Goal: Task Accomplishment & Management: Use online tool/utility

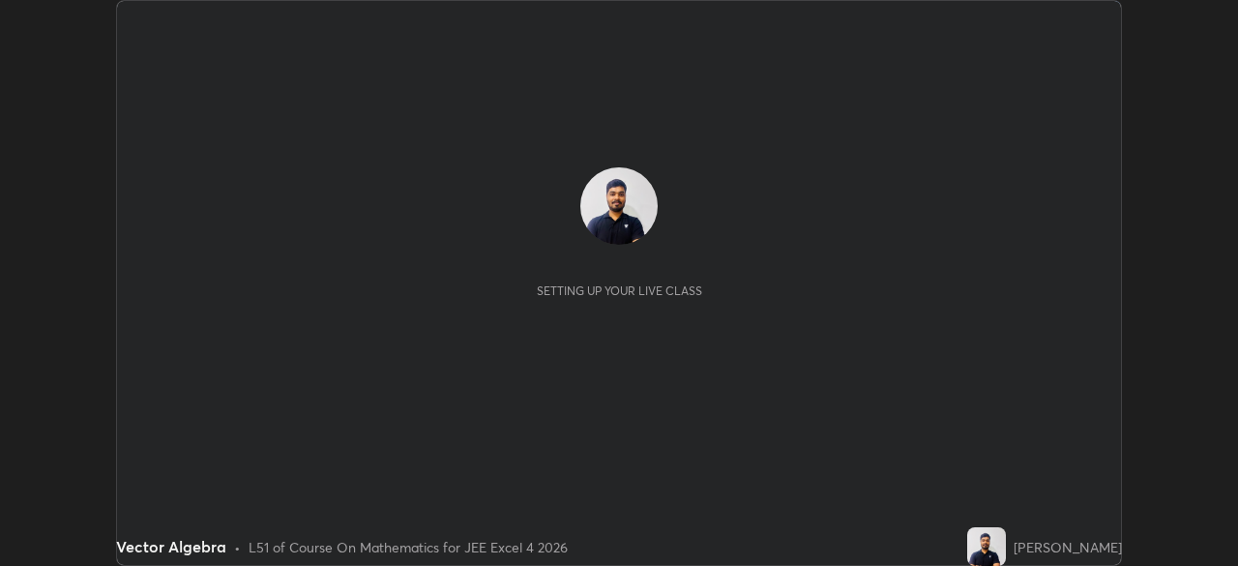
scroll to position [566, 1238]
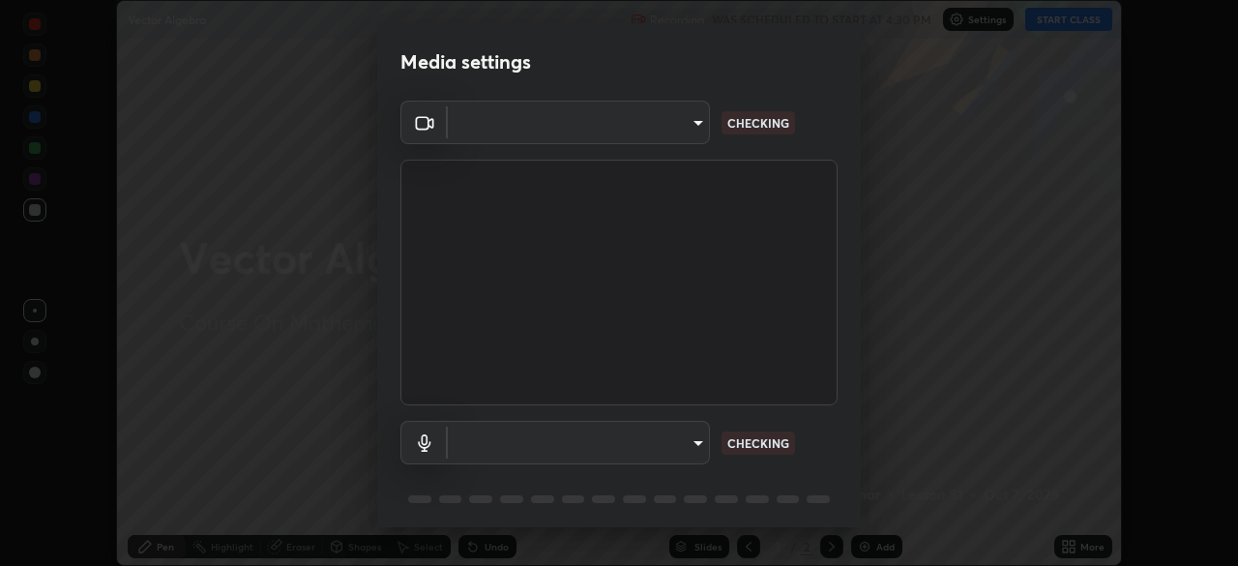
type input "f44939252cec670a7c81aafead478e6b9f15b20a1b8f1ae8dba2619045631b1c"
type input "default"
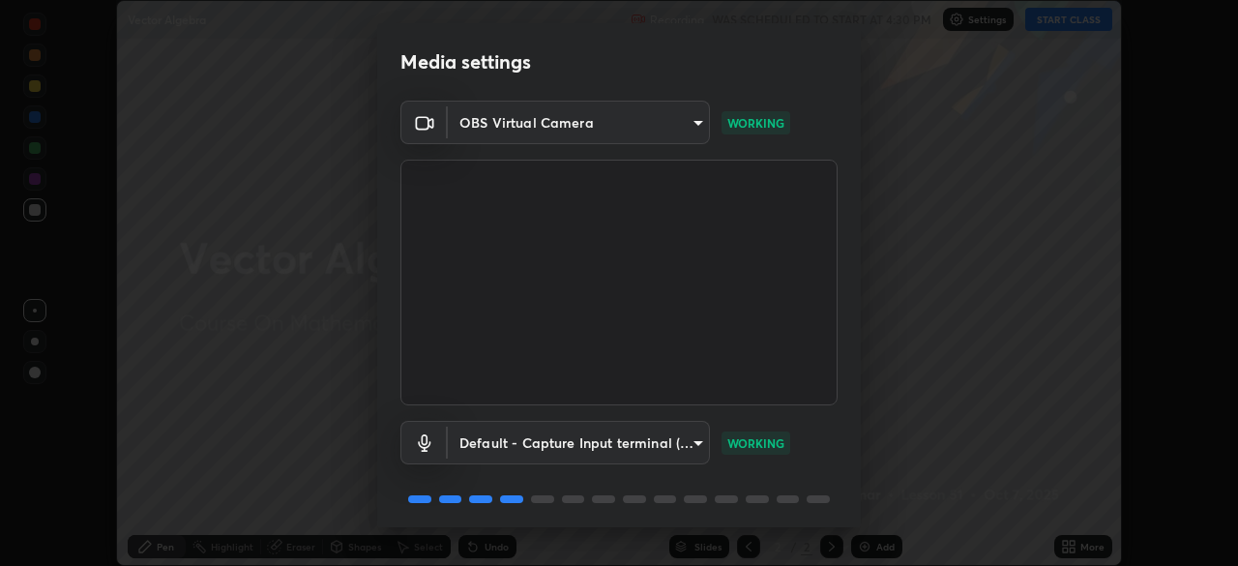
scroll to position [69, 0]
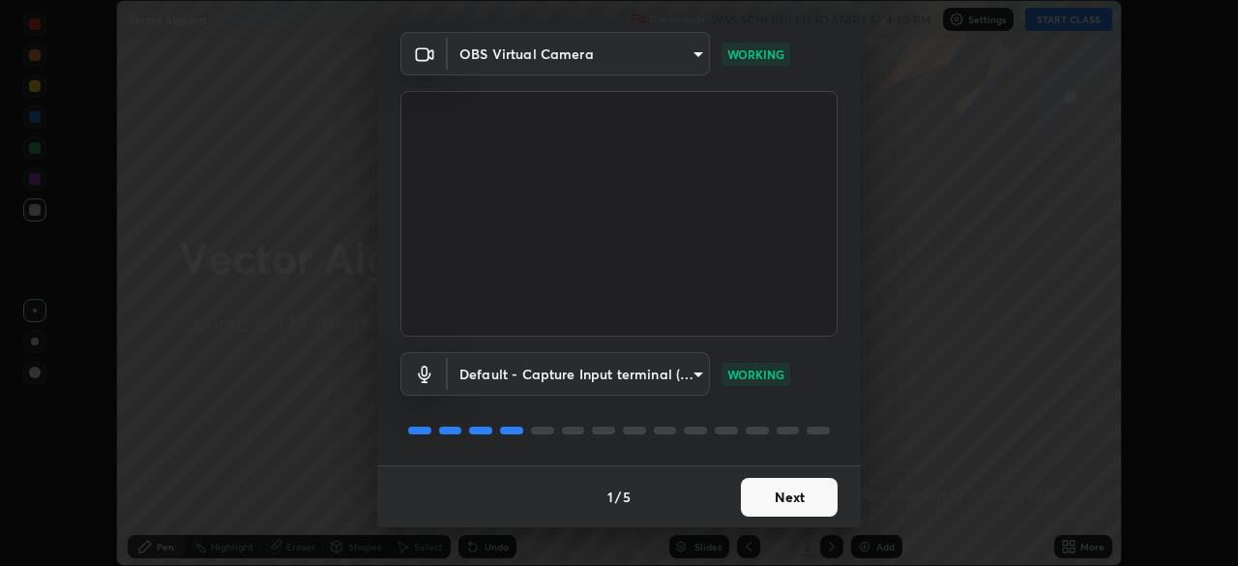
click at [785, 489] on button "Next" at bounding box center [789, 497] width 97 height 39
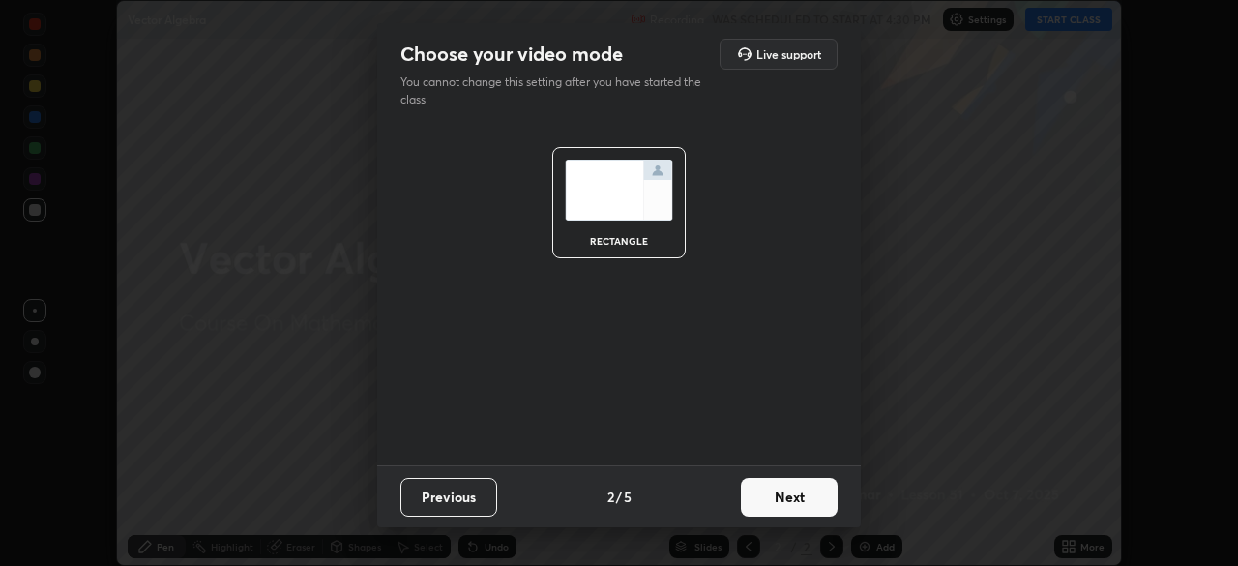
click at [791, 487] on button "Next" at bounding box center [789, 497] width 97 height 39
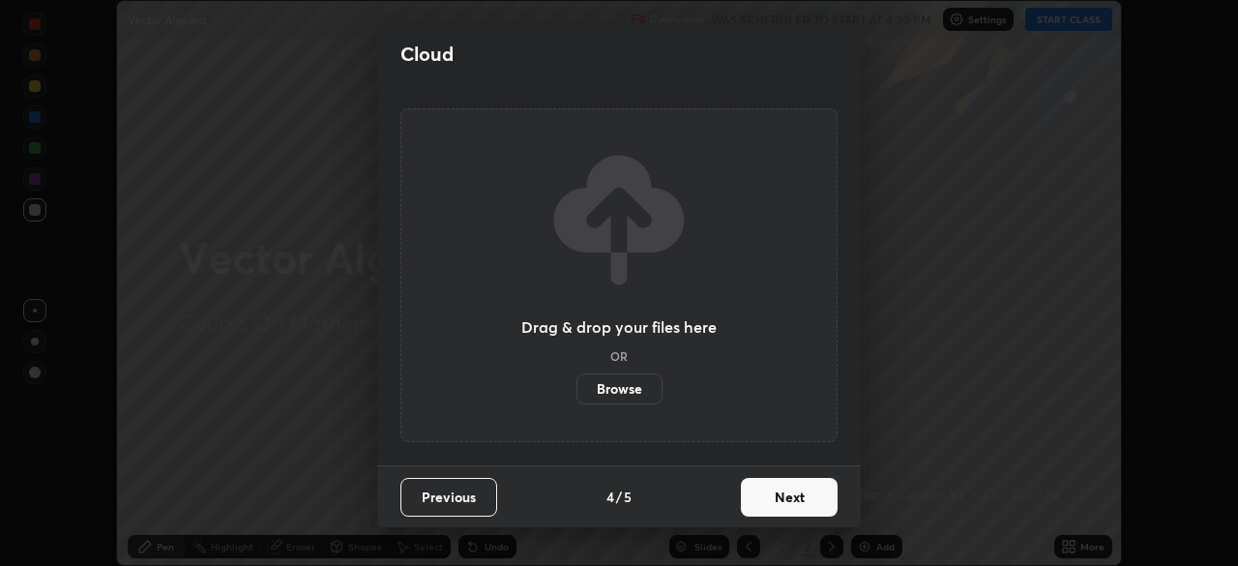
click at [799, 495] on button "Next" at bounding box center [789, 497] width 97 height 39
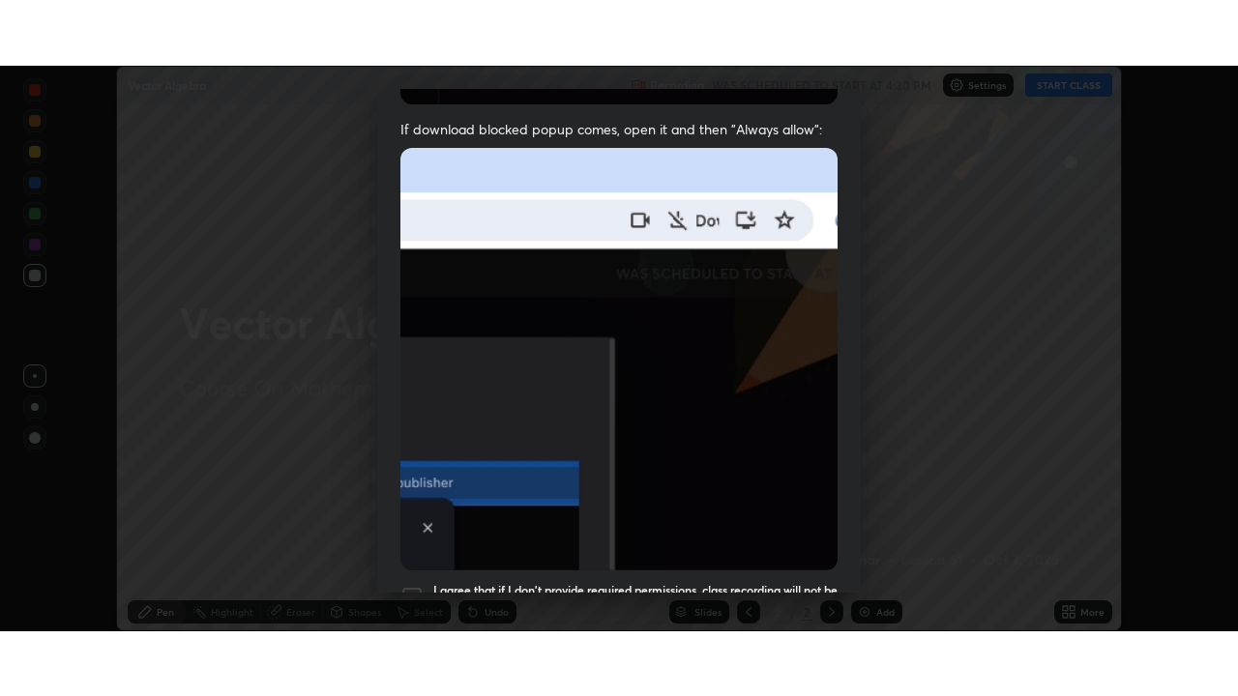
scroll to position [463, 0]
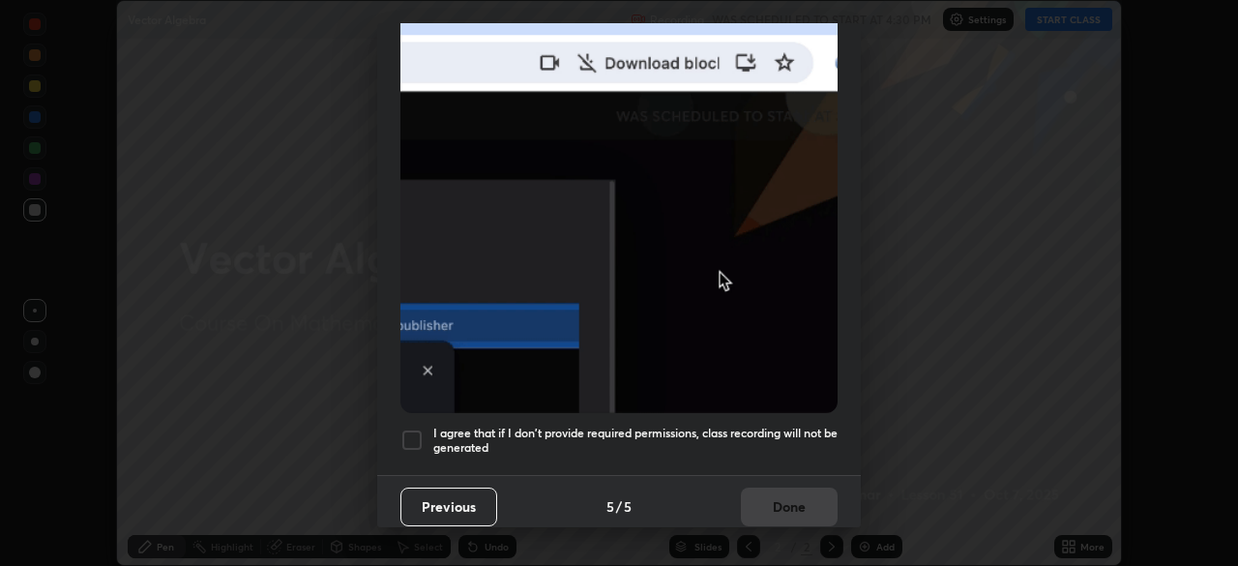
click at [802, 425] on h5 "I agree that if I don't provide required permissions, class recording will not …" at bounding box center [635, 440] width 404 height 30
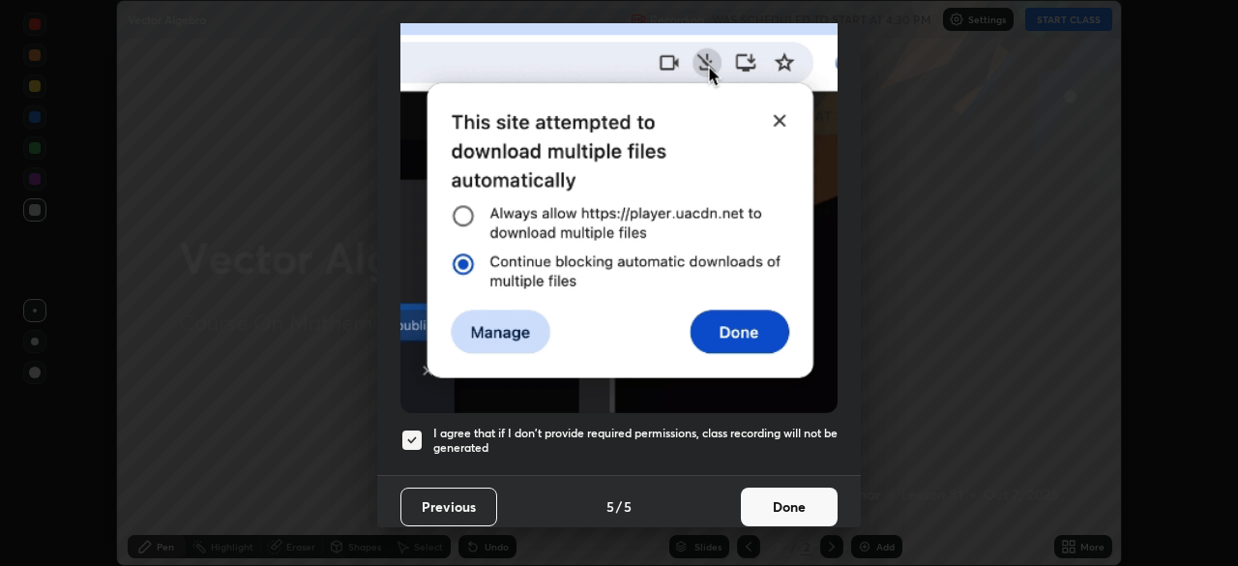
click at [816, 498] on button "Done" at bounding box center [789, 506] width 97 height 39
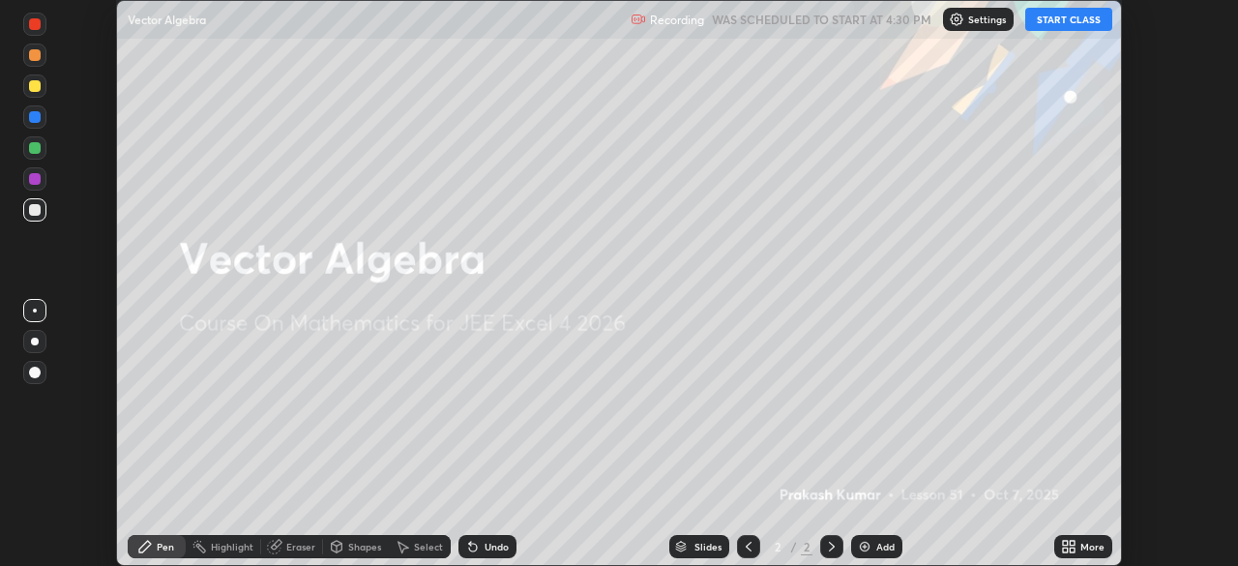
click at [1070, 16] on button "START CLASS" at bounding box center [1068, 19] width 87 height 23
click at [1084, 546] on div "More" at bounding box center [1092, 546] width 24 height 10
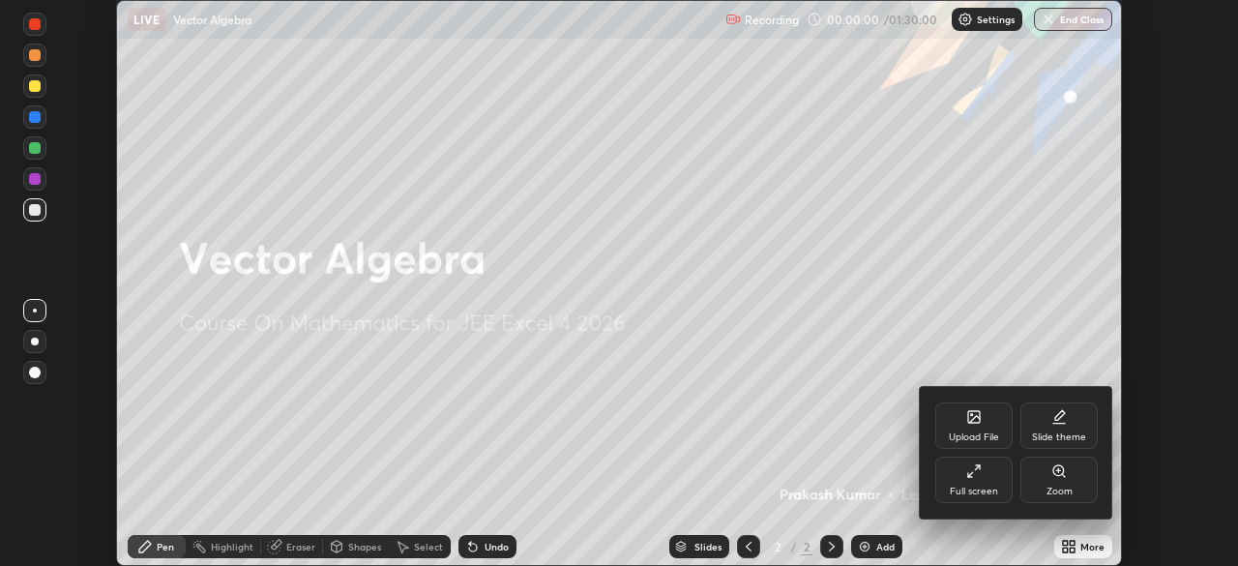
click at [967, 483] on div "Full screen" at bounding box center [973, 479] width 77 height 46
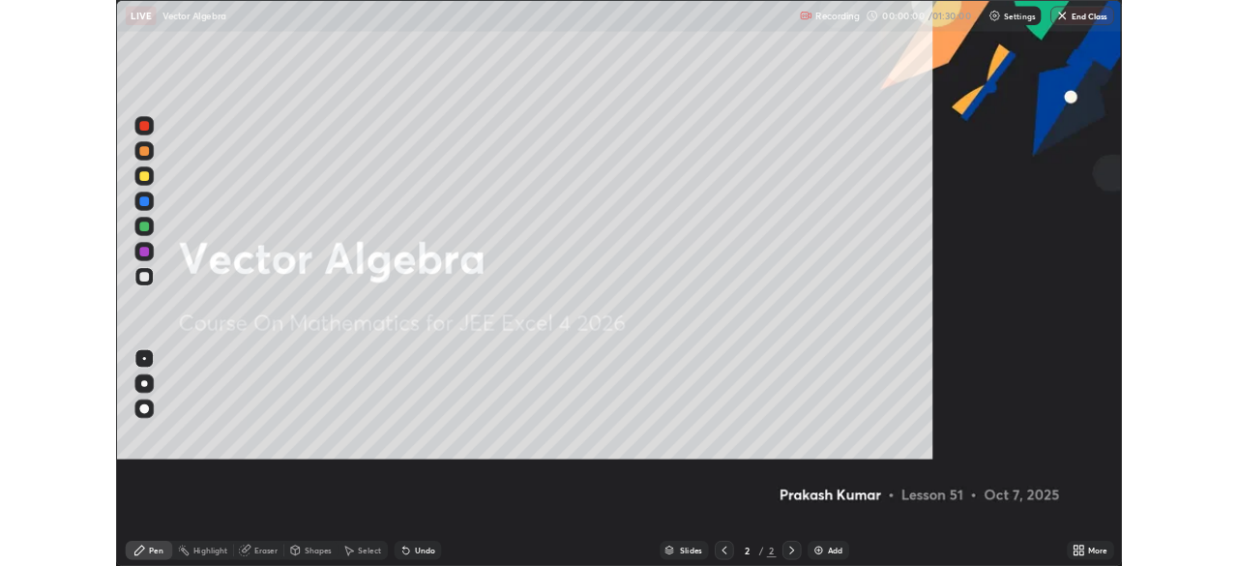
scroll to position [696, 1238]
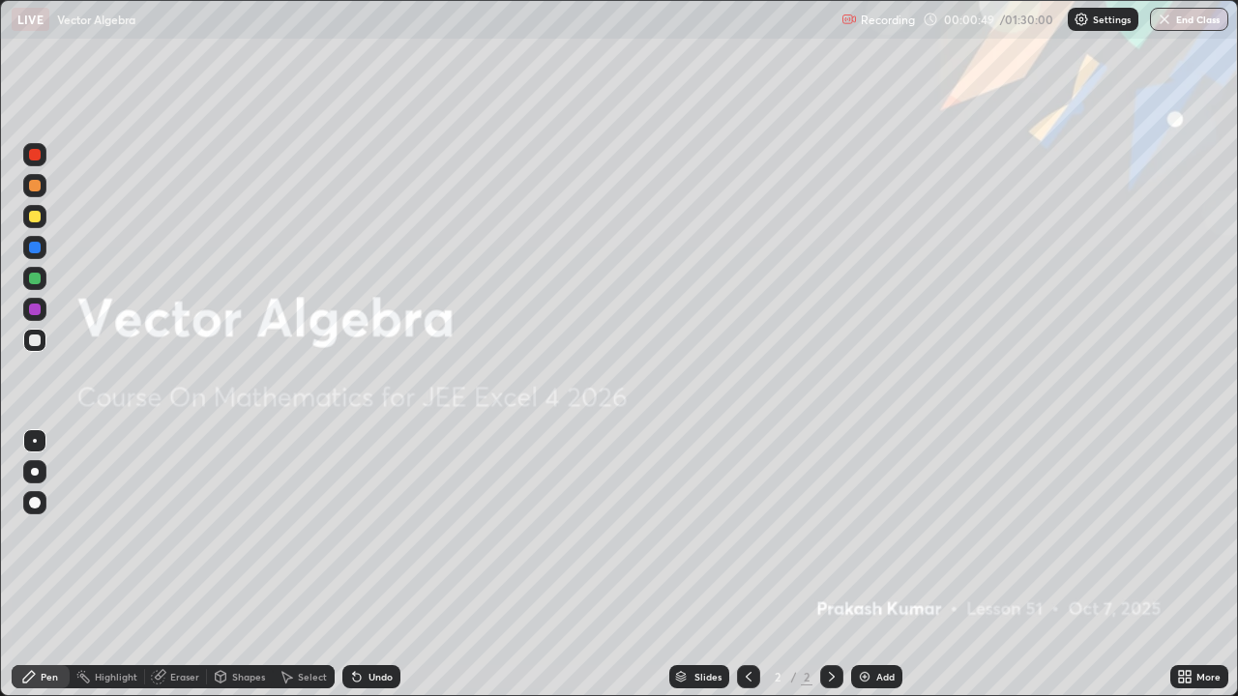
click at [886, 565] on div "Add" at bounding box center [876, 676] width 51 height 23
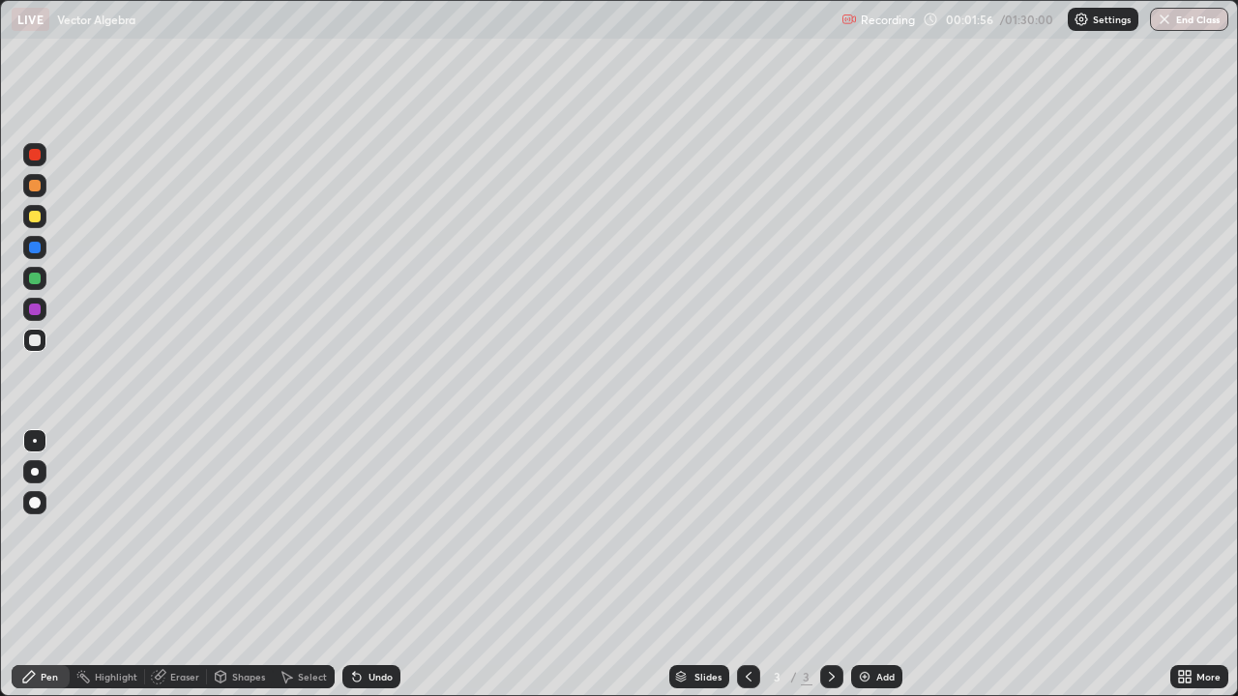
click at [43, 346] on div at bounding box center [34, 340] width 23 height 23
click at [230, 565] on div "Shapes" at bounding box center [240, 676] width 66 height 23
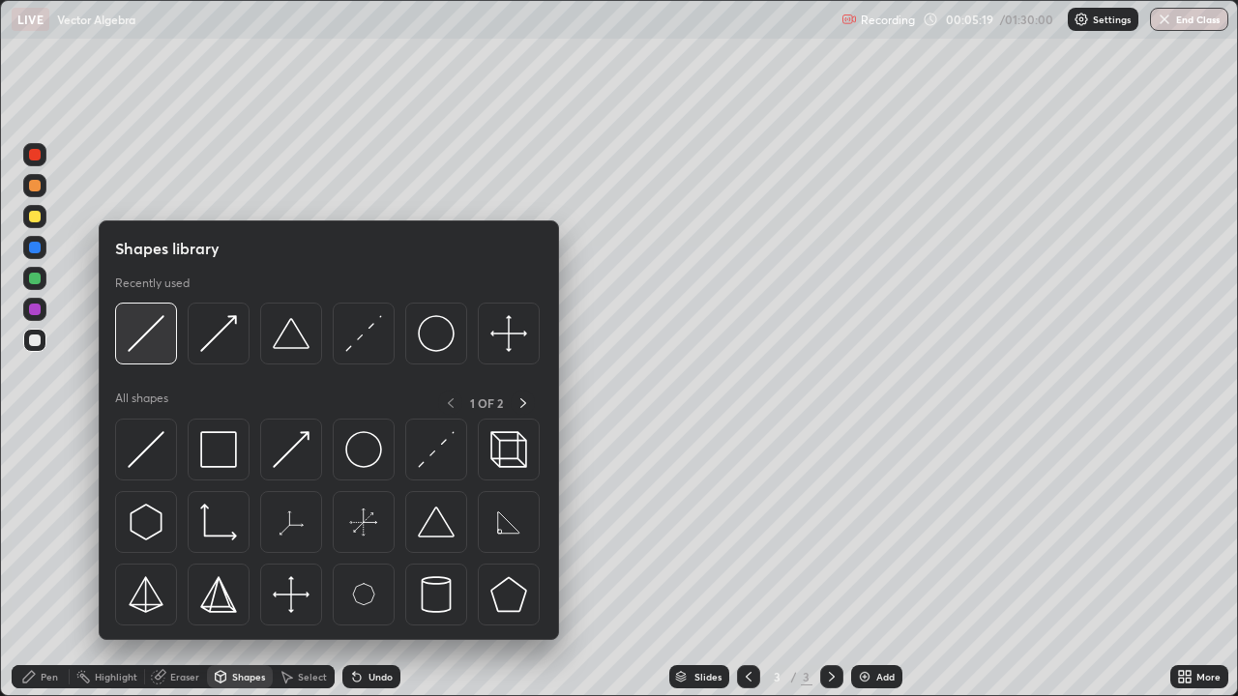
click at [159, 343] on img at bounding box center [146, 333] width 37 height 37
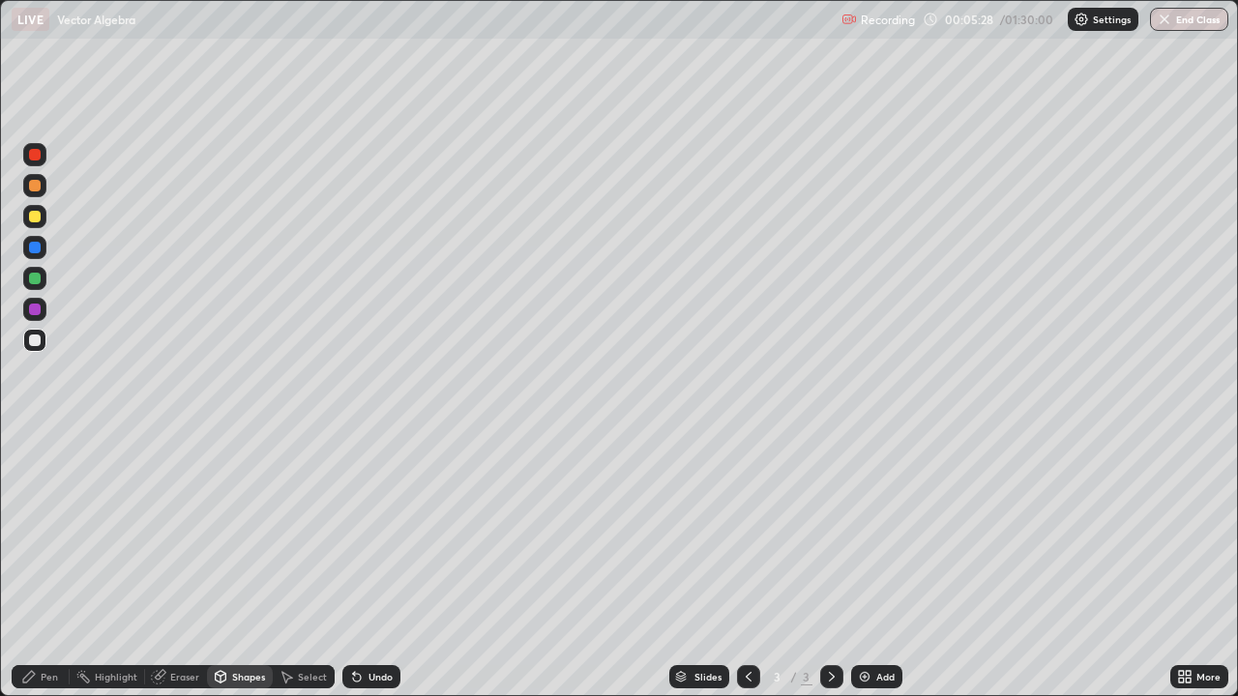
click at [56, 565] on div "Pen" at bounding box center [49, 677] width 17 height 10
click at [355, 565] on icon at bounding box center [357, 678] width 8 height 8
click at [361, 565] on icon at bounding box center [356, 676] width 15 height 15
click at [242, 565] on div "Shapes" at bounding box center [248, 677] width 33 height 10
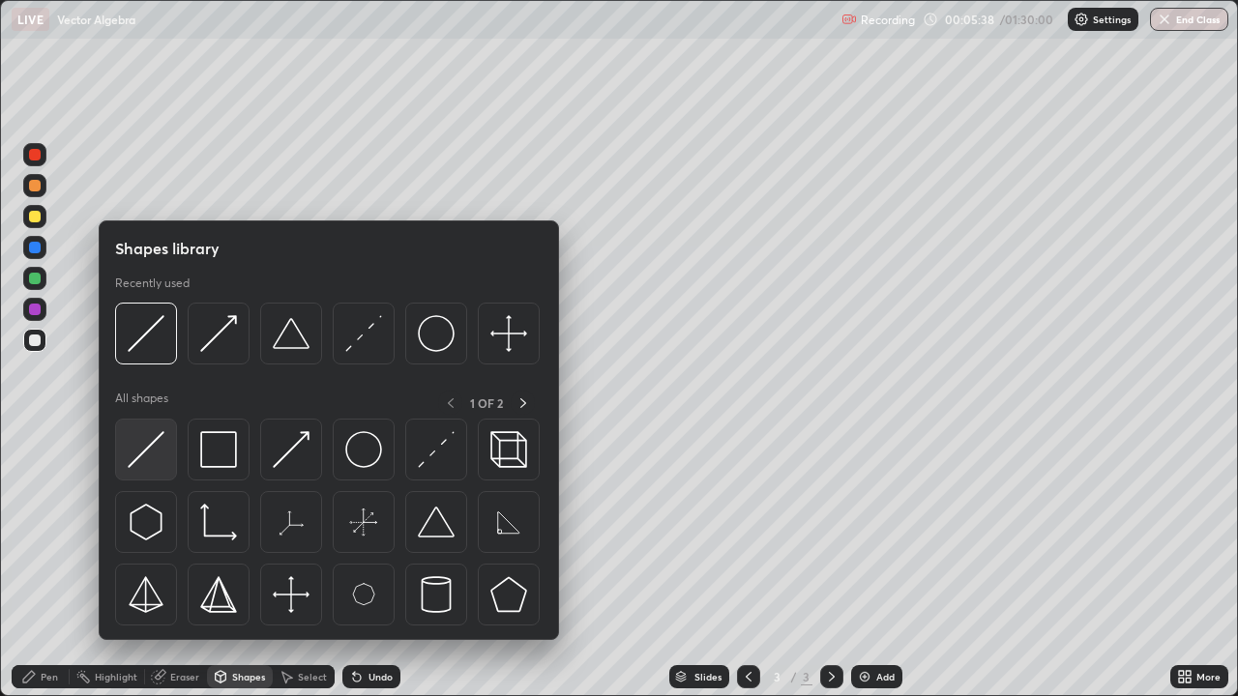
click at [155, 447] on img at bounding box center [146, 449] width 37 height 37
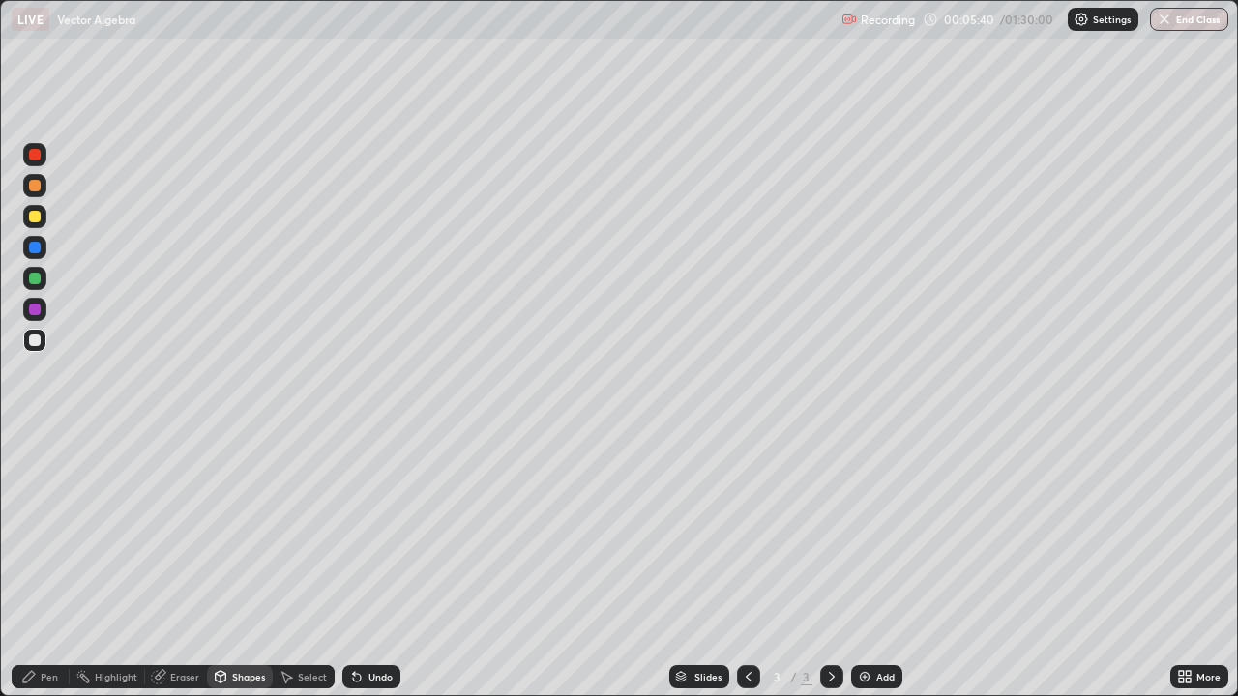
click at [373, 565] on div "Undo" at bounding box center [371, 676] width 58 height 23
click at [52, 565] on div "Pen" at bounding box center [49, 677] width 17 height 10
click at [174, 565] on div "Eraser" at bounding box center [176, 676] width 62 height 23
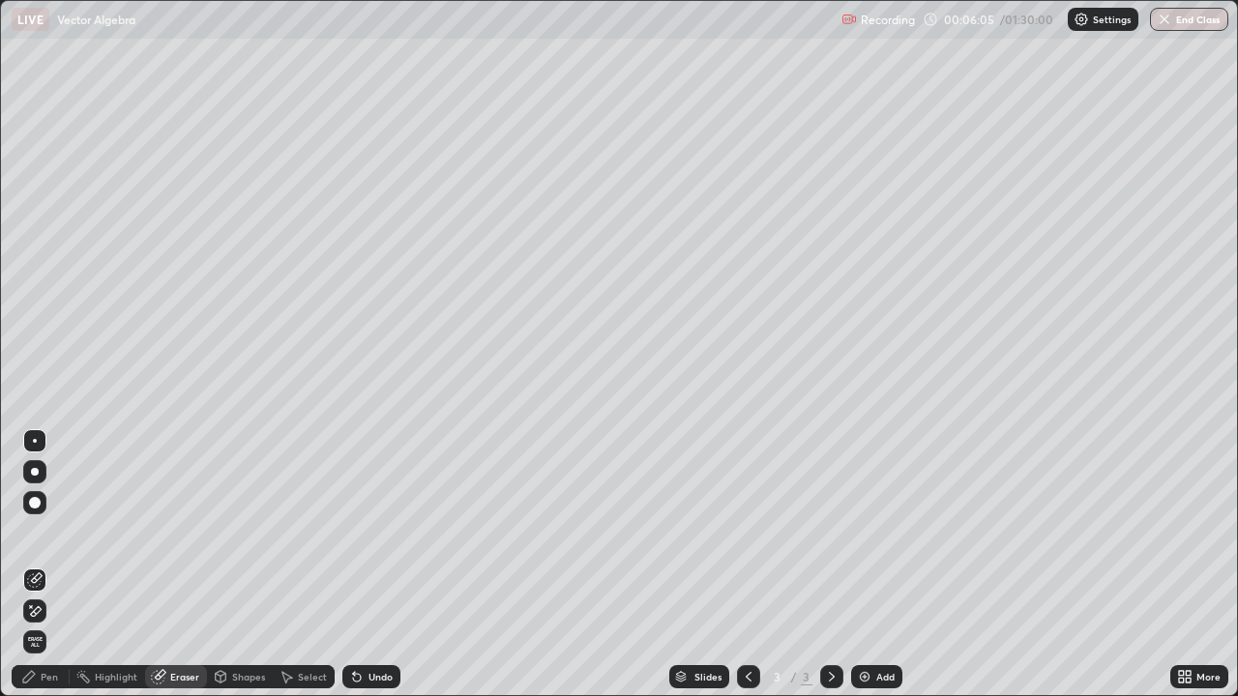
click at [34, 565] on div "Pen" at bounding box center [41, 676] width 58 height 23
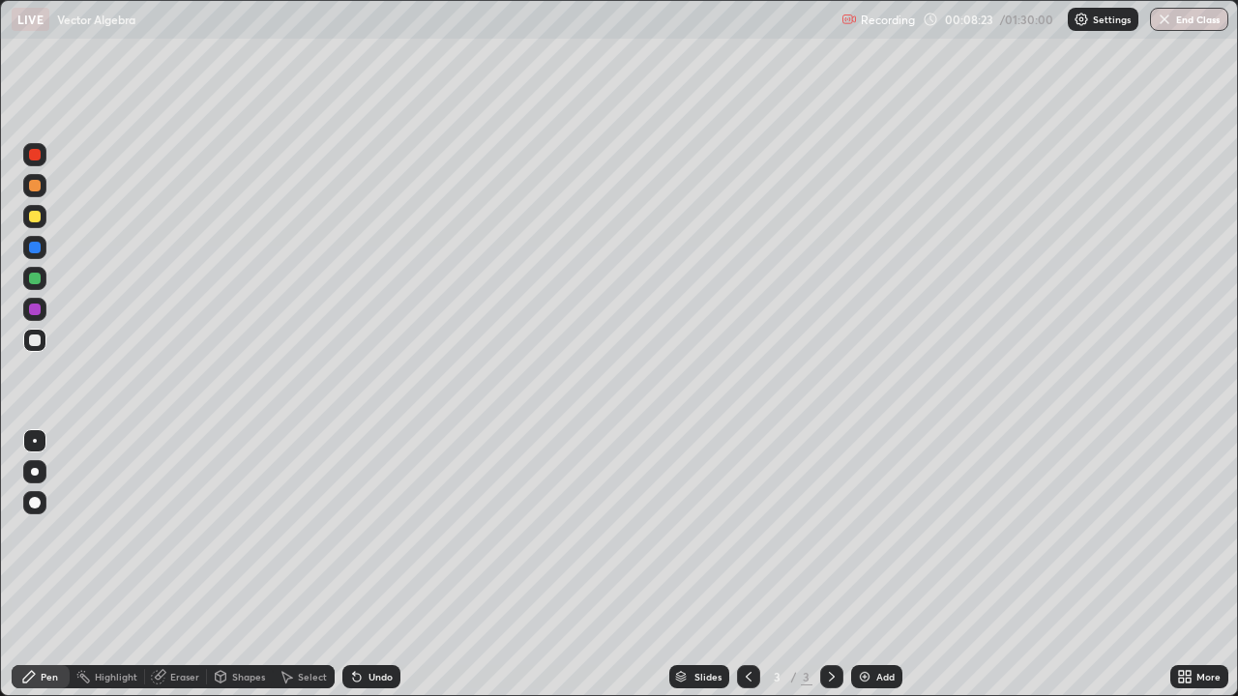
click at [881, 565] on div "Add" at bounding box center [876, 676] width 51 height 23
click at [35, 218] on div at bounding box center [35, 217] width 12 height 12
click at [44, 347] on div at bounding box center [34, 340] width 23 height 23
click at [40, 338] on div at bounding box center [35, 341] width 12 height 12
click at [364, 565] on div "Undo" at bounding box center [371, 676] width 58 height 23
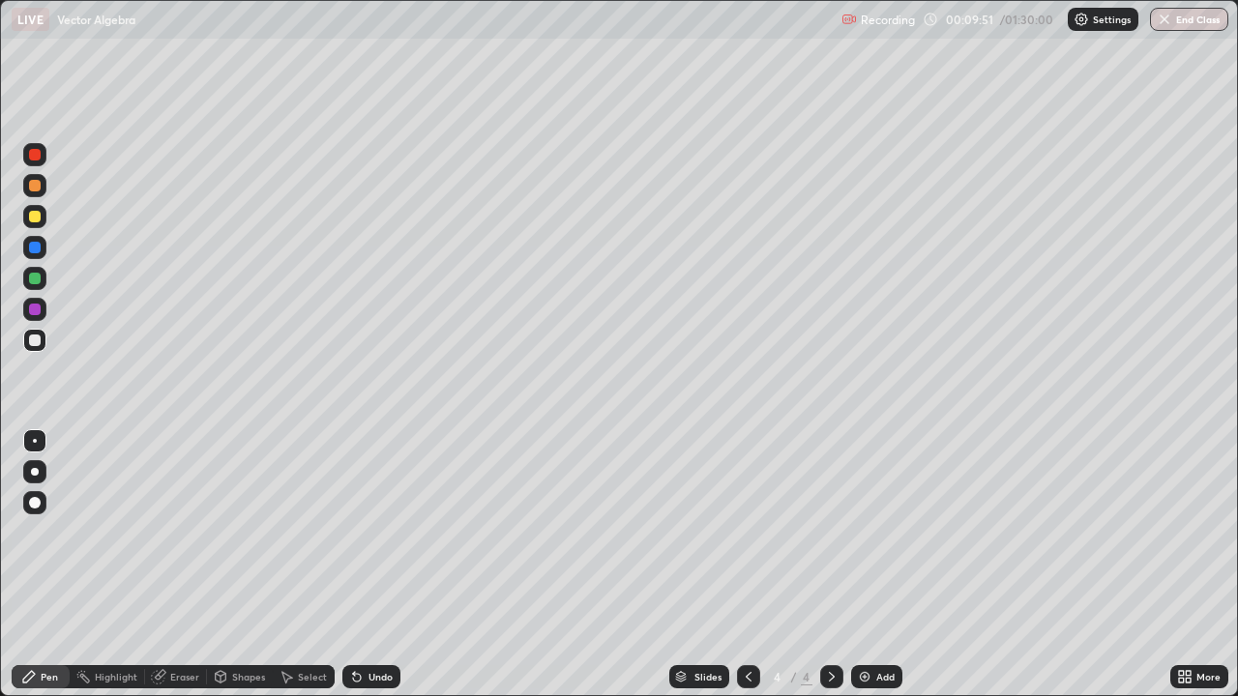
click at [40, 218] on div at bounding box center [35, 217] width 12 height 12
click at [42, 342] on div at bounding box center [34, 340] width 23 height 23
click at [44, 276] on div at bounding box center [34, 278] width 23 height 23
click at [187, 565] on div "Eraser" at bounding box center [176, 676] width 62 height 23
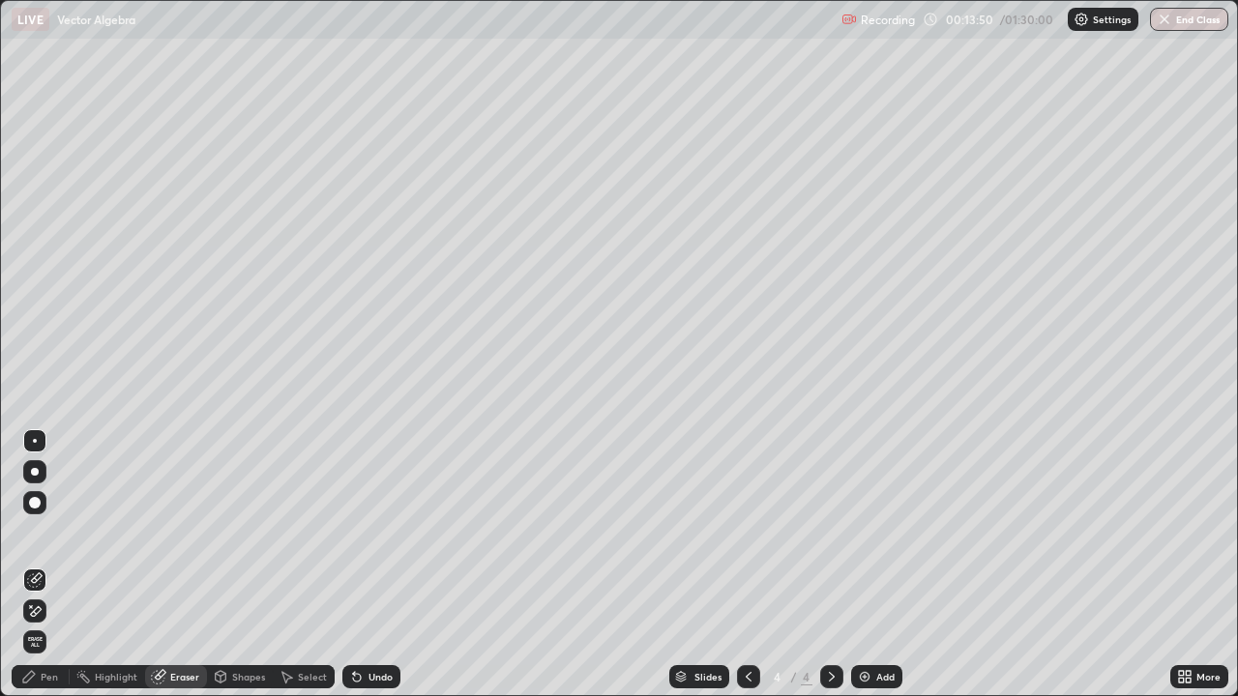
click at [38, 565] on icon at bounding box center [34, 611] width 15 height 16
click at [47, 565] on div "Pen" at bounding box center [41, 676] width 58 height 23
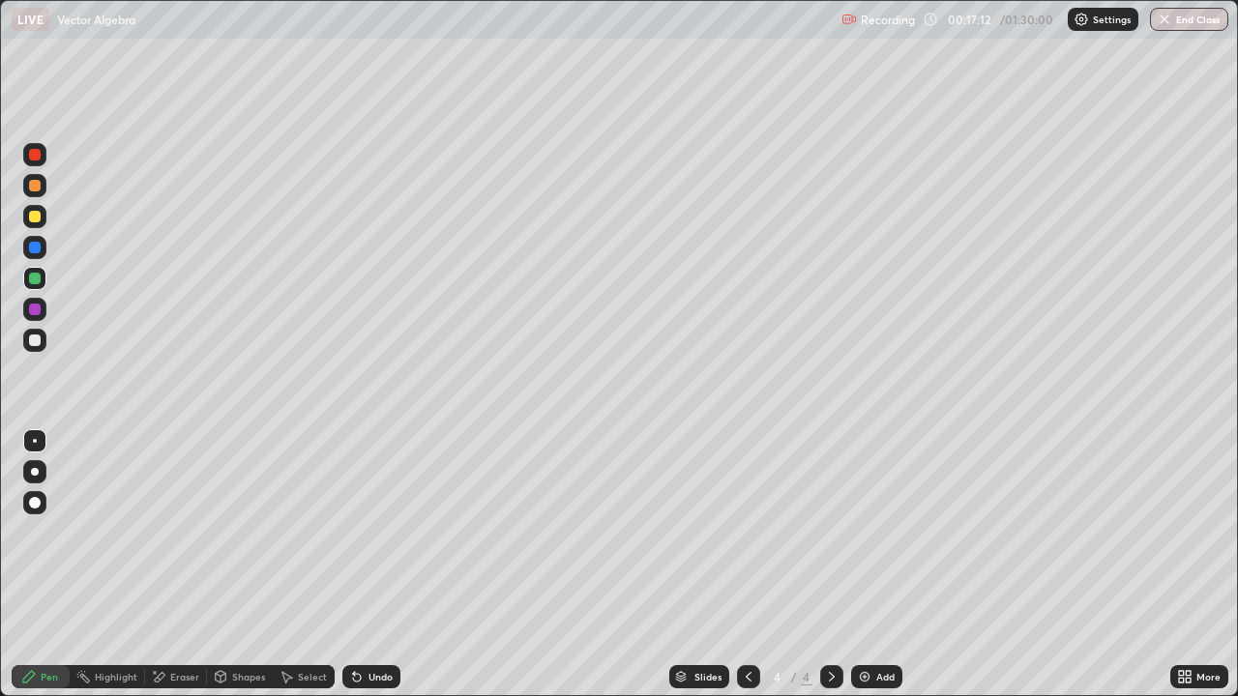
click at [876, 565] on div "Add" at bounding box center [885, 677] width 18 height 10
click at [44, 342] on div at bounding box center [34, 340] width 23 height 23
click at [746, 565] on icon at bounding box center [748, 676] width 15 height 15
click at [824, 565] on icon at bounding box center [831, 676] width 15 height 15
click at [381, 565] on div "Undo" at bounding box center [380, 677] width 24 height 10
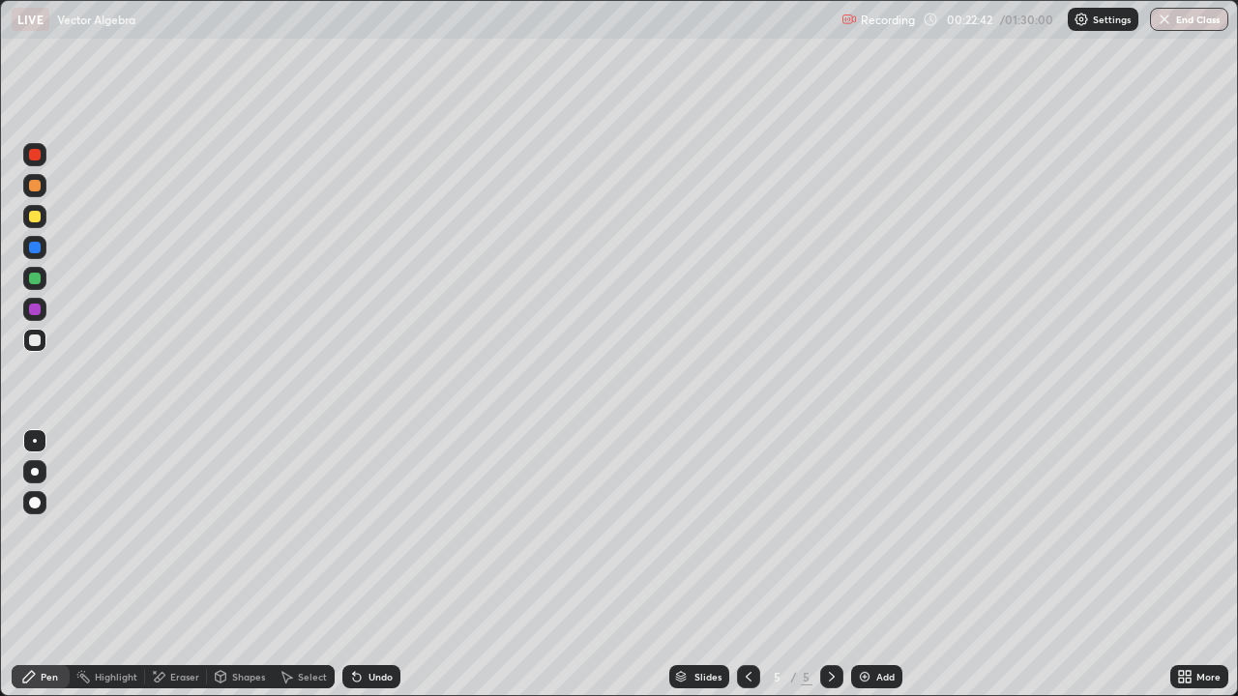
click at [40, 277] on div at bounding box center [35, 279] width 12 height 12
click at [377, 565] on div "Undo" at bounding box center [380, 677] width 24 height 10
click at [376, 565] on div "Undo" at bounding box center [380, 677] width 24 height 10
click at [382, 565] on div "Undo" at bounding box center [380, 677] width 24 height 10
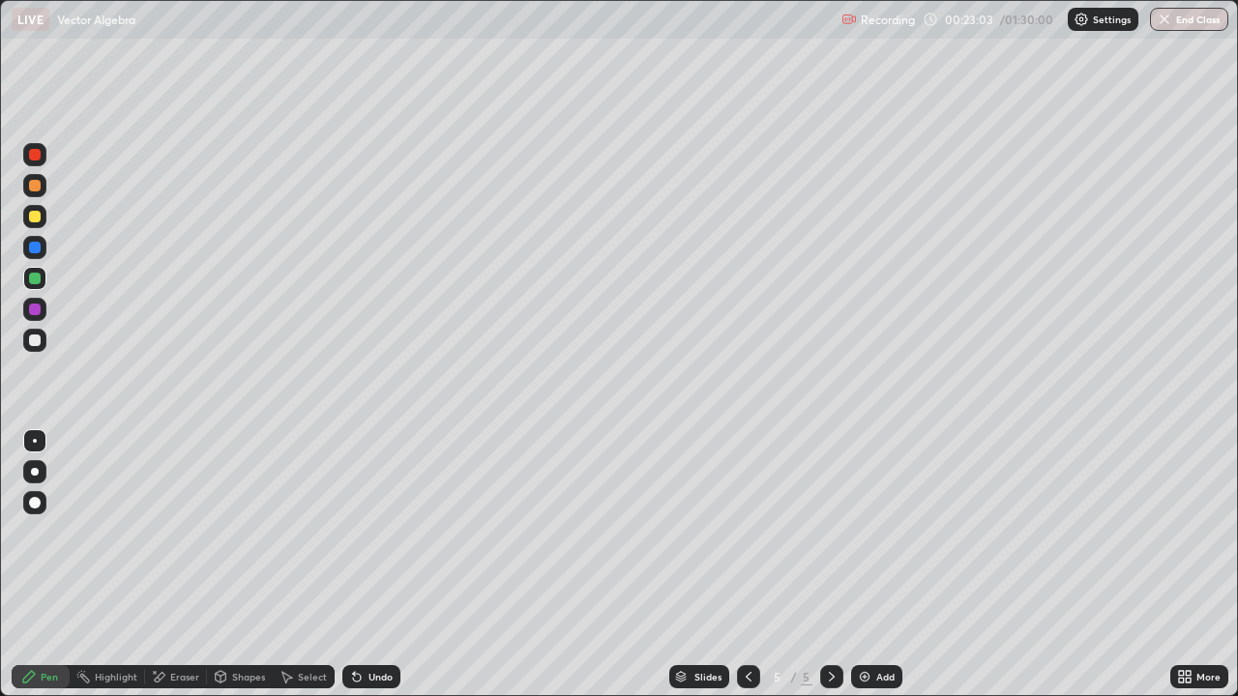
click at [389, 565] on div "Undo" at bounding box center [380, 677] width 24 height 10
click at [44, 350] on div at bounding box center [34, 340] width 23 height 31
click at [38, 217] on div at bounding box center [35, 217] width 12 height 12
click at [893, 565] on div "Add" at bounding box center [876, 676] width 51 height 23
click at [37, 340] on div at bounding box center [35, 341] width 12 height 12
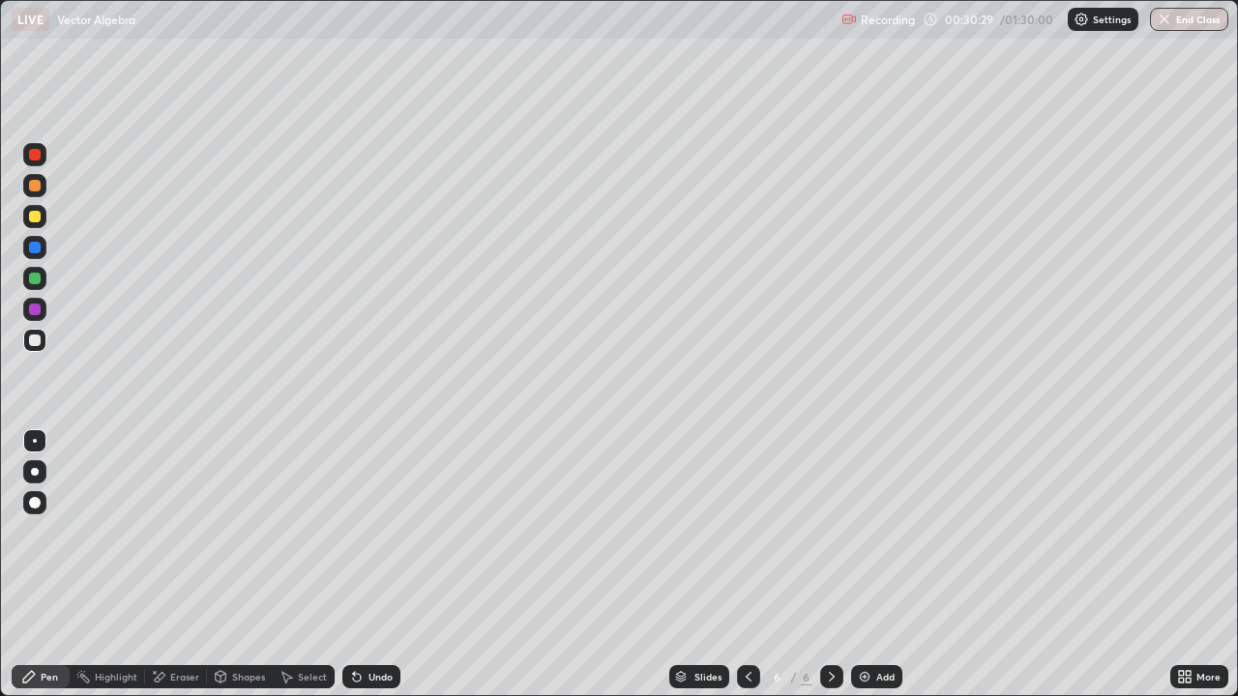
click at [40, 214] on div at bounding box center [35, 217] width 12 height 12
click at [368, 565] on div "Undo" at bounding box center [380, 677] width 24 height 10
click at [42, 338] on div at bounding box center [34, 340] width 23 height 23
click at [35, 185] on div at bounding box center [35, 186] width 12 height 12
click at [368, 565] on div "Undo" at bounding box center [380, 677] width 24 height 10
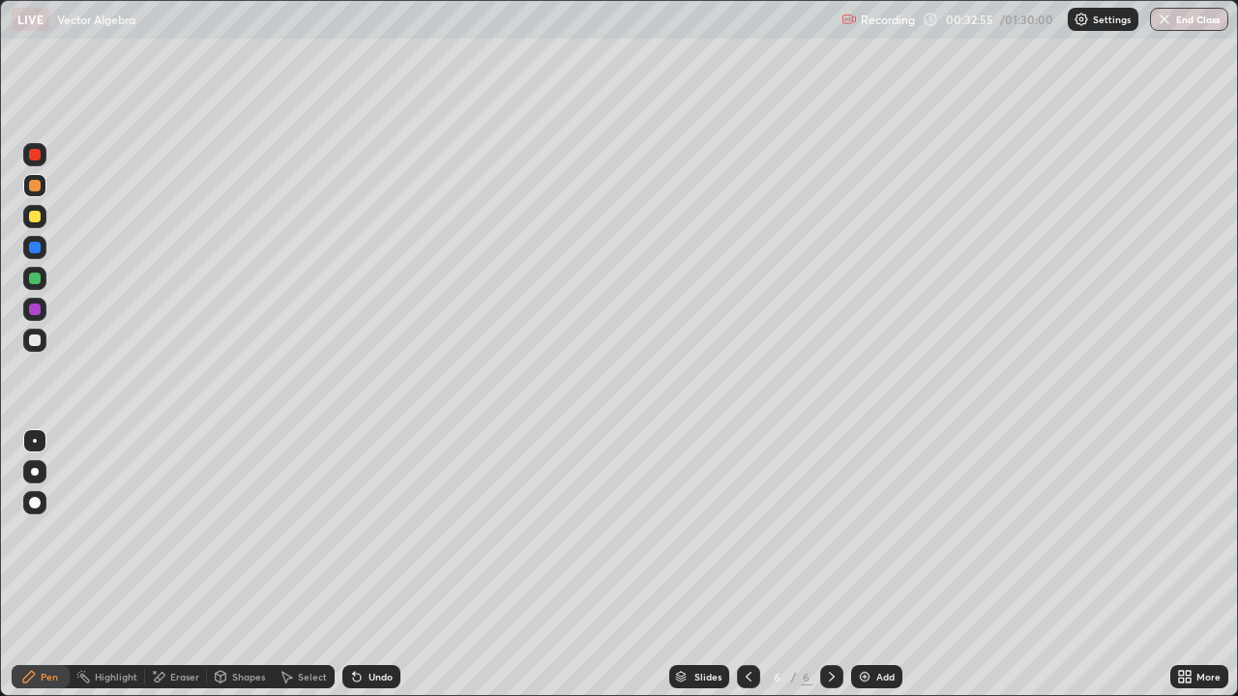
click at [197, 565] on div "Eraser" at bounding box center [176, 676] width 62 height 23
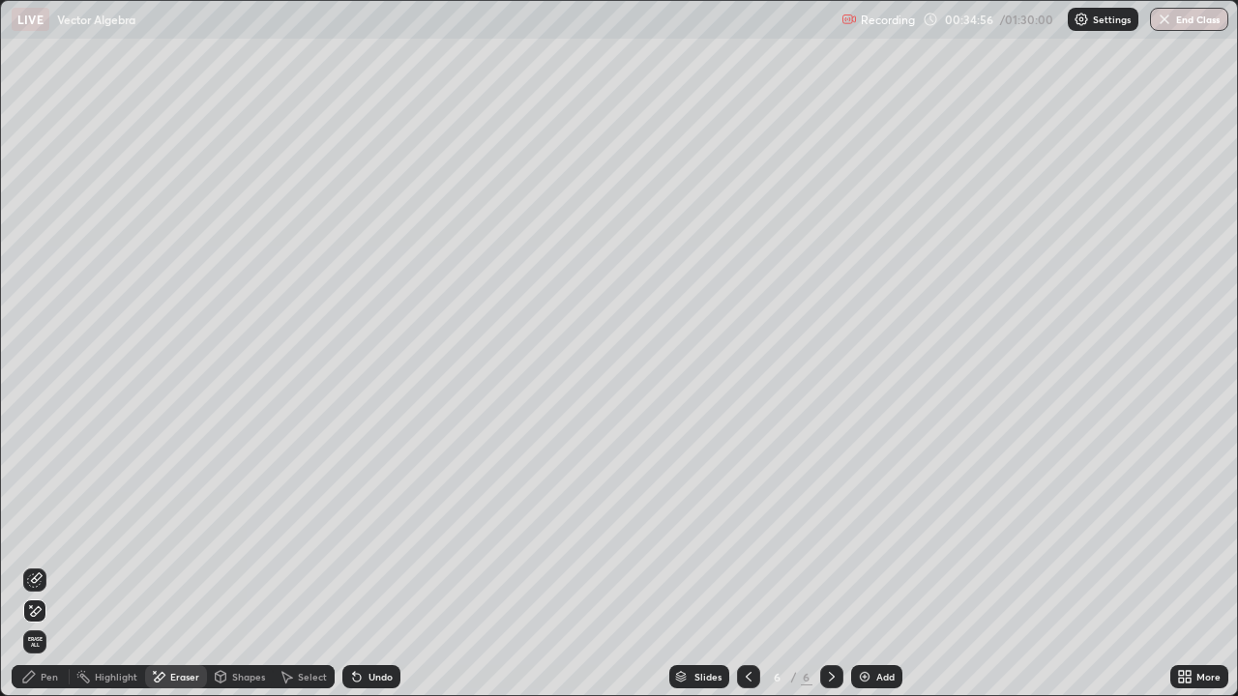
click at [372, 565] on div "Undo" at bounding box center [380, 677] width 24 height 10
click at [376, 565] on div "Undo" at bounding box center [380, 677] width 24 height 10
click at [52, 565] on div "Pen" at bounding box center [49, 677] width 17 height 10
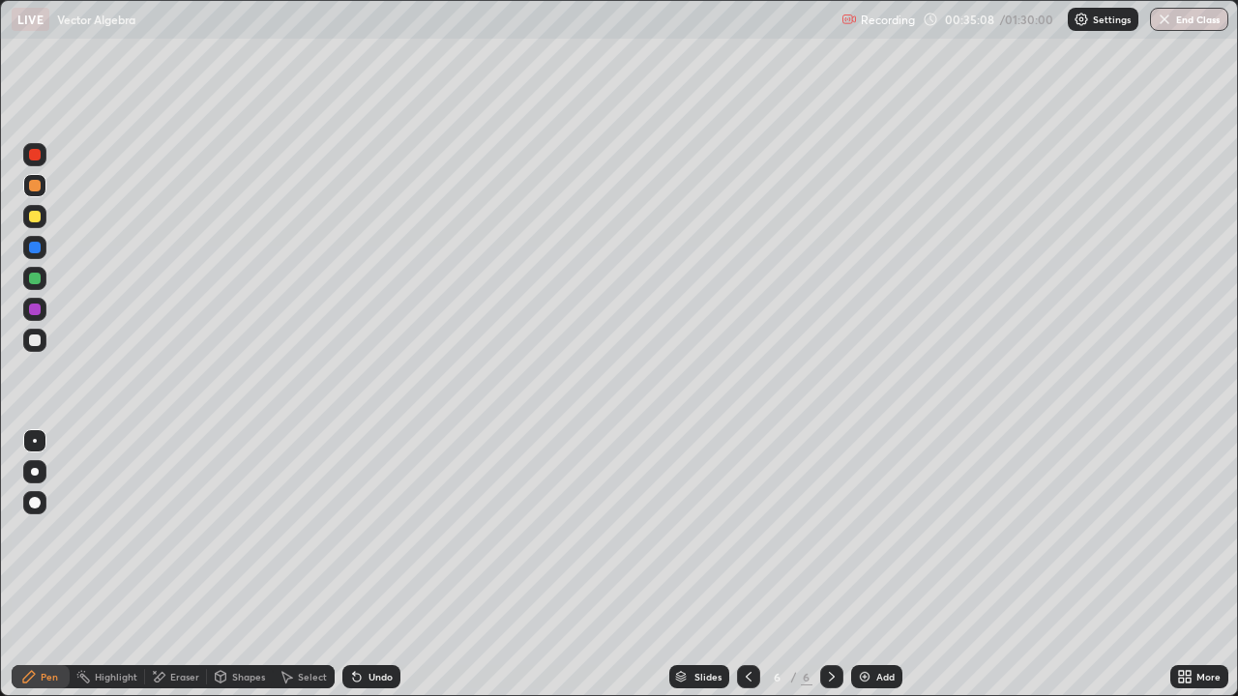
click at [40, 341] on div at bounding box center [35, 341] width 12 height 12
click at [876, 565] on div "Add" at bounding box center [876, 676] width 51 height 23
click at [381, 565] on div "Undo" at bounding box center [371, 676] width 58 height 23
click at [374, 565] on div "Undo" at bounding box center [380, 677] width 24 height 10
click at [377, 565] on div "Undo" at bounding box center [380, 677] width 24 height 10
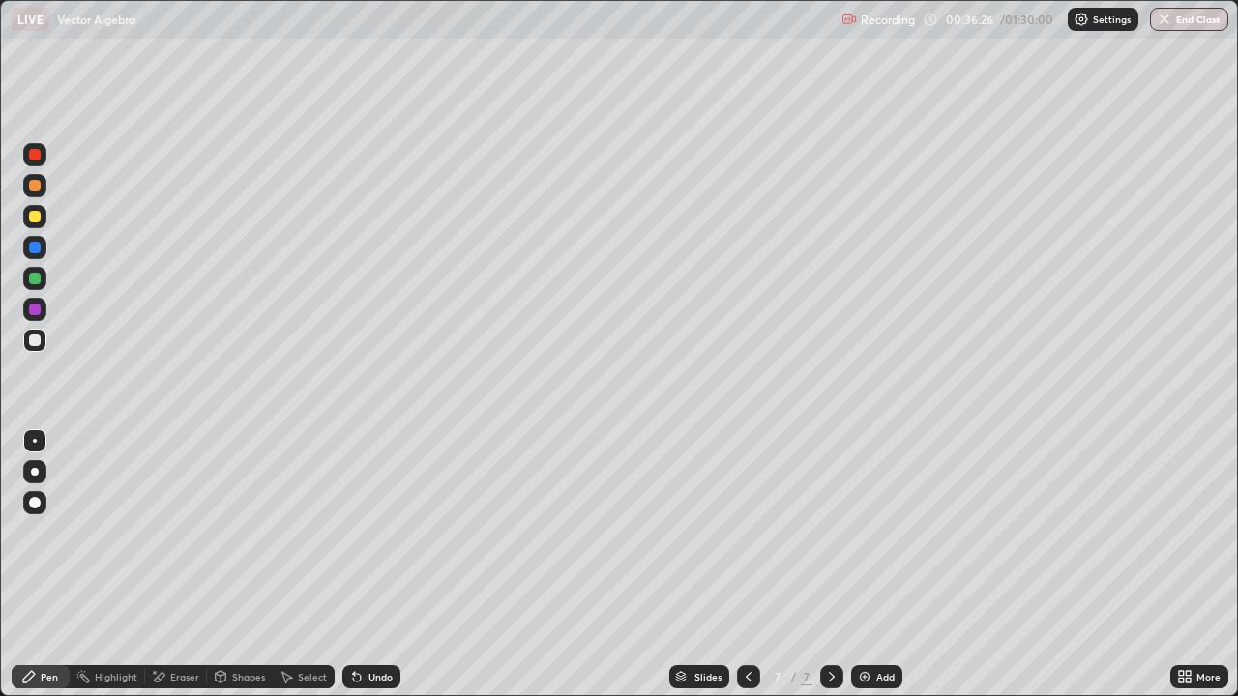
click at [378, 565] on div "Undo" at bounding box center [380, 677] width 24 height 10
click at [42, 277] on div at bounding box center [34, 278] width 23 height 23
click at [44, 348] on div at bounding box center [34, 340] width 23 height 23
click at [38, 280] on div at bounding box center [35, 279] width 12 height 12
click at [38, 184] on div at bounding box center [35, 186] width 12 height 12
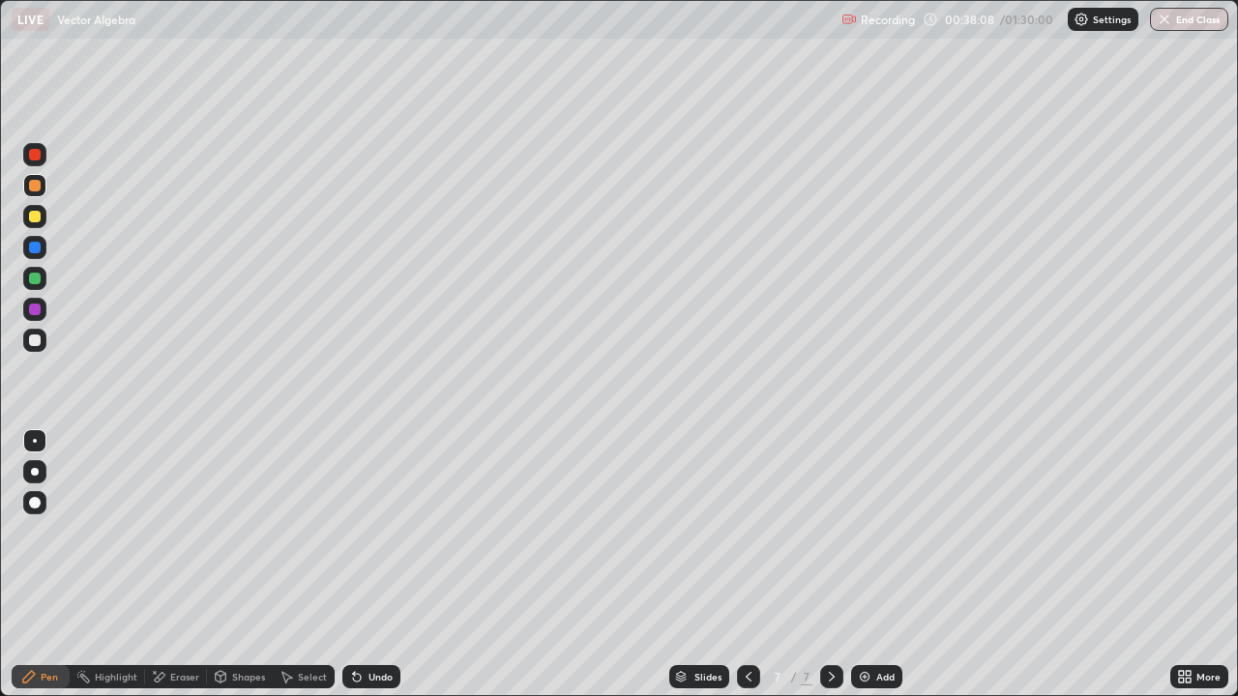
click at [373, 565] on div "Undo" at bounding box center [371, 676] width 58 height 23
click at [36, 340] on div at bounding box center [35, 341] width 12 height 12
click at [45, 279] on div at bounding box center [34, 278] width 23 height 23
click at [868, 565] on img at bounding box center [864, 676] width 15 height 15
click at [49, 219] on div at bounding box center [34, 216] width 31 height 31
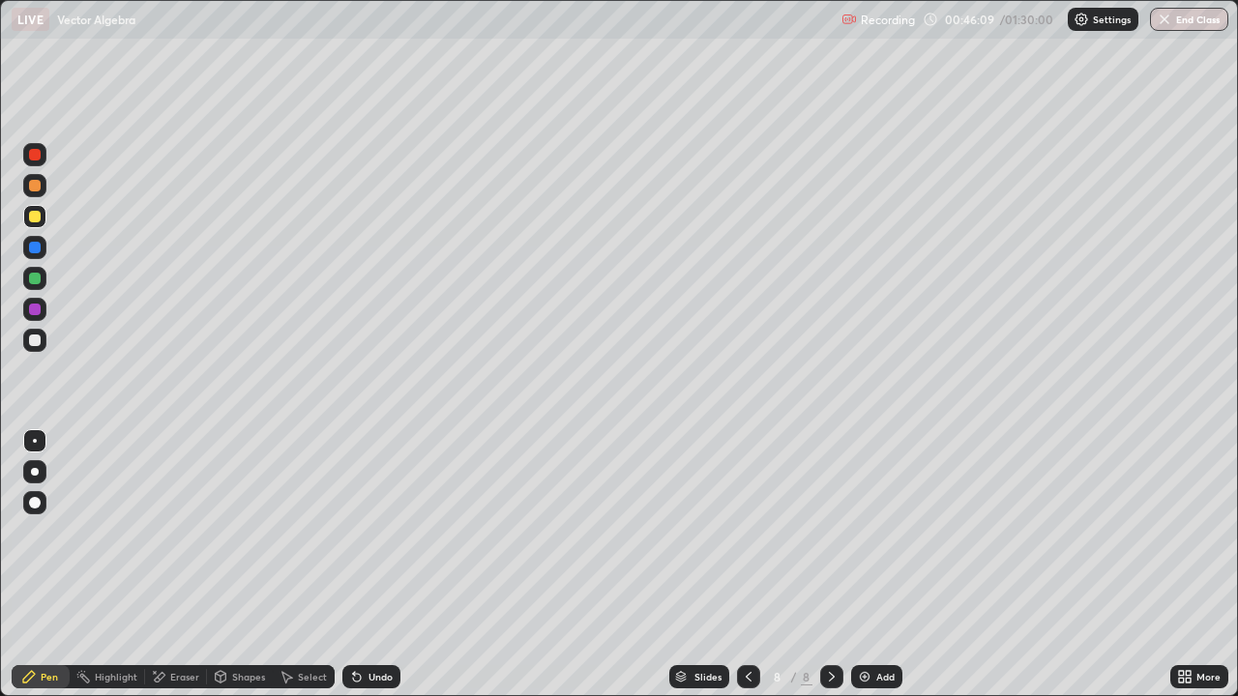
click at [383, 565] on div "Undo" at bounding box center [371, 676] width 58 height 23
click at [754, 565] on div at bounding box center [748, 676] width 23 height 23
click at [755, 565] on div at bounding box center [748, 676] width 23 height 23
click at [756, 565] on div at bounding box center [748, 676] width 23 height 23
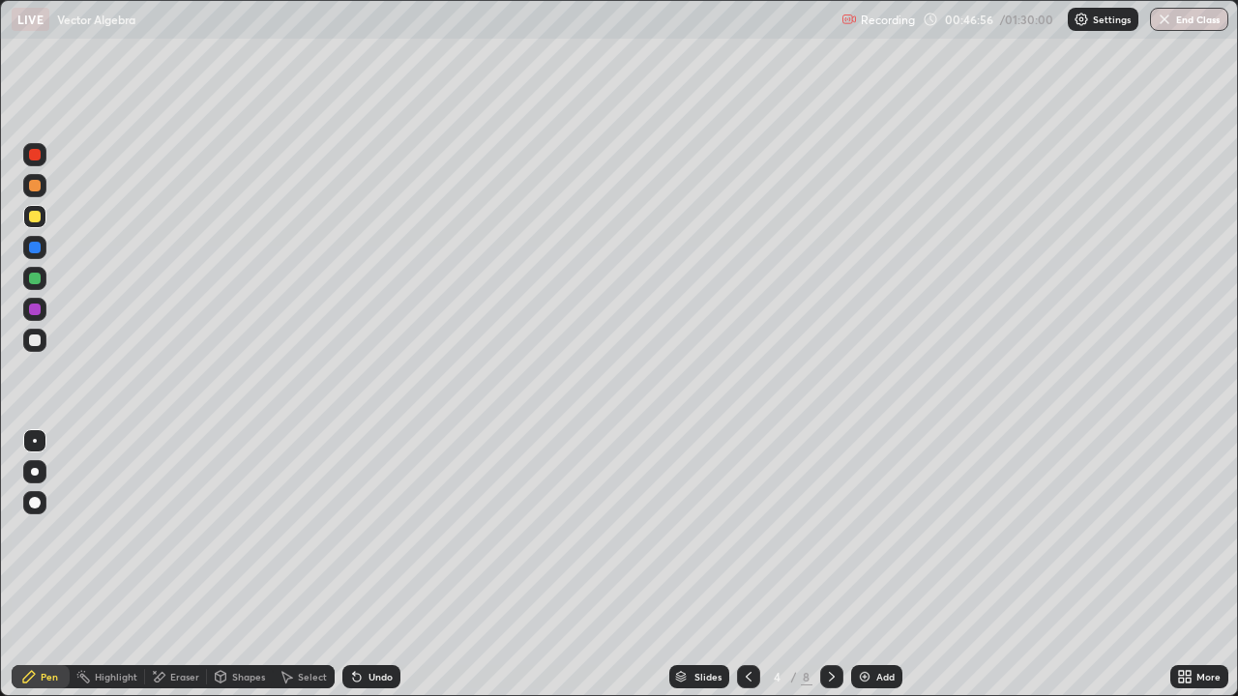
click at [755, 565] on div at bounding box center [748, 676] width 23 height 23
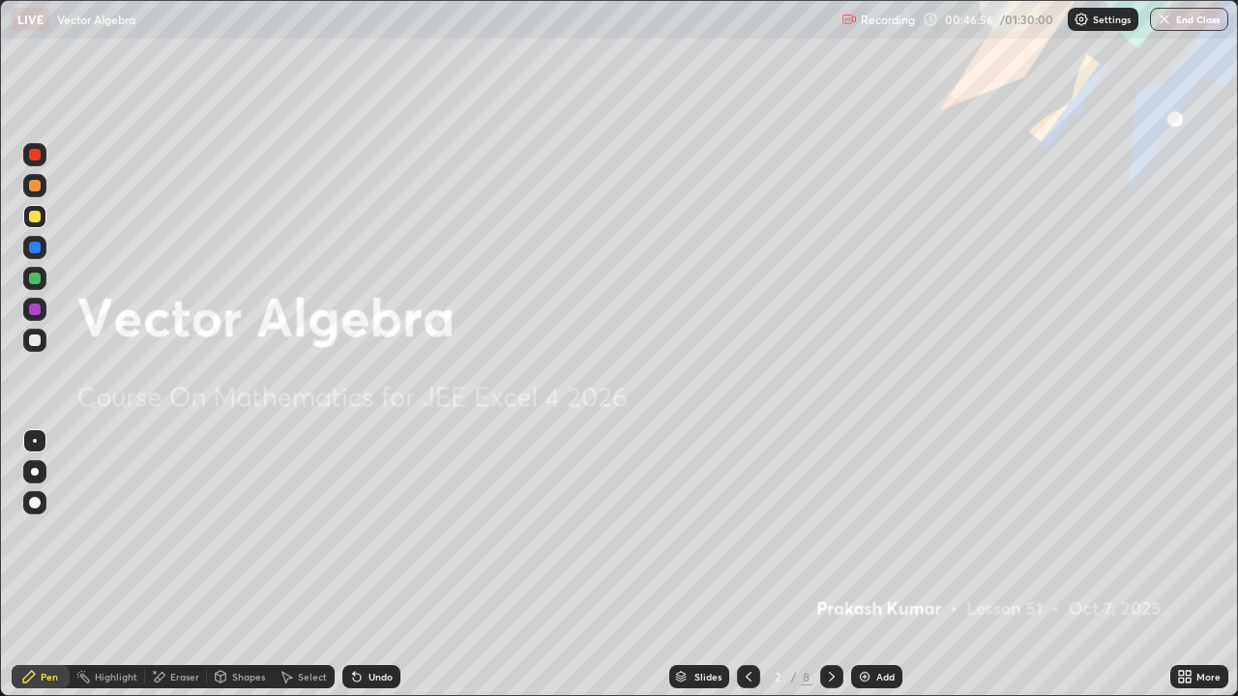
click at [758, 565] on div at bounding box center [748, 676] width 23 height 39
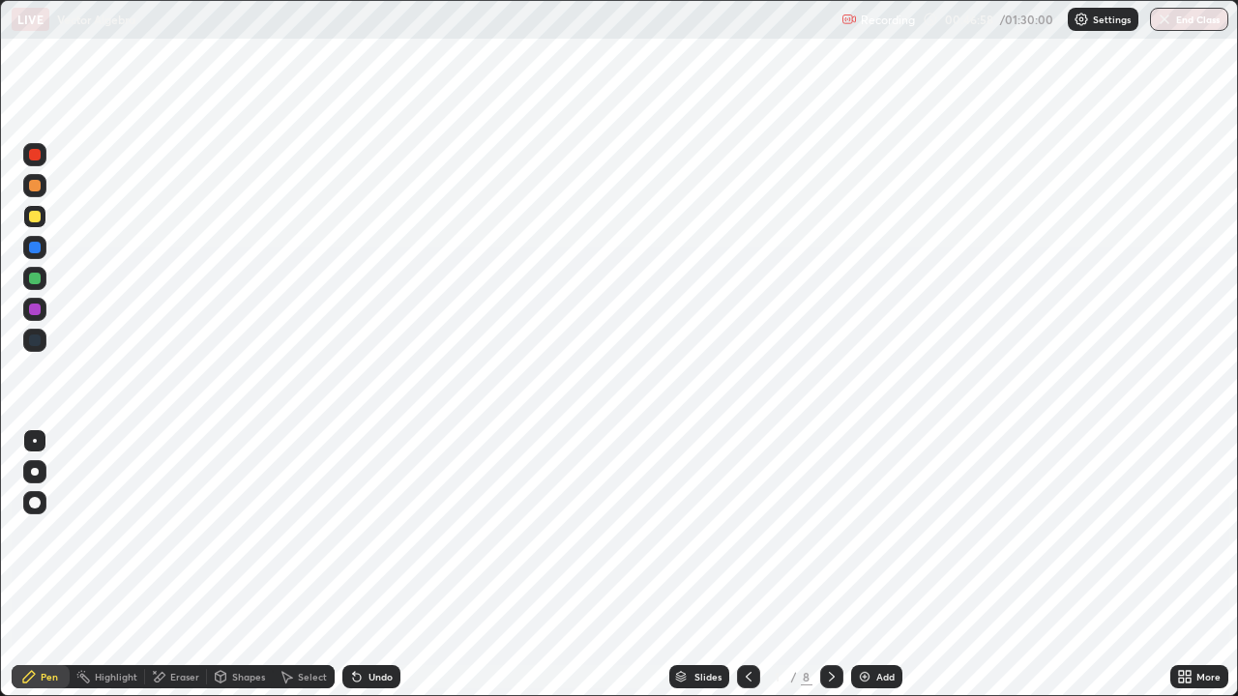
click at [831, 565] on div at bounding box center [831, 676] width 23 height 23
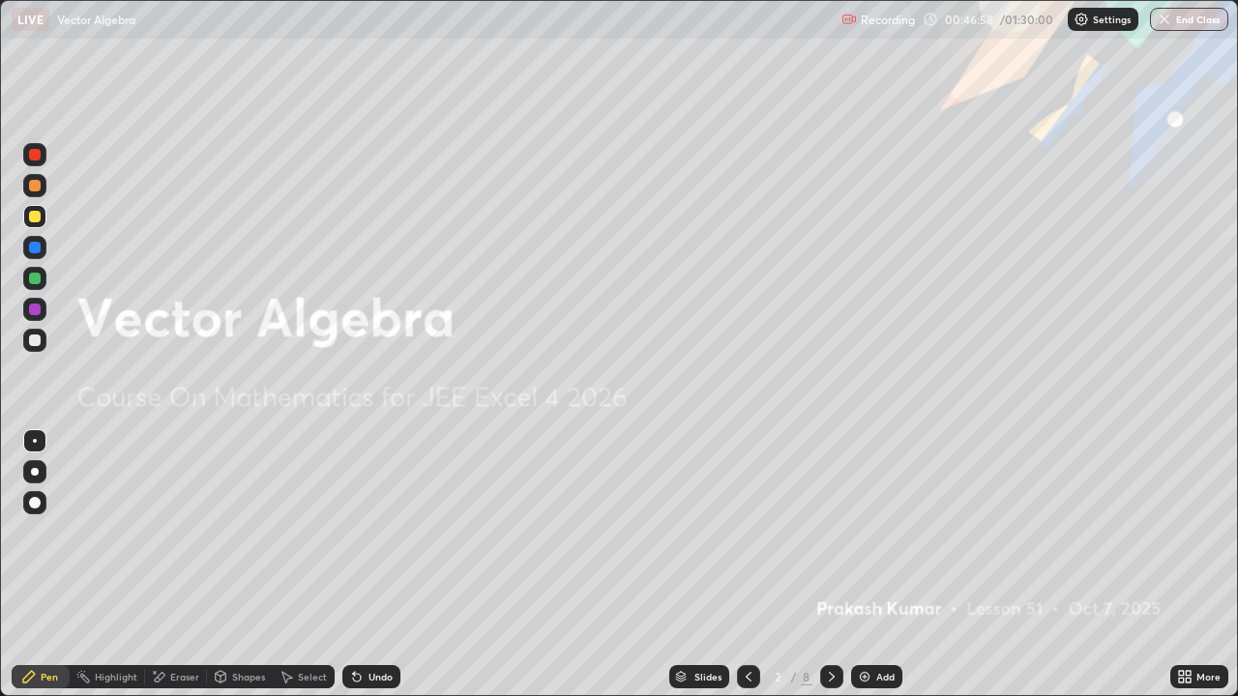
click at [833, 565] on icon at bounding box center [831, 676] width 15 height 15
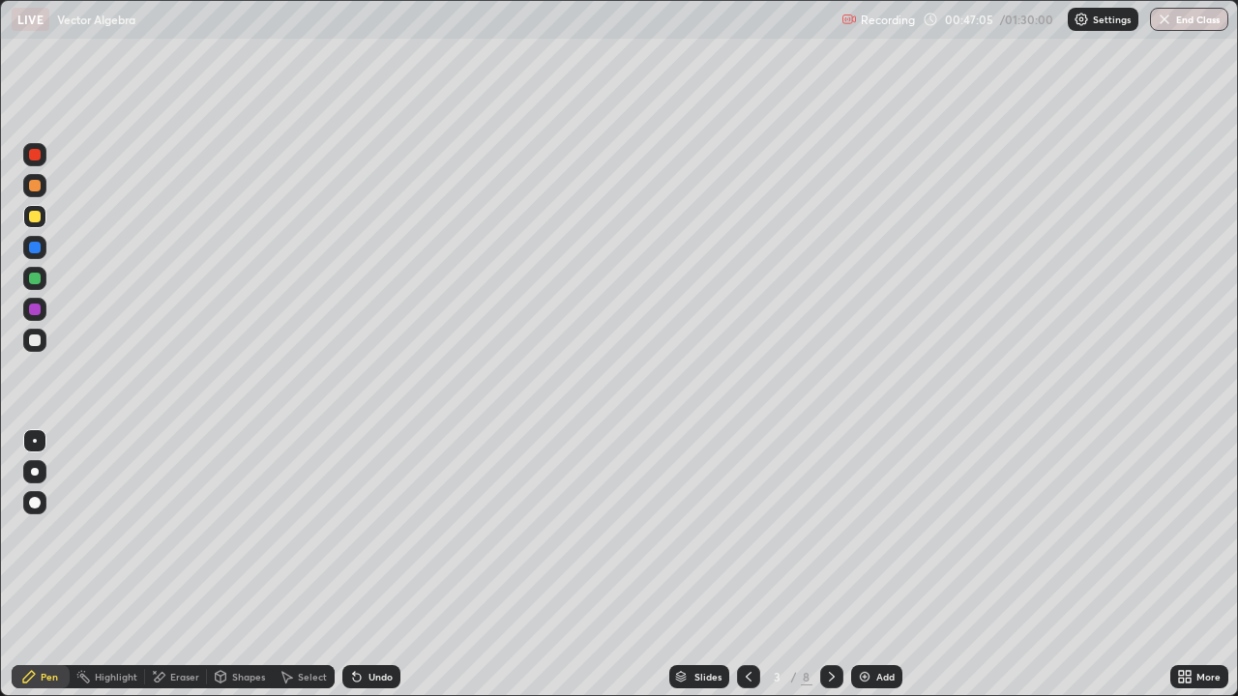
click at [831, 565] on div at bounding box center [831, 676] width 23 height 23
click at [830, 565] on icon at bounding box center [831, 676] width 15 height 15
click at [832, 565] on icon at bounding box center [831, 676] width 15 height 15
click at [830, 565] on icon at bounding box center [831, 676] width 15 height 15
click at [837, 565] on div at bounding box center [831, 676] width 23 height 23
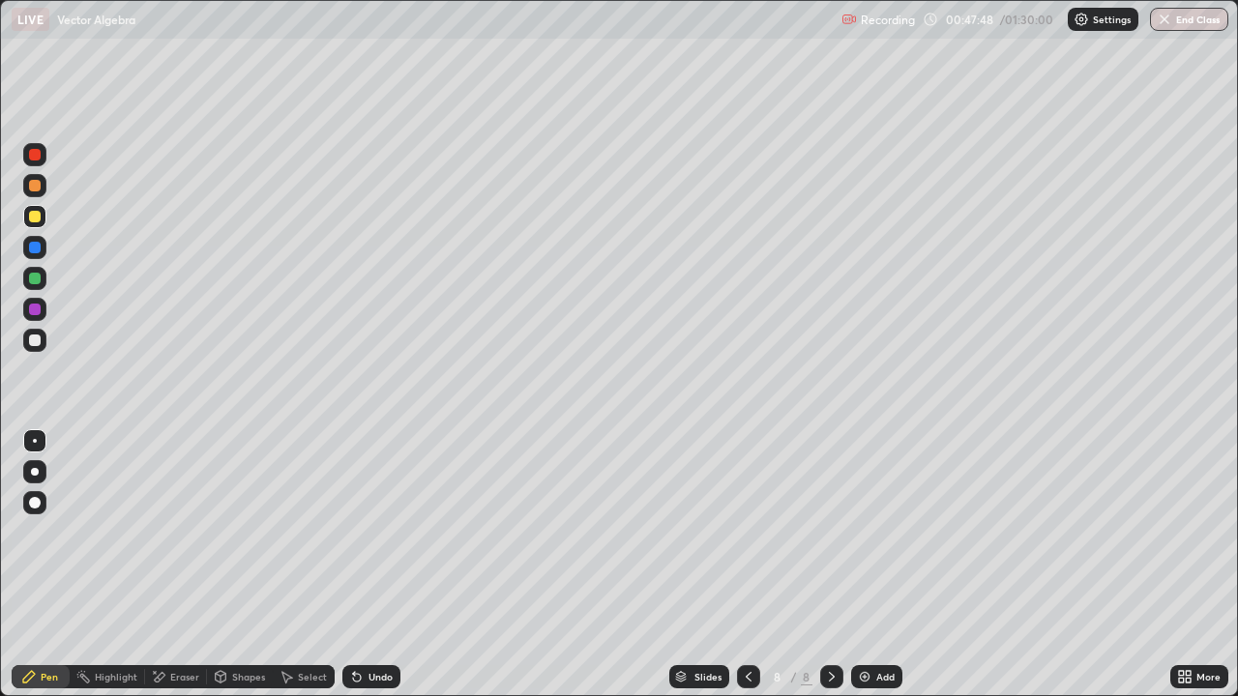
click at [172, 565] on div "Eraser" at bounding box center [184, 677] width 29 height 10
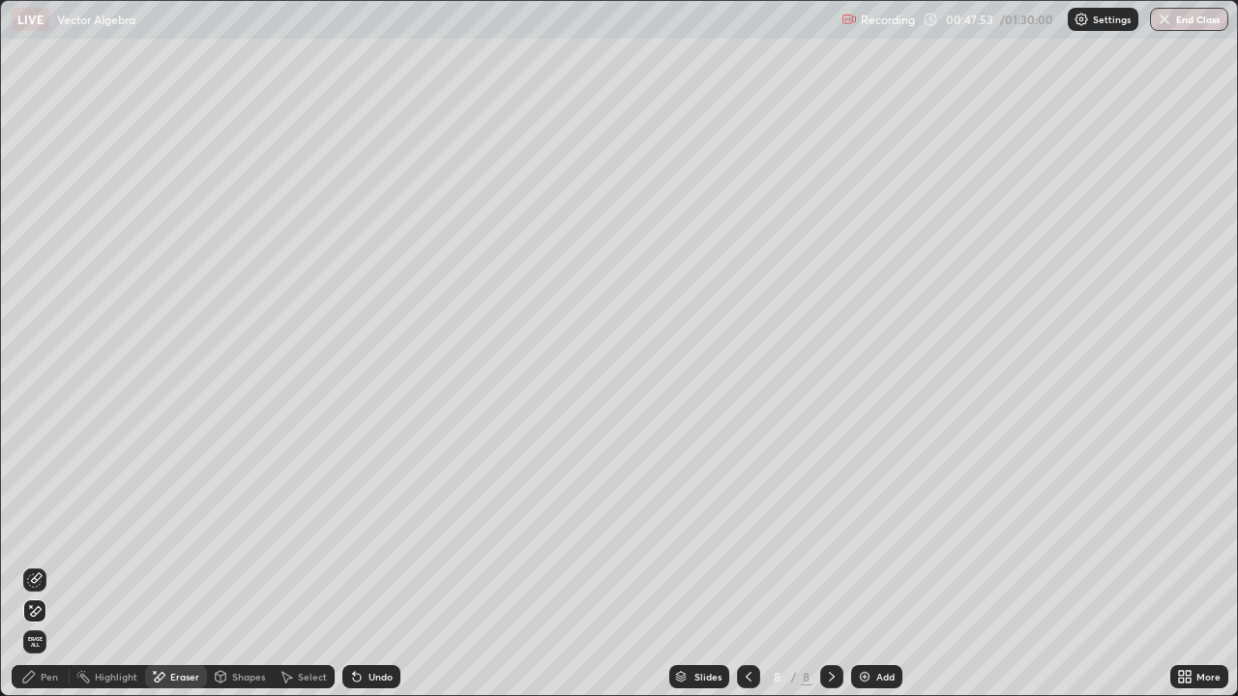
click at [41, 565] on div "Pen" at bounding box center [49, 677] width 17 height 10
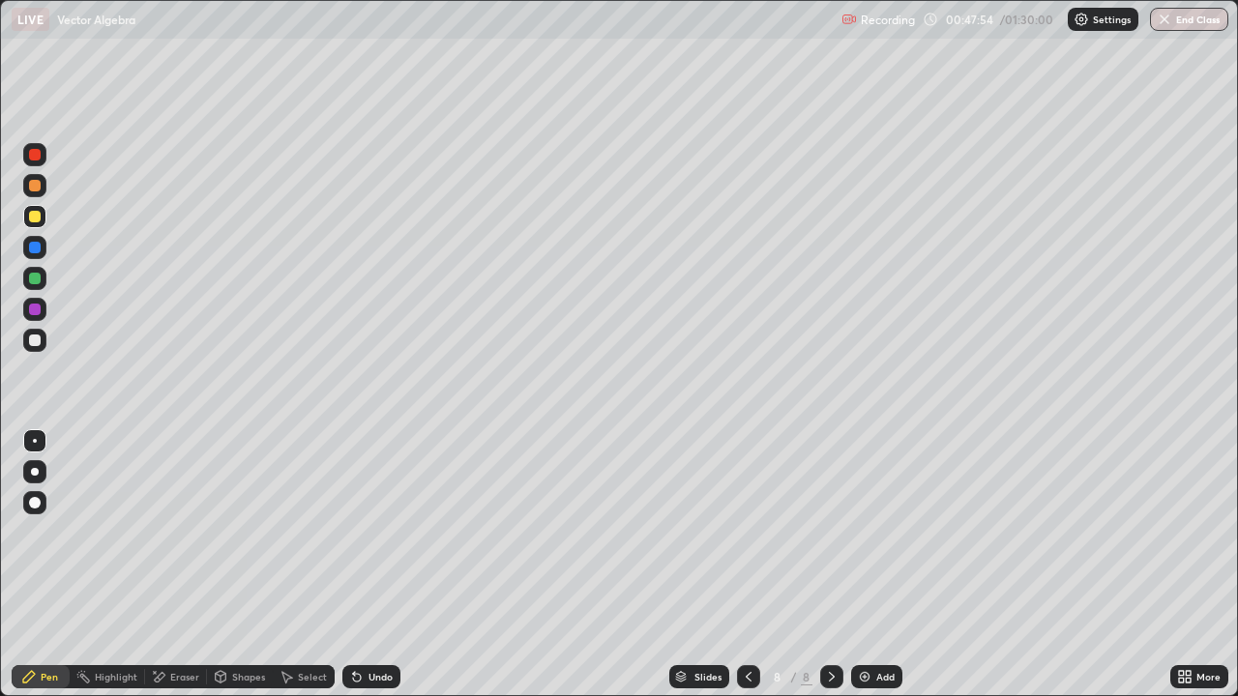
click at [42, 218] on div at bounding box center [34, 216] width 23 height 23
click at [45, 332] on div at bounding box center [34, 340] width 23 height 31
click at [40, 311] on div at bounding box center [35, 310] width 12 height 12
click at [35, 218] on div at bounding box center [35, 217] width 12 height 12
click at [42, 337] on div at bounding box center [34, 340] width 23 height 23
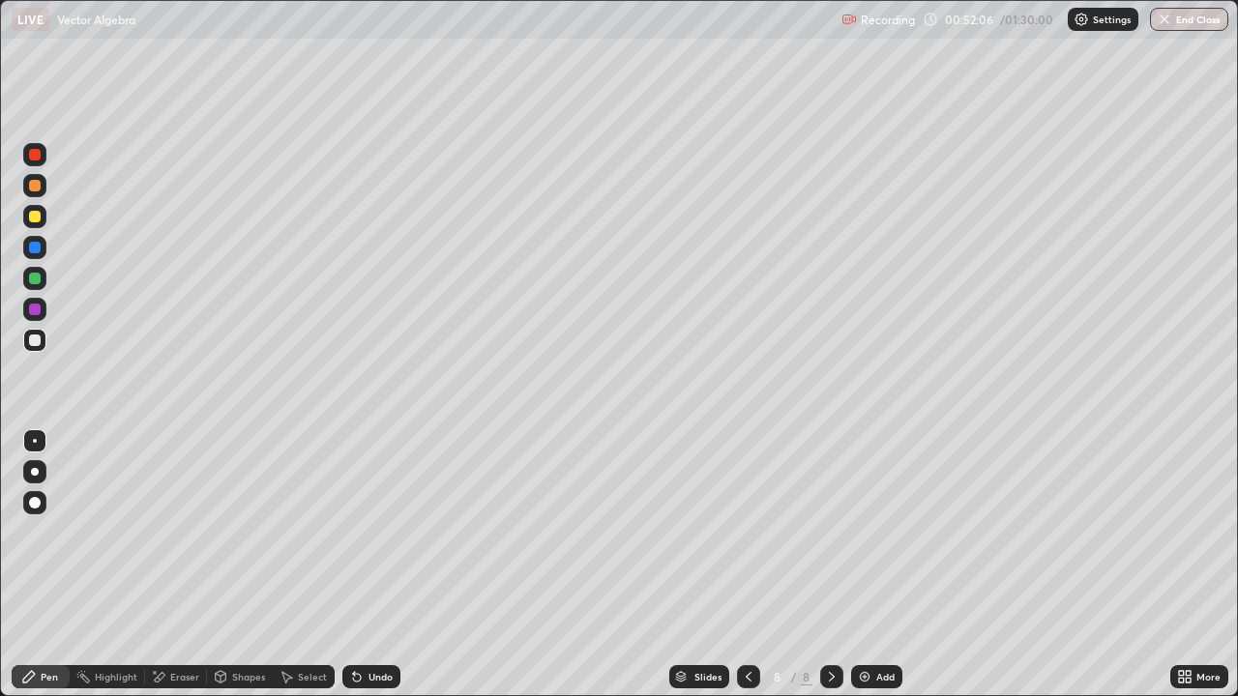
click at [195, 565] on div "Eraser" at bounding box center [184, 677] width 29 height 10
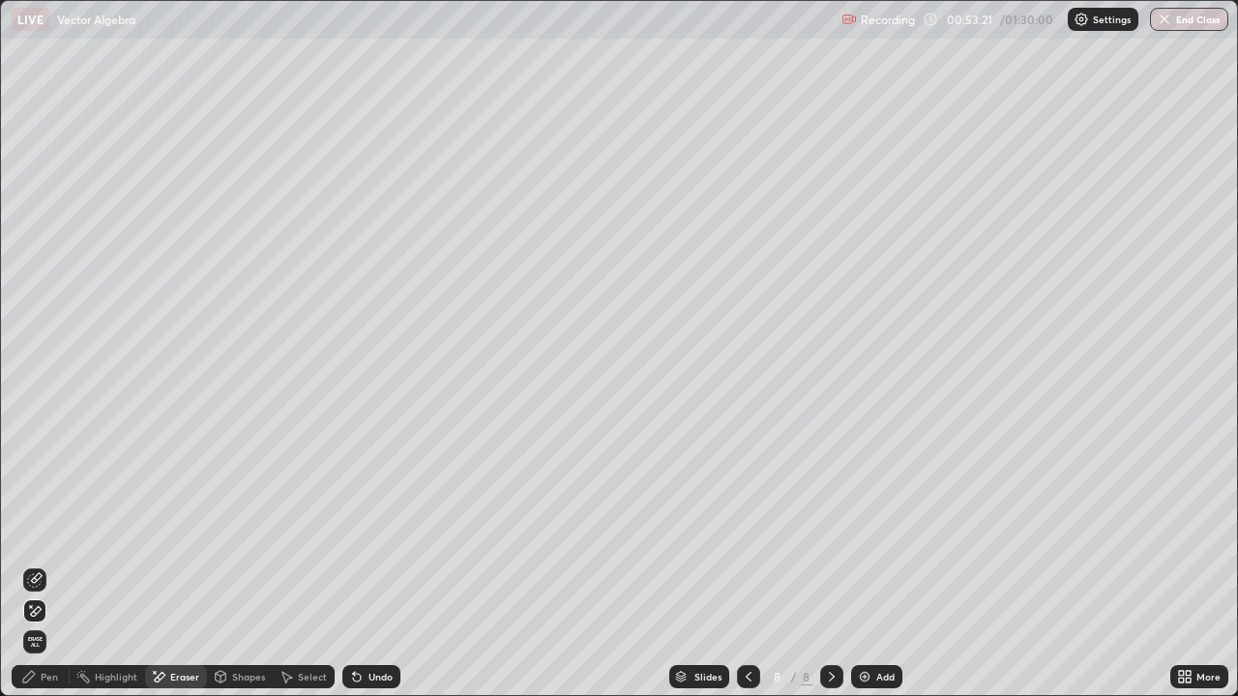
click at [750, 565] on div at bounding box center [748, 676] width 23 height 23
click at [746, 565] on icon at bounding box center [748, 676] width 15 height 15
click at [828, 565] on icon at bounding box center [831, 676] width 15 height 15
click at [831, 565] on icon at bounding box center [832, 677] width 6 height 10
click at [876, 565] on div "Add" at bounding box center [885, 677] width 18 height 10
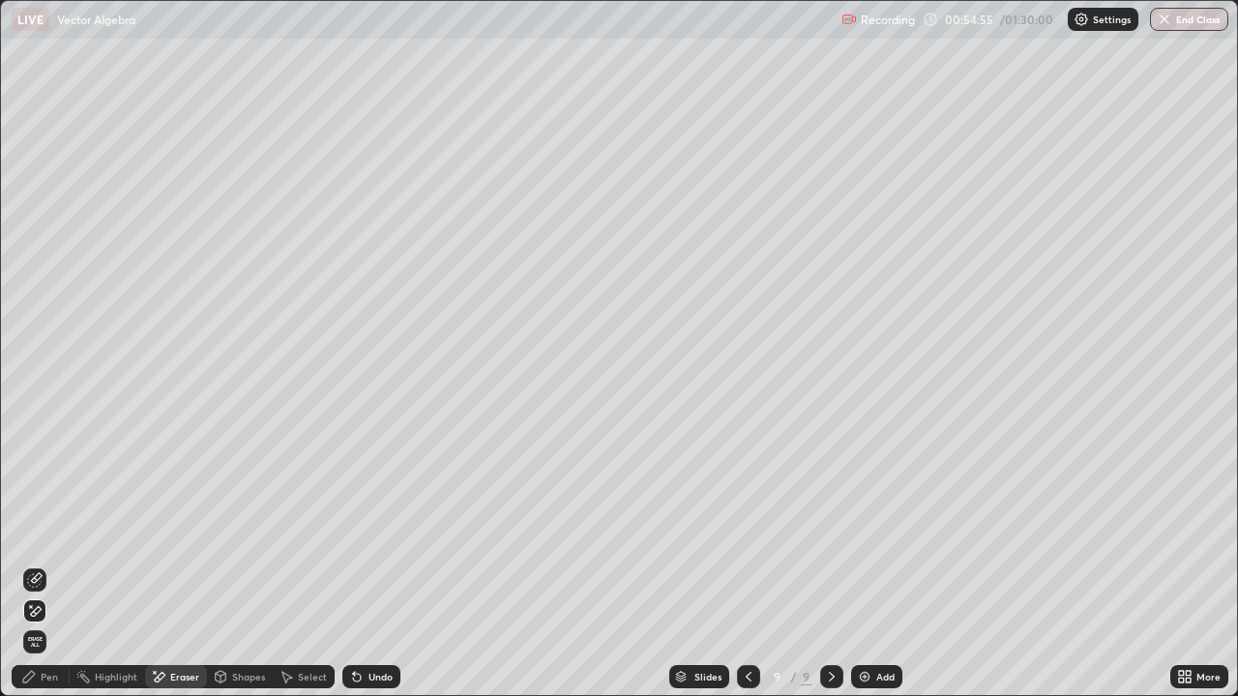
click at [48, 565] on div "Pen" at bounding box center [49, 677] width 17 height 10
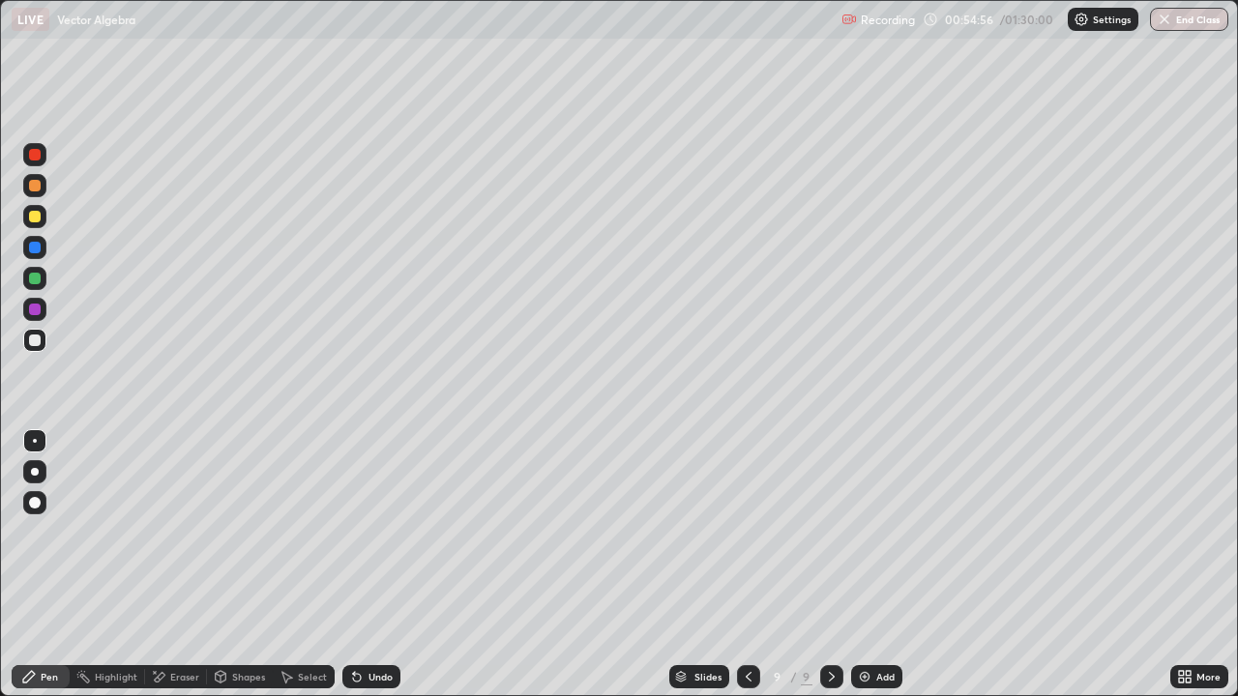
click at [40, 184] on div at bounding box center [35, 186] width 12 height 12
click at [44, 344] on div at bounding box center [34, 340] width 23 height 23
click at [191, 565] on div "Eraser" at bounding box center [184, 677] width 29 height 10
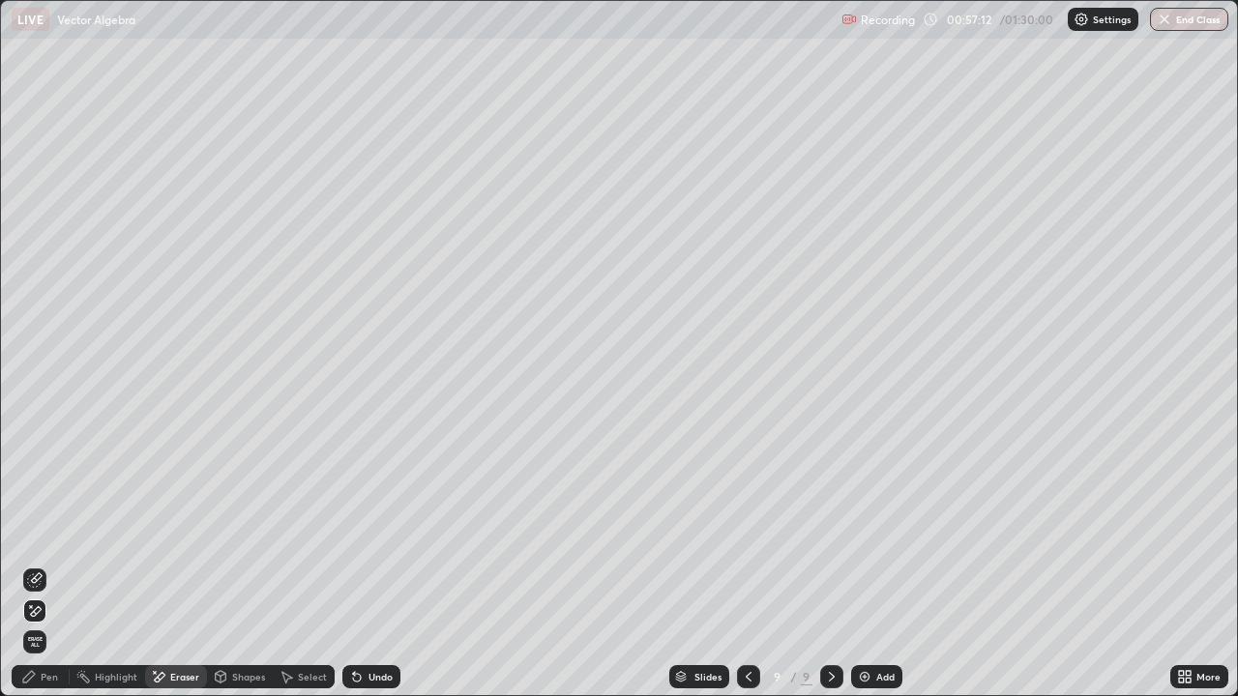
click at [47, 565] on div "Pen" at bounding box center [49, 677] width 17 height 10
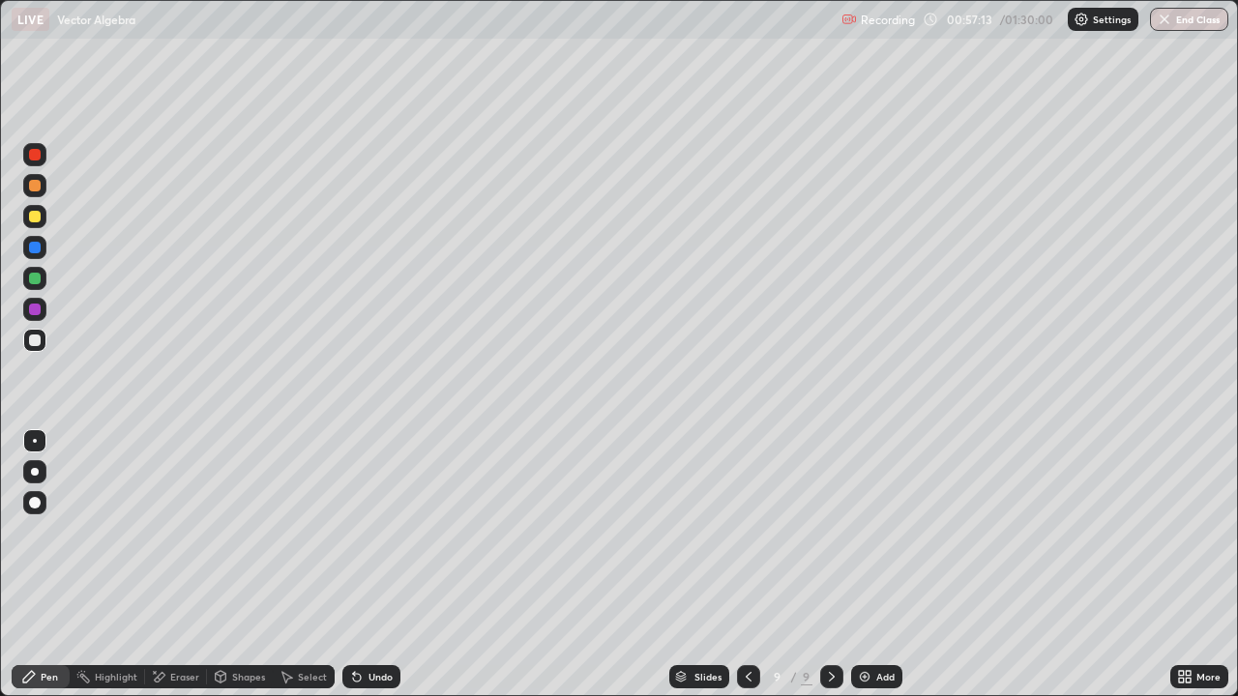
click at [44, 276] on div at bounding box center [34, 278] width 23 height 23
click at [228, 565] on div "Shapes" at bounding box center [240, 676] width 66 height 23
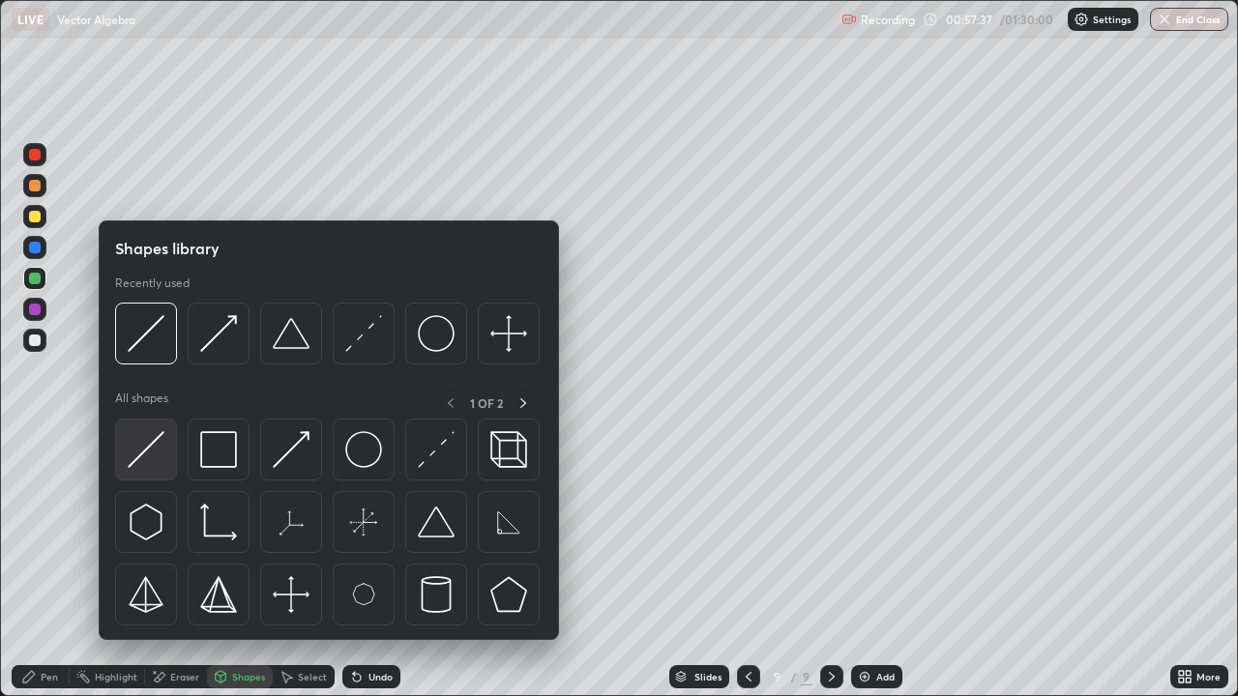
click at [150, 458] on img at bounding box center [146, 449] width 37 height 37
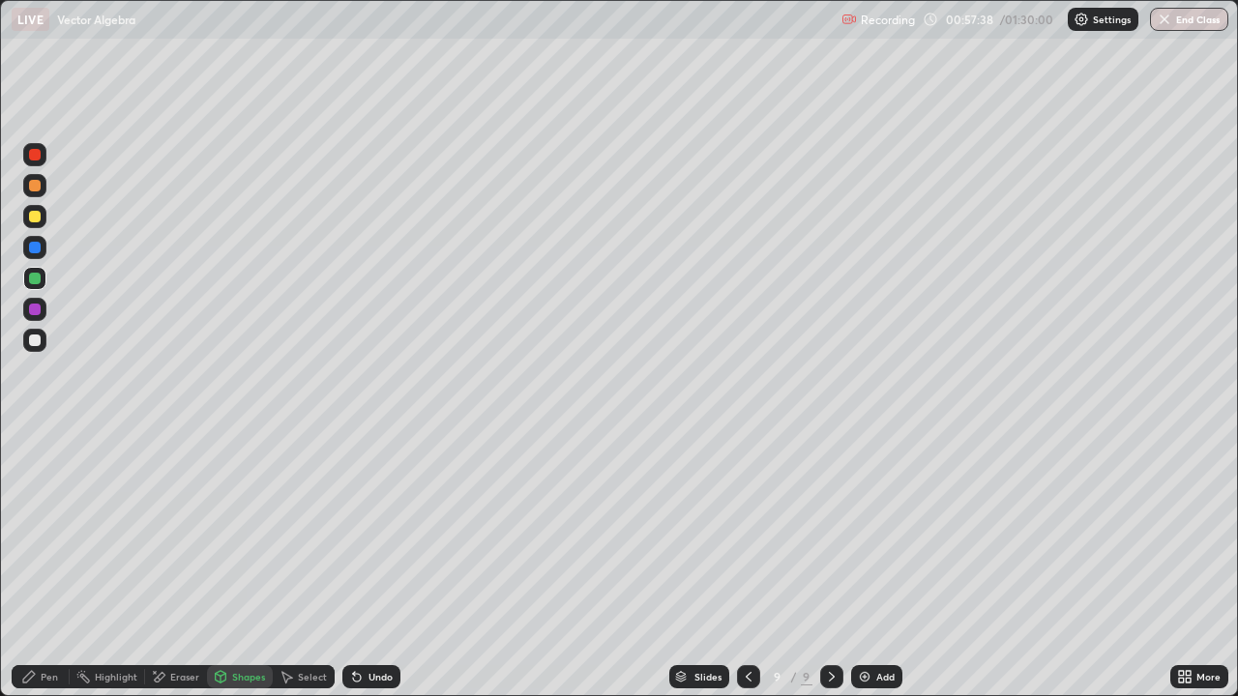
click at [235, 565] on div "Shapes" at bounding box center [240, 676] width 66 height 23
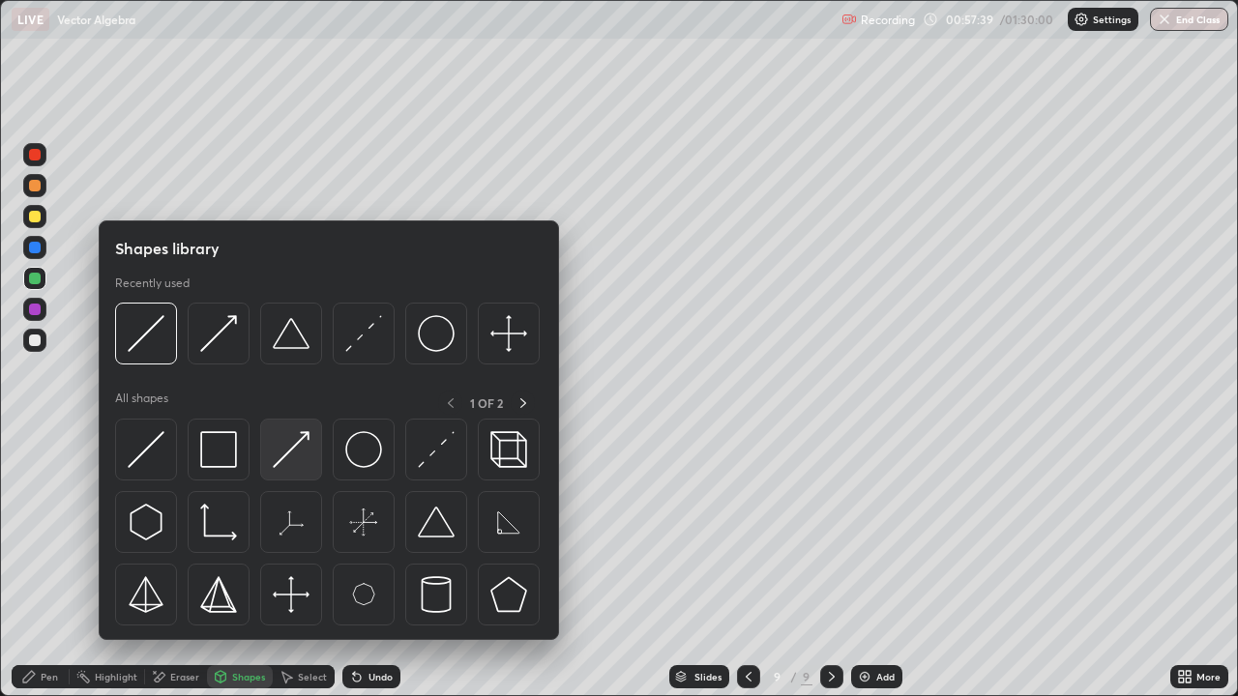
click at [315, 470] on div at bounding box center [291, 450] width 62 height 62
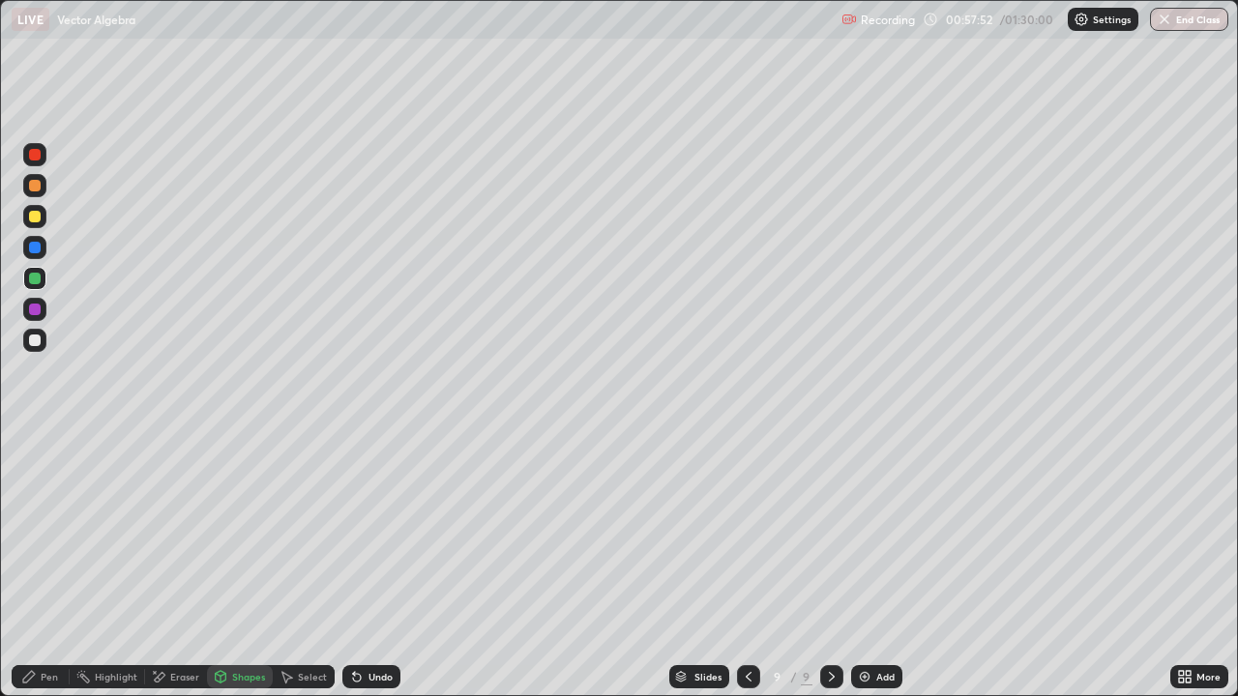
click at [354, 565] on icon at bounding box center [357, 678] width 8 height 8
click at [183, 565] on div "Eraser" at bounding box center [176, 676] width 62 height 23
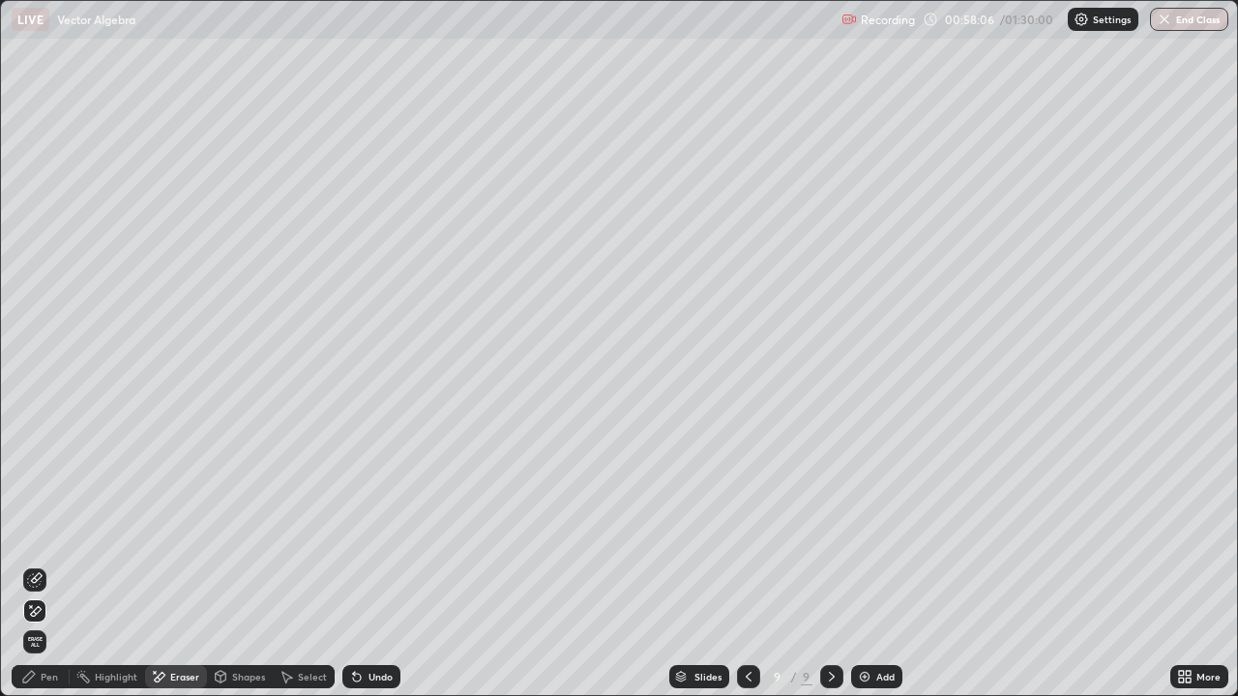
click at [43, 565] on div "Pen" at bounding box center [41, 676] width 58 height 23
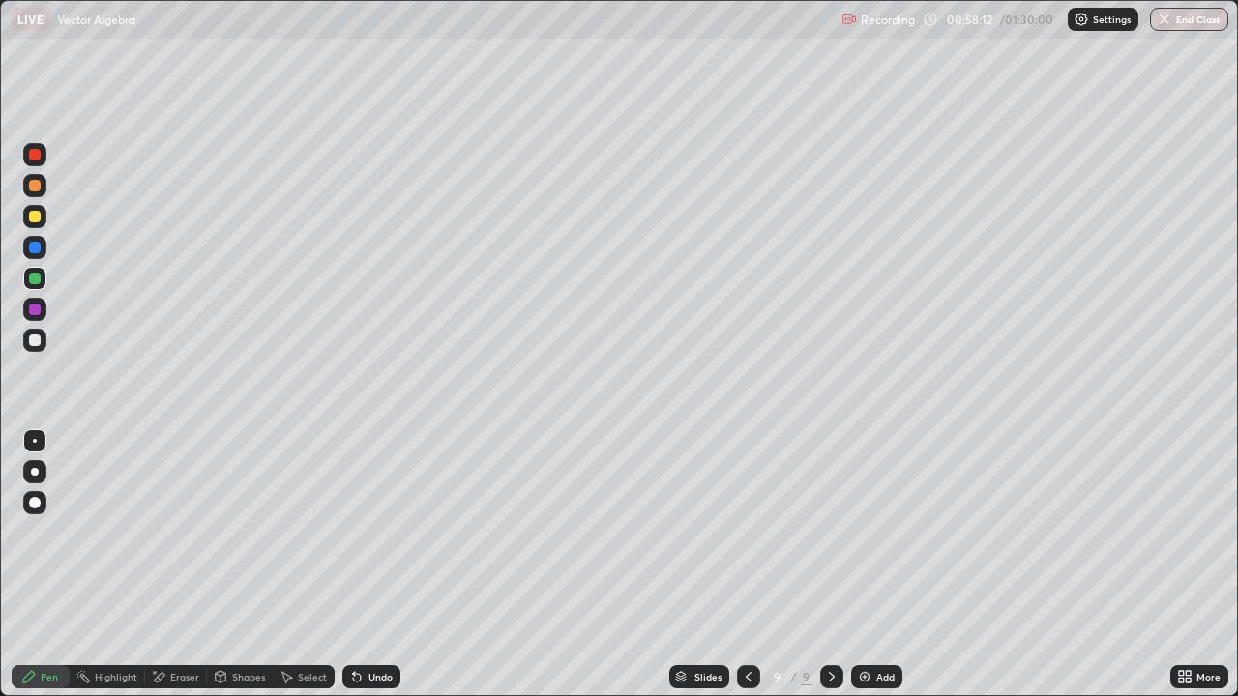
click at [349, 565] on icon at bounding box center [356, 676] width 15 height 15
click at [294, 565] on div "Select" at bounding box center [304, 676] width 62 height 23
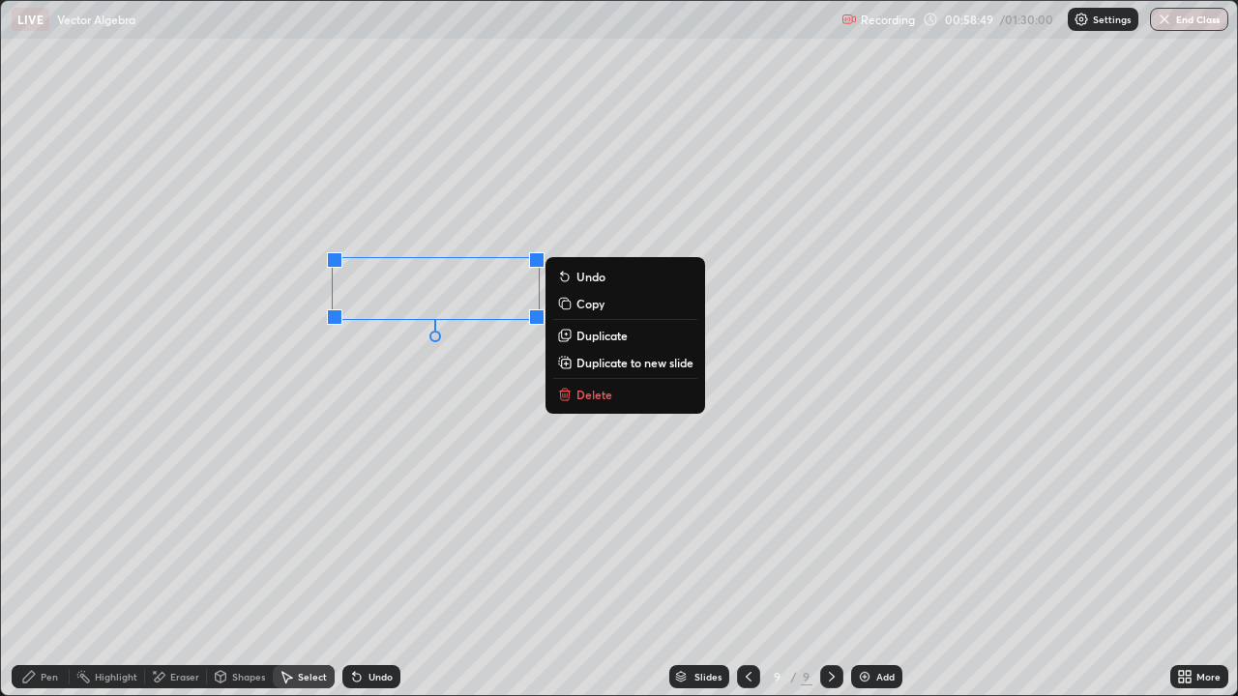
click at [178, 565] on div "Eraser" at bounding box center [184, 677] width 29 height 10
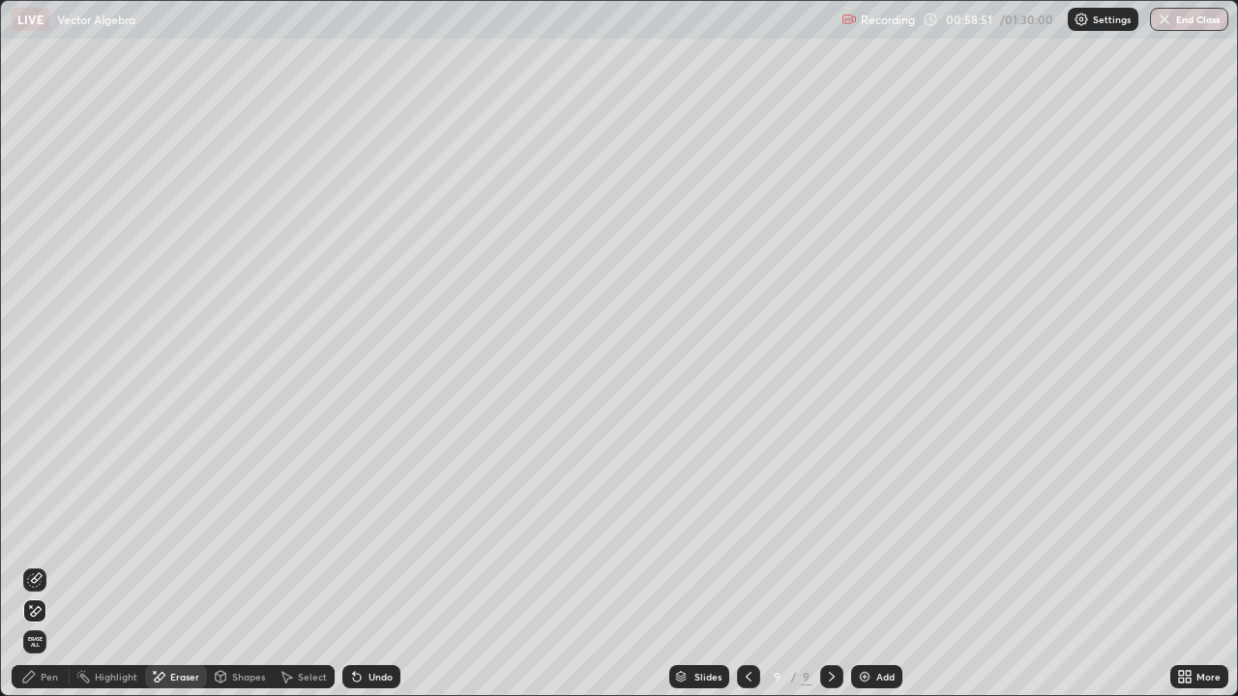
click at [51, 565] on div "Pen" at bounding box center [49, 677] width 17 height 10
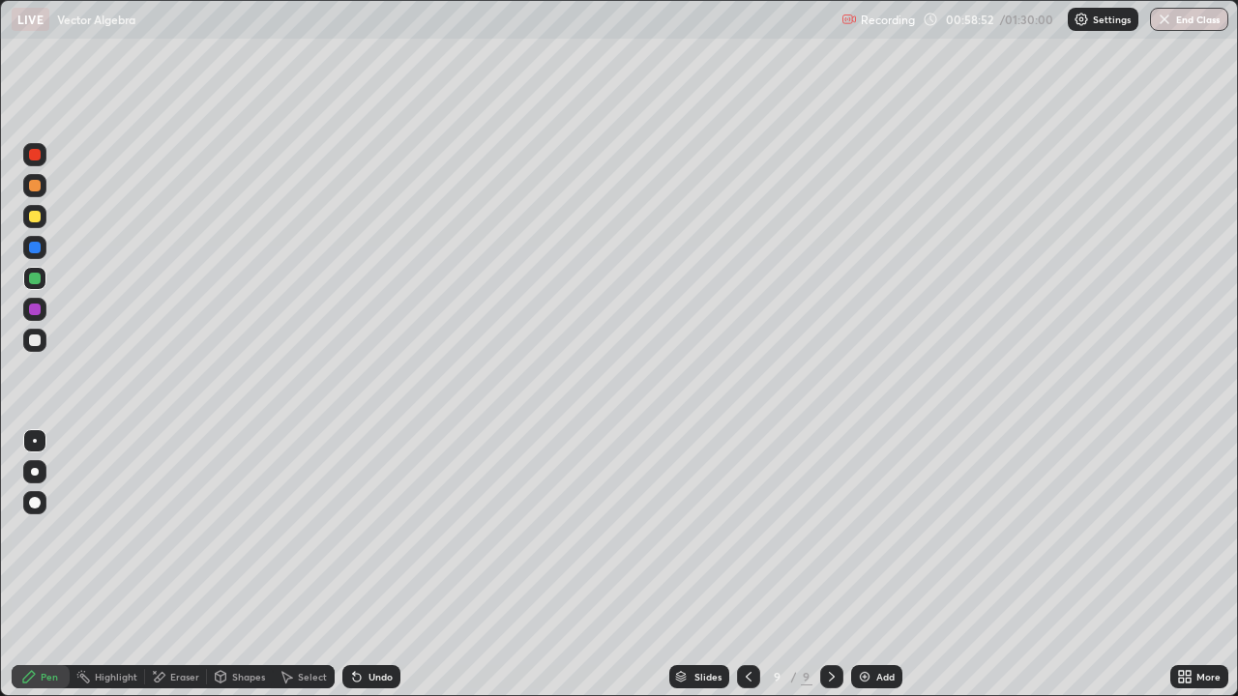
click at [35, 341] on div at bounding box center [35, 341] width 12 height 12
click at [365, 565] on div "Undo" at bounding box center [371, 676] width 58 height 23
click at [250, 565] on div "Shapes" at bounding box center [248, 677] width 33 height 10
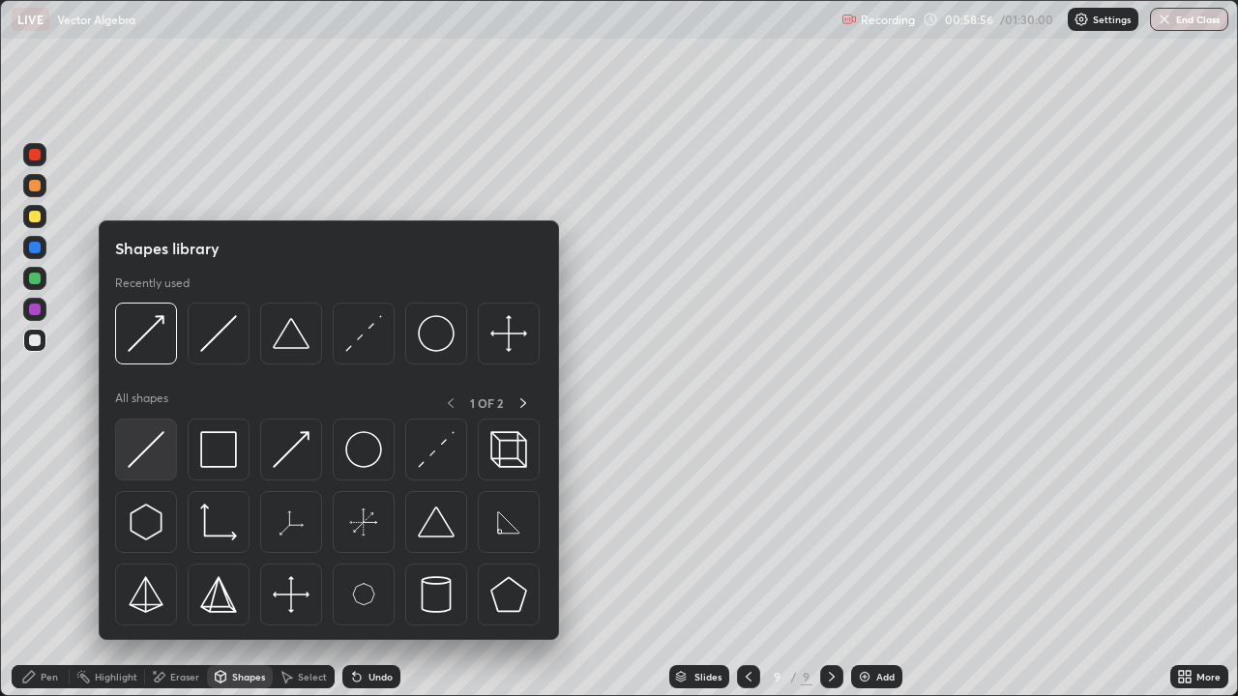
click at [150, 449] on img at bounding box center [146, 449] width 37 height 37
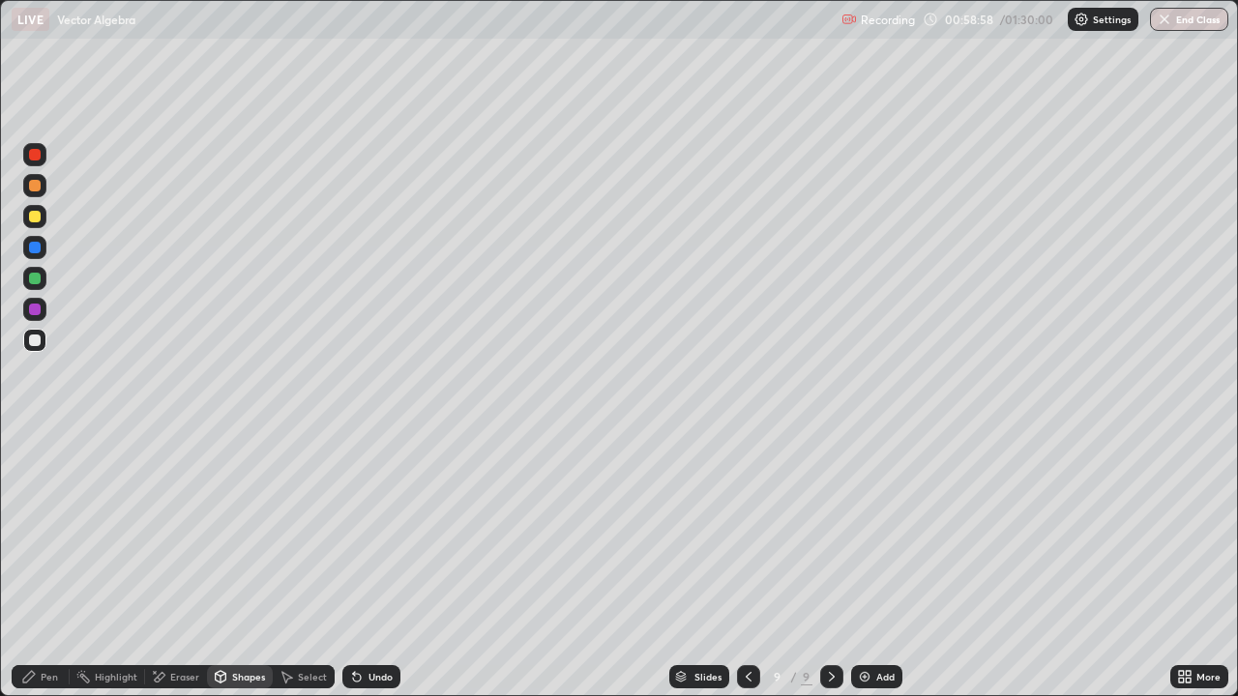
click at [368, 565] on div "Undo" at bounding box center [380, 677] width 24 height 10
click at [370, 565] on div "Undo" at bounding box center [371, 676] width 58 height 23
click at [238, 565] on div "Shapes" at bounding box center [240, 676] width 66 height 23
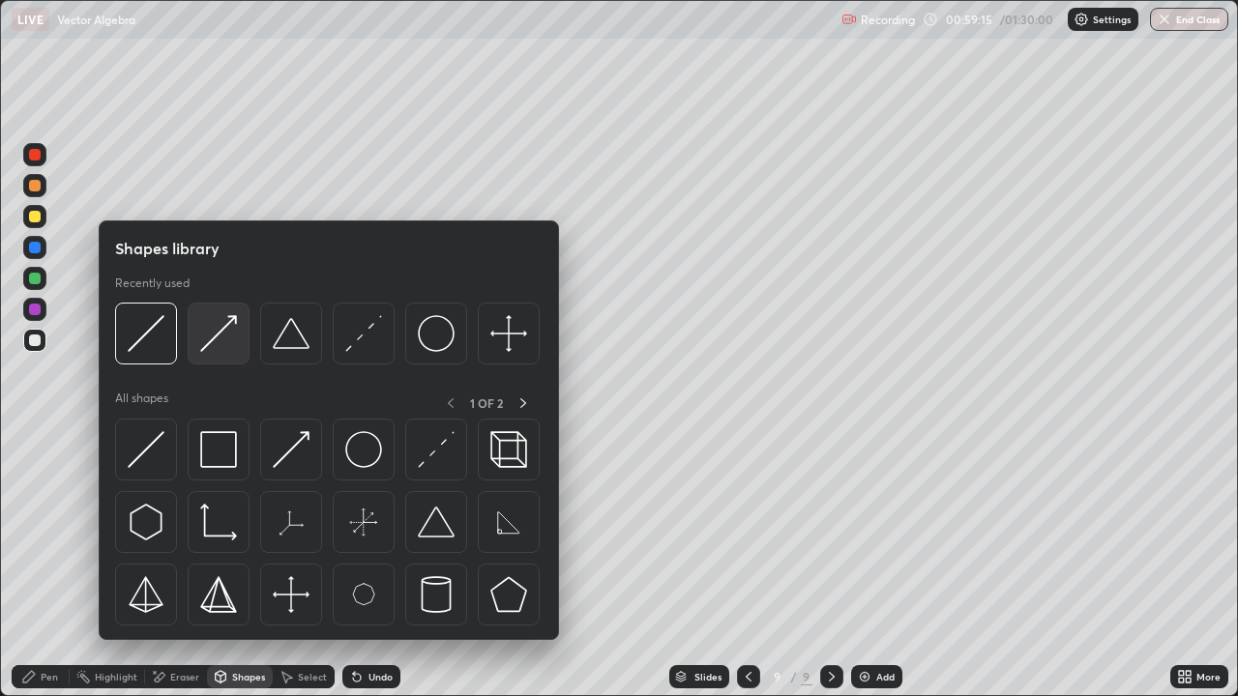
click at [219, 333] on img at bounding box center [218, 333] width 37 height 37
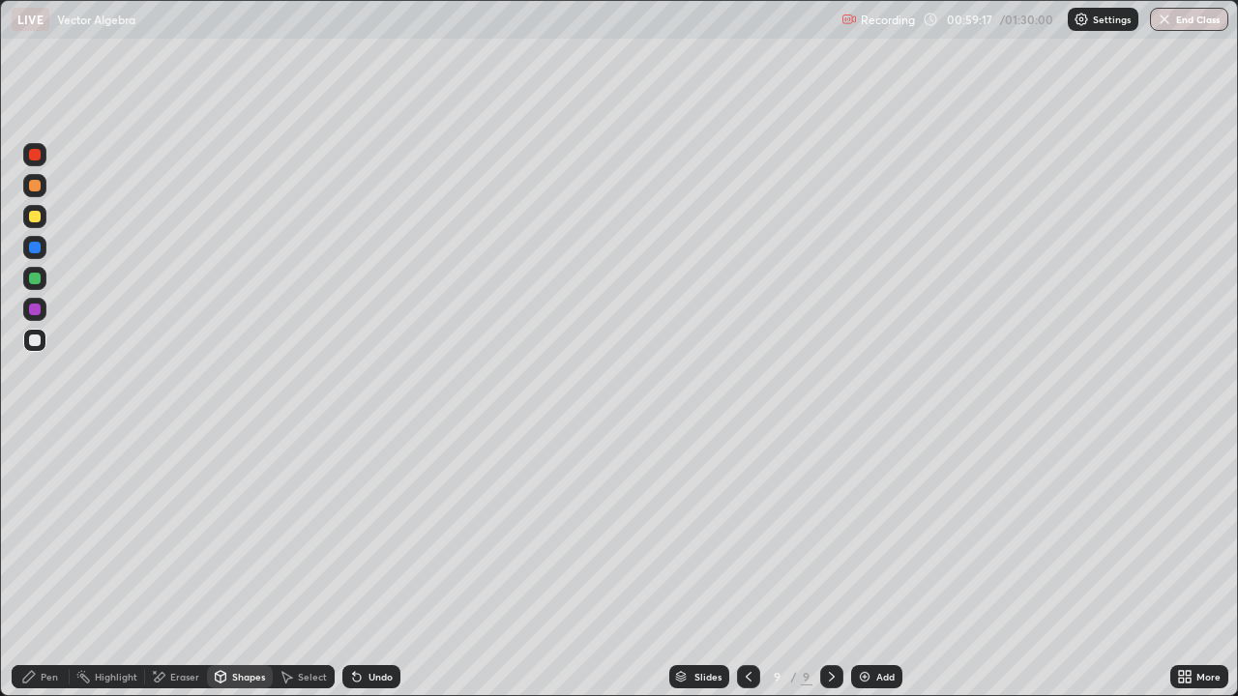
click at [368, 565] on div "Undo" at bounding box center [380, 677] width 24 height 10
click at [52, 565] on div "Pen" at bounding box center [41, 676] width 58 height 23
click at [234, 565] on div "Shapes" at bounding box center [248, 677] width 33 height 10
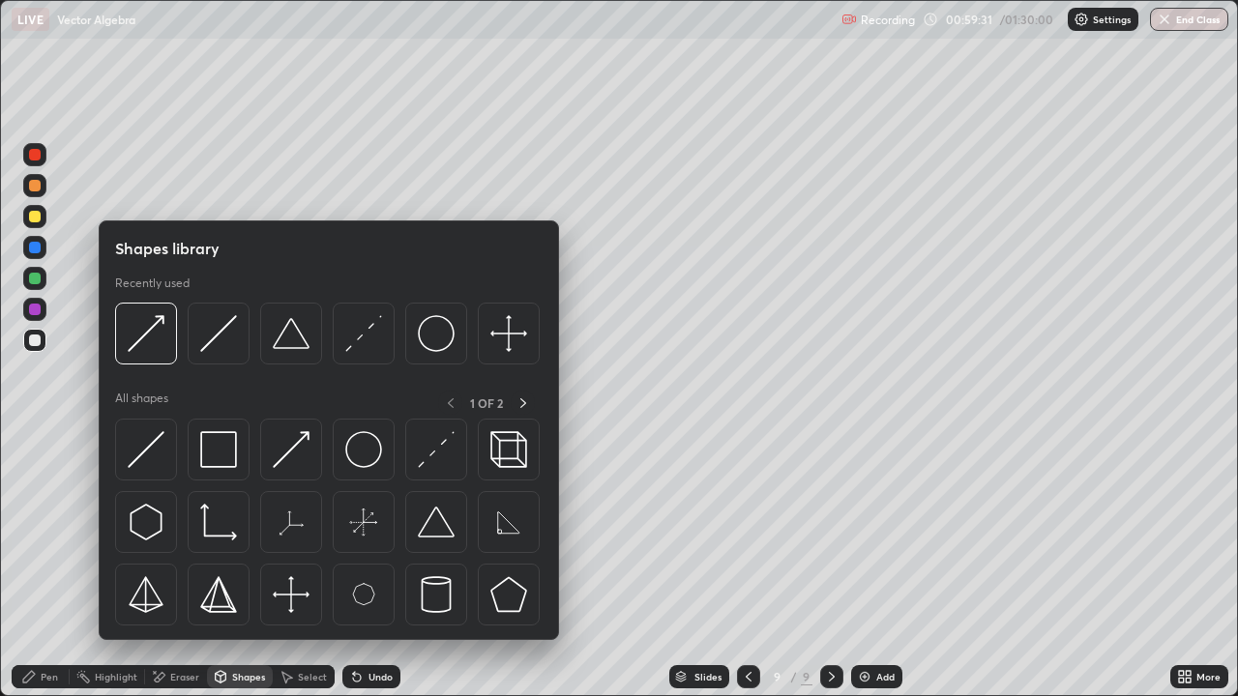
click at [185, 565] on div "Eraser" at bounding box center [176, 676] width 62 height 23
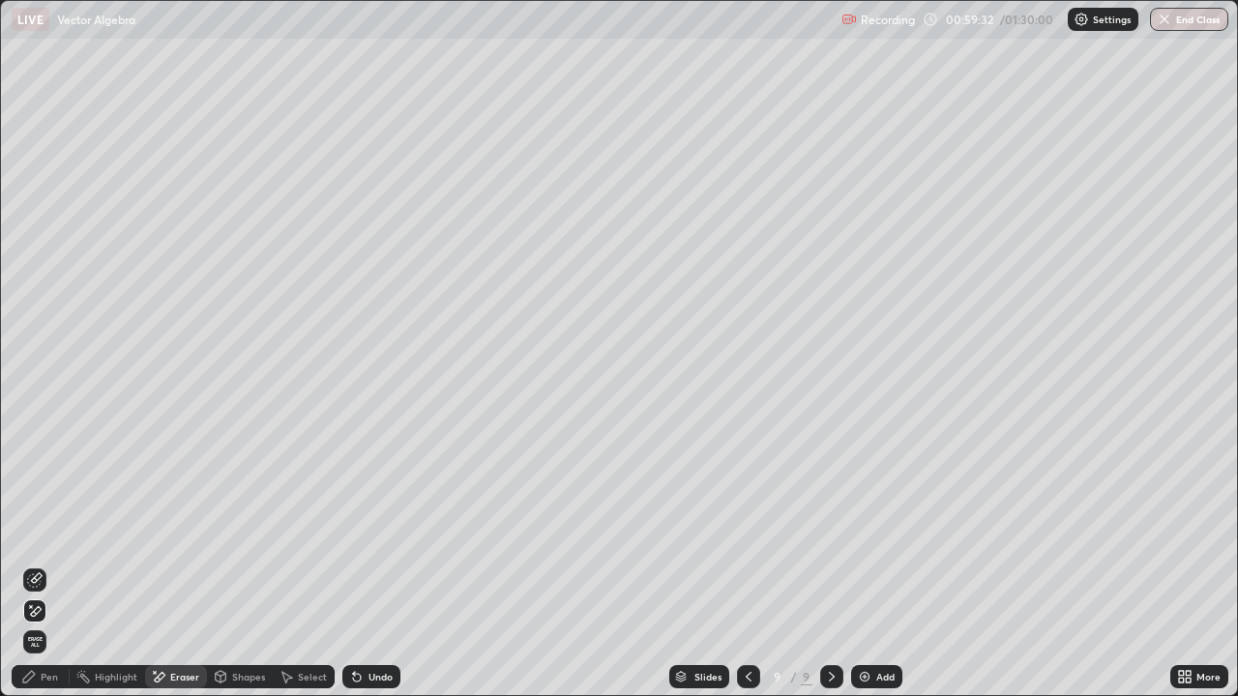
click at [42, 565] on icon at bounding box center [34, 579] width 15 height 15
click at [37, 565] on div "Pen" at bounding box center [41, 676] width 58 height 23
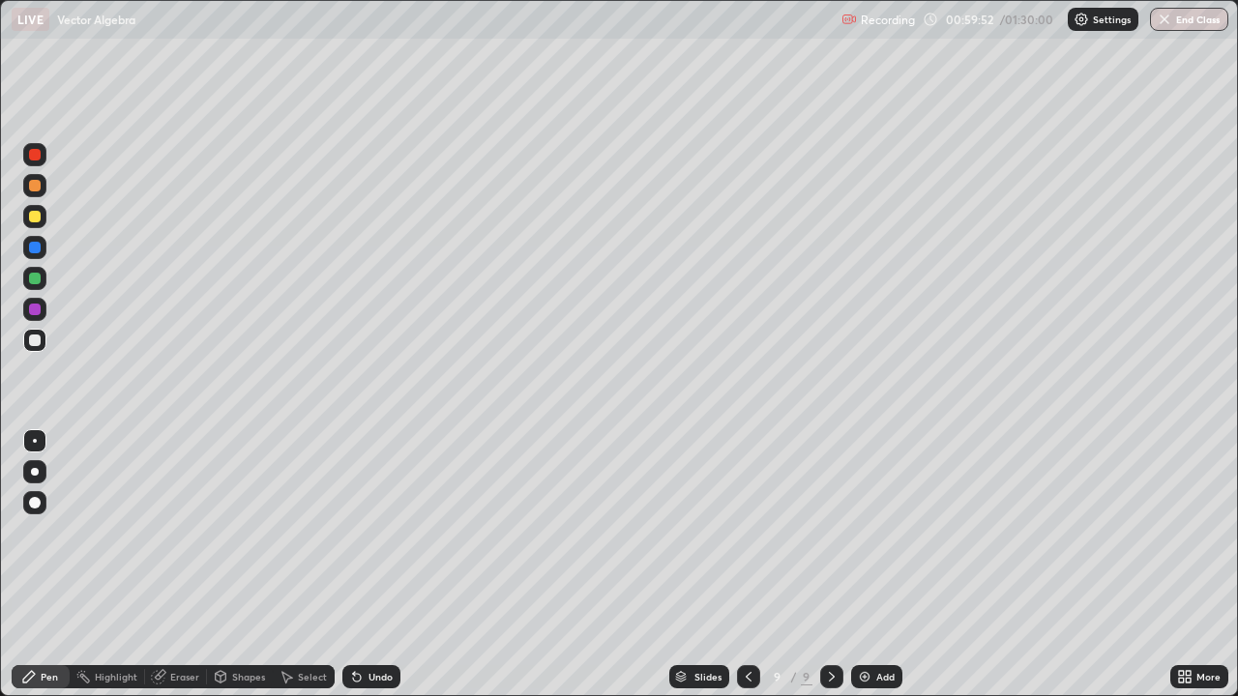
click at [187, 565] on div "Eraser" at bounding box center [184, 677] width 29 height 10
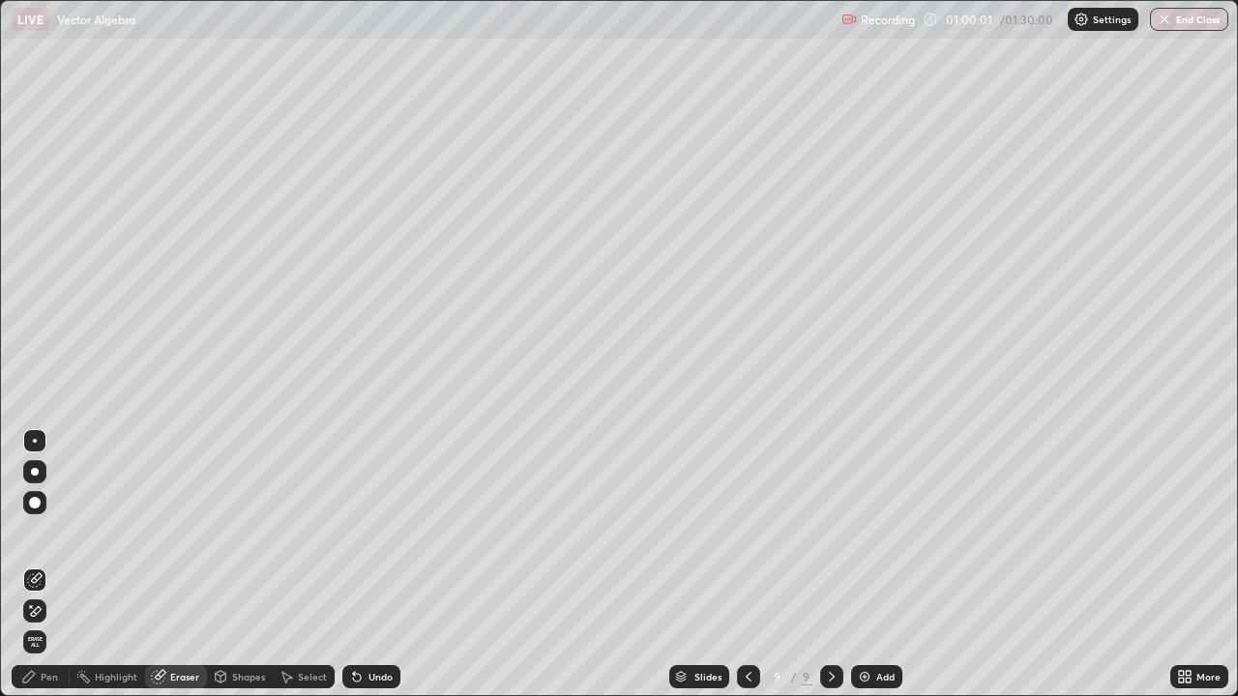
click at [49, 565] on div "Pen" at bounding box center [49, 677] width 17 height 10
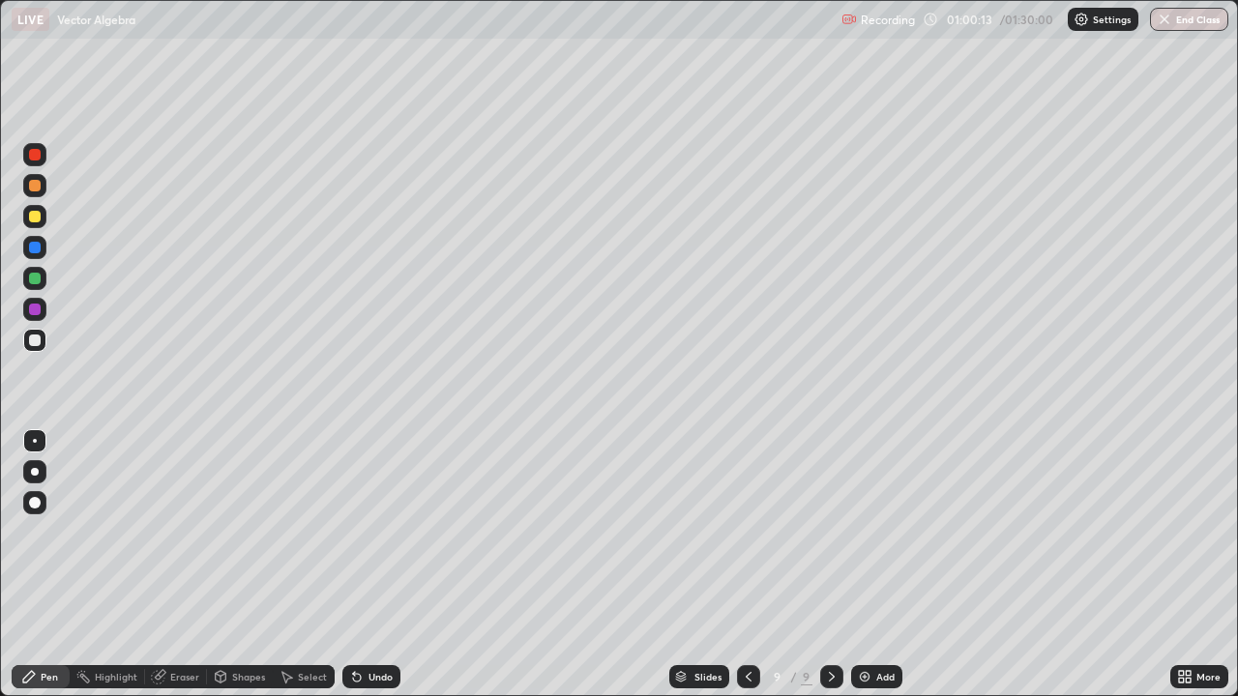
click at [35, 341] on div at bounding box center [35, 341] width 12 height 12
click at [40, 216] on div at bounding box center [35, 217] width 12 height 12
click at [230, 565] on div "Shapes" at bounding box center [240, 676] width 66 height 23
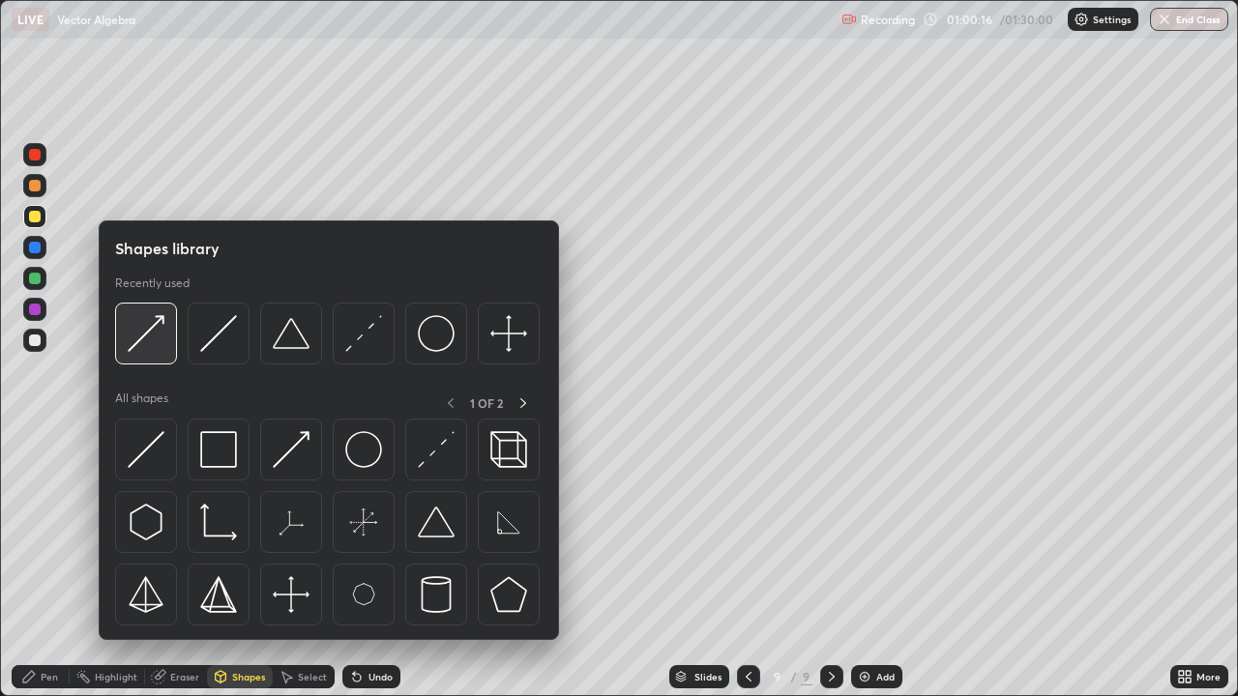
click at [145, 343] on img at bounding box center [146, 333] width 37 height 37
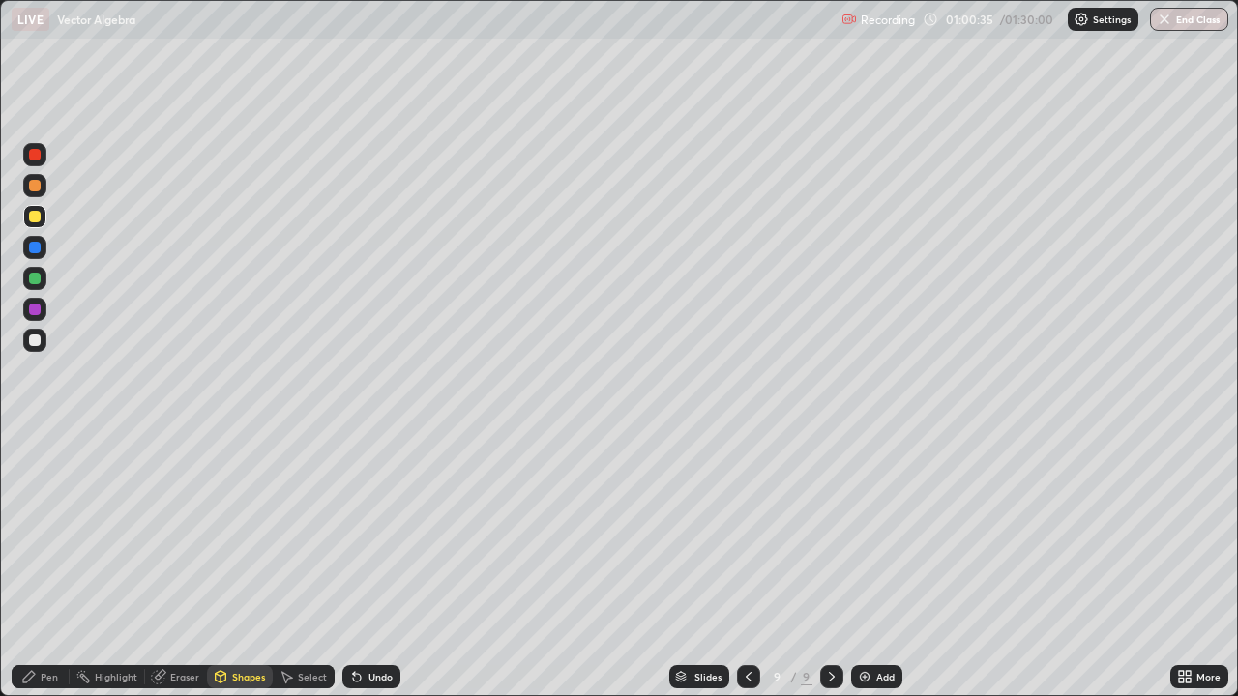
click at [371, 565] on div "Undo" at bounding box center [380, 677] width 24 height 10
click at [53, 565] on div "Pen" at bounding box center [41, 676] width 58 height 23
click at [41, 271] on div at bounding box center [34, 278] width 23 height 23
click at [42, 351] on div at bounding box center [34, 340] width 23 height 23
click at [33, 184] on div at bounding box center [35, 186] width 12 height 12
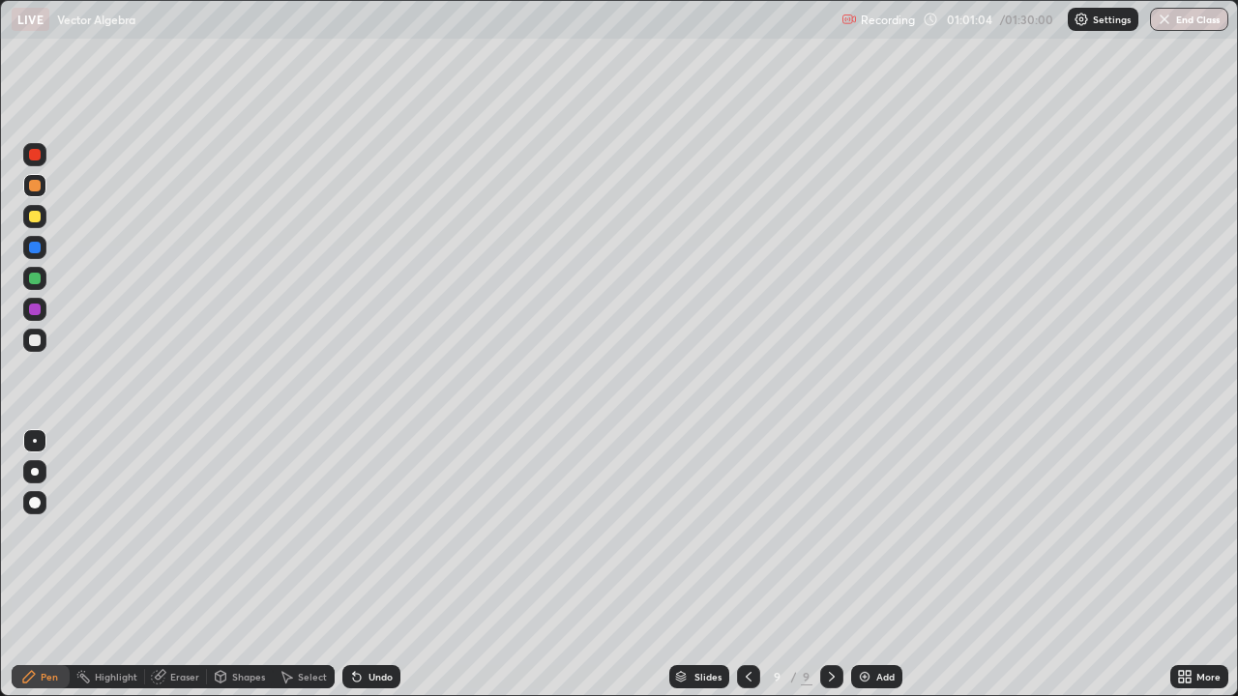
click at [232, 565] on div "Shapes" at bounding box center [248, 677] width 33 height 10
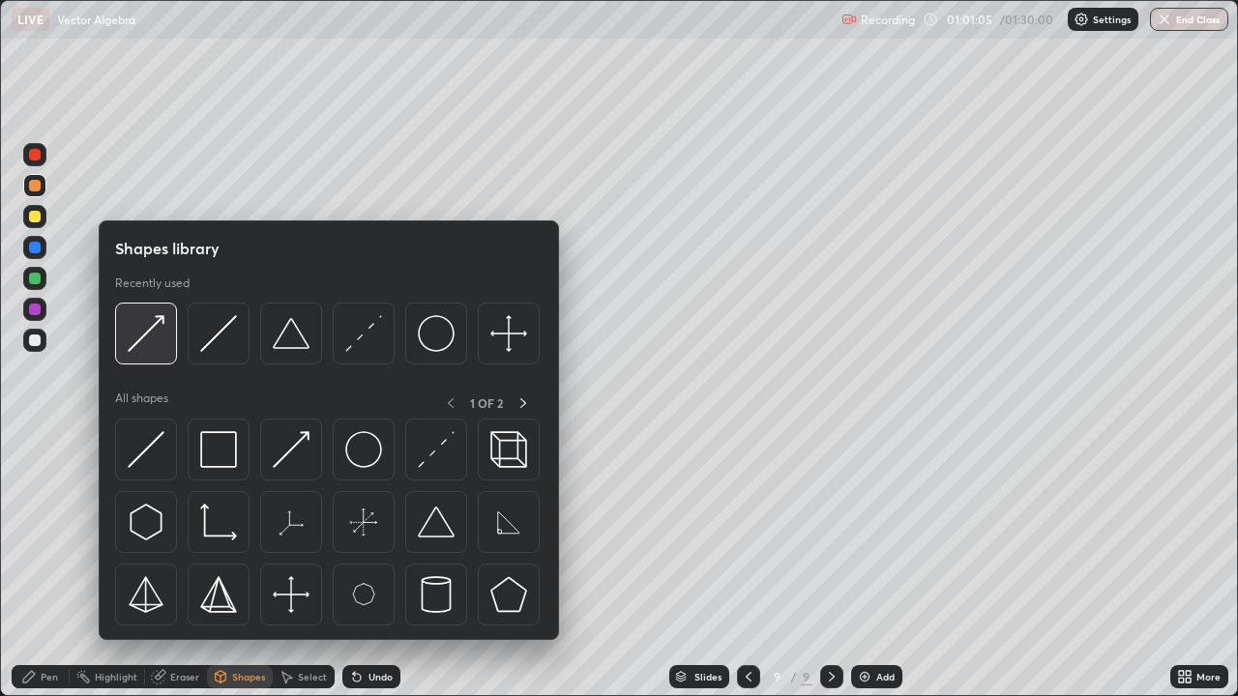
click at [145, 345] on img at bounding box center [146, 333] width 37 height 37
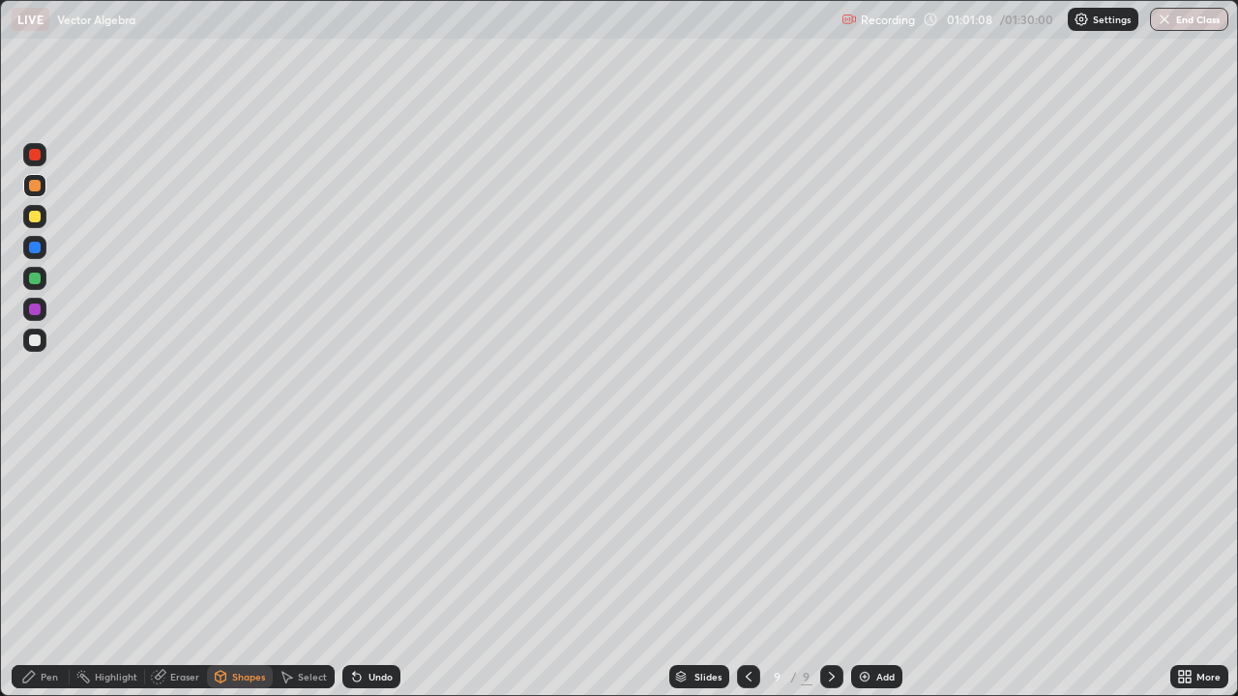
click at [353, 565] on icon at bounding box center [357, 678] width 8 height 8
click at [34, 565] on icon at bounding box center [28, 676] width 15 height 15
click at [242, 565] on div "Shapes" at bounding box center [248, 677] width 33 height 10
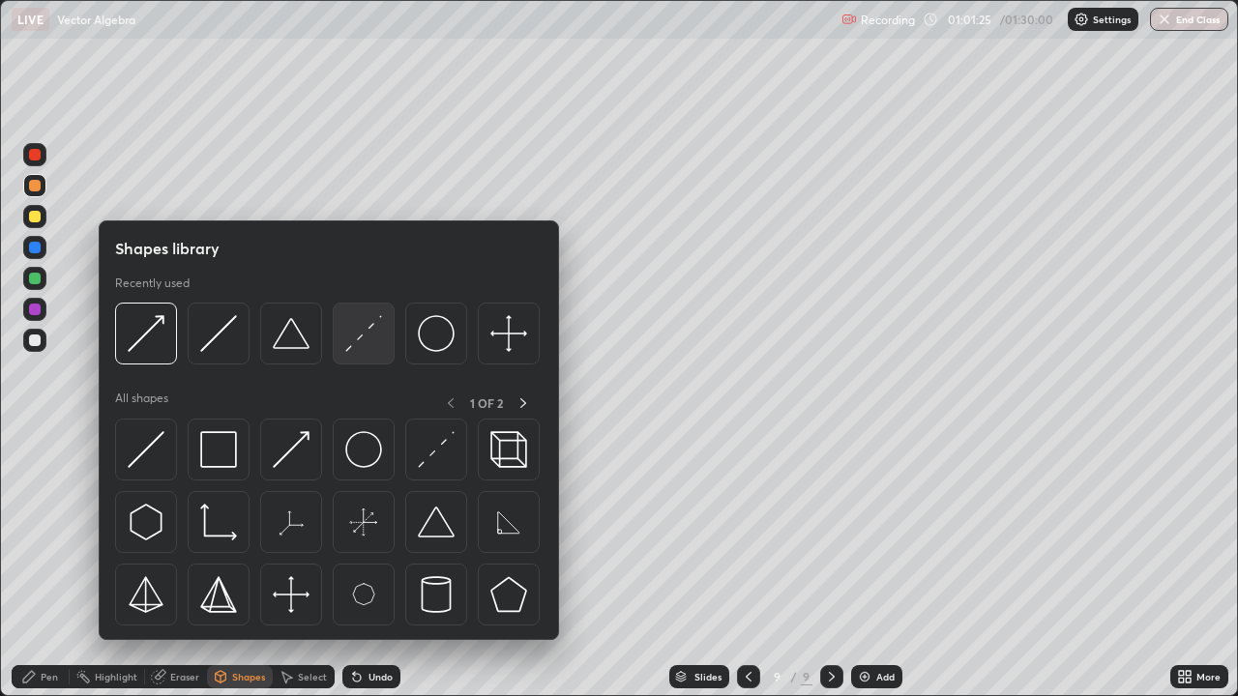
click at [344, 335] on div at bounding box center [364, 334] width 62 height 62
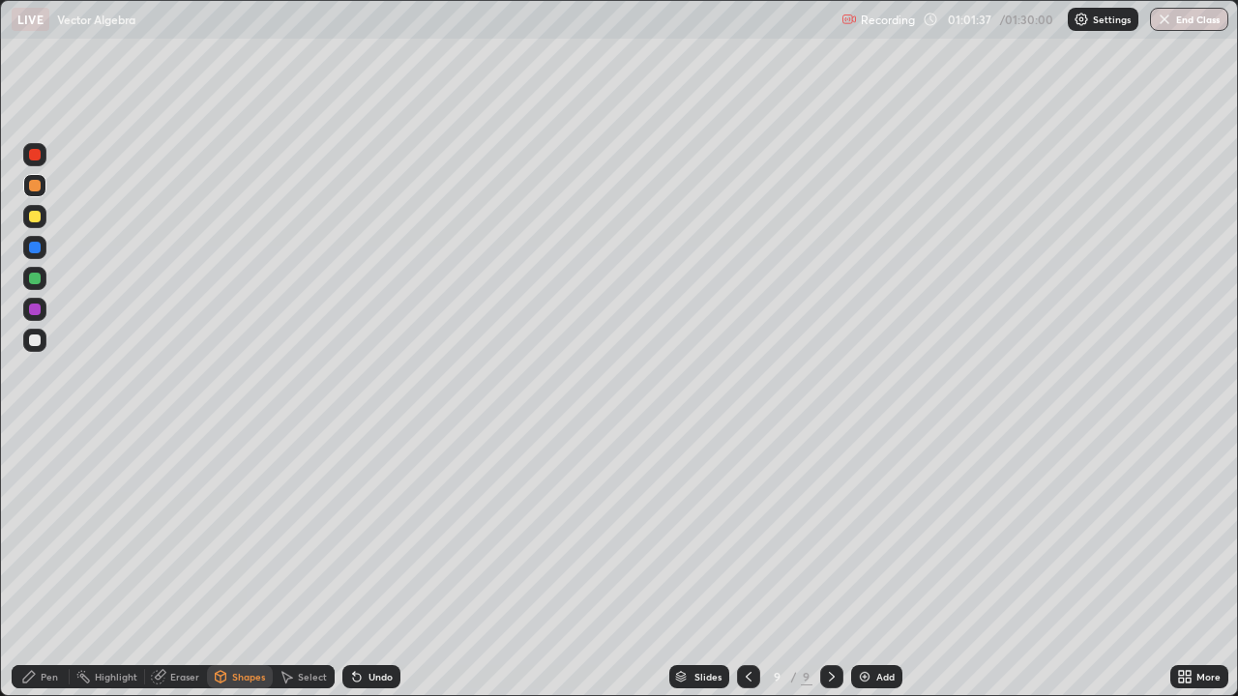
click at [361, 565] on icon at bounding box center [356, 676] width 15 height 15
click at [353, 565] on icon at bounding box center [354, 673] width 2 height 2
click at [233, 565] on div "Shapes" at bounding box center [248, 677] width 33 height 10
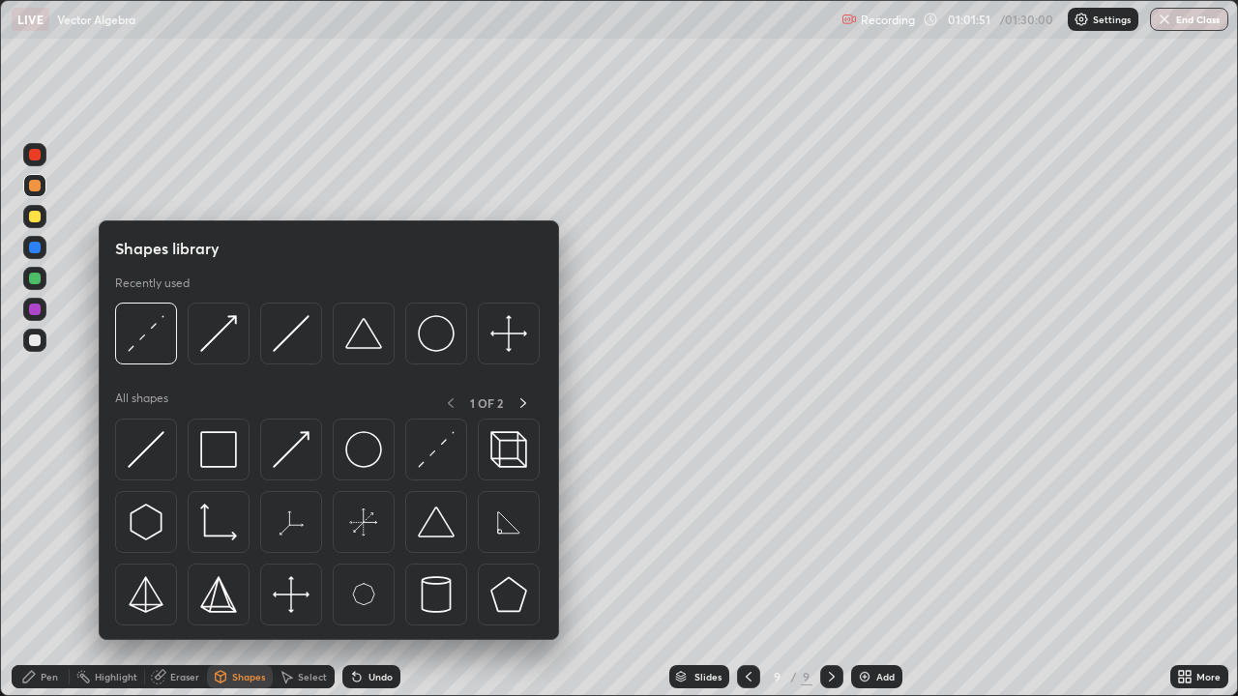
click at [170, 565] on div "Eraser" at bounding box center [184, 677] width 29 height 10
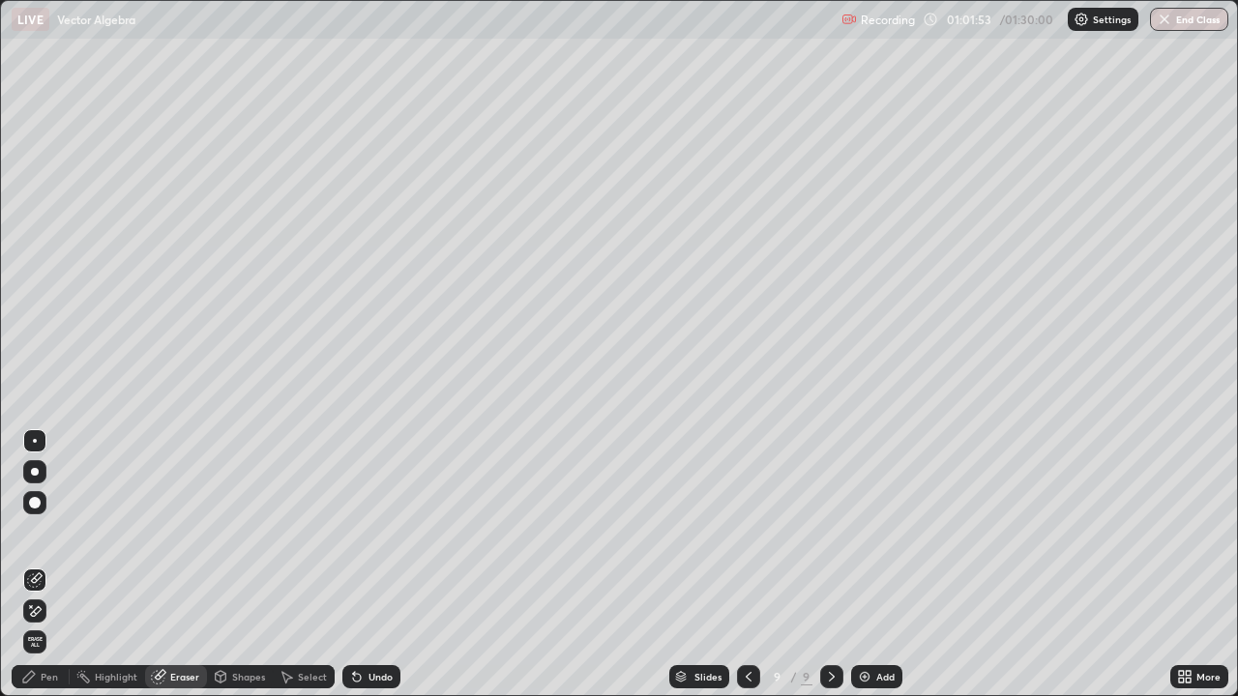
click at [31, 565] on icon at bounding box center [31, 606] width 2 height 2
click at [245, 565] on div "Shapes" at bounding box center [248, 677] width 33 height 10
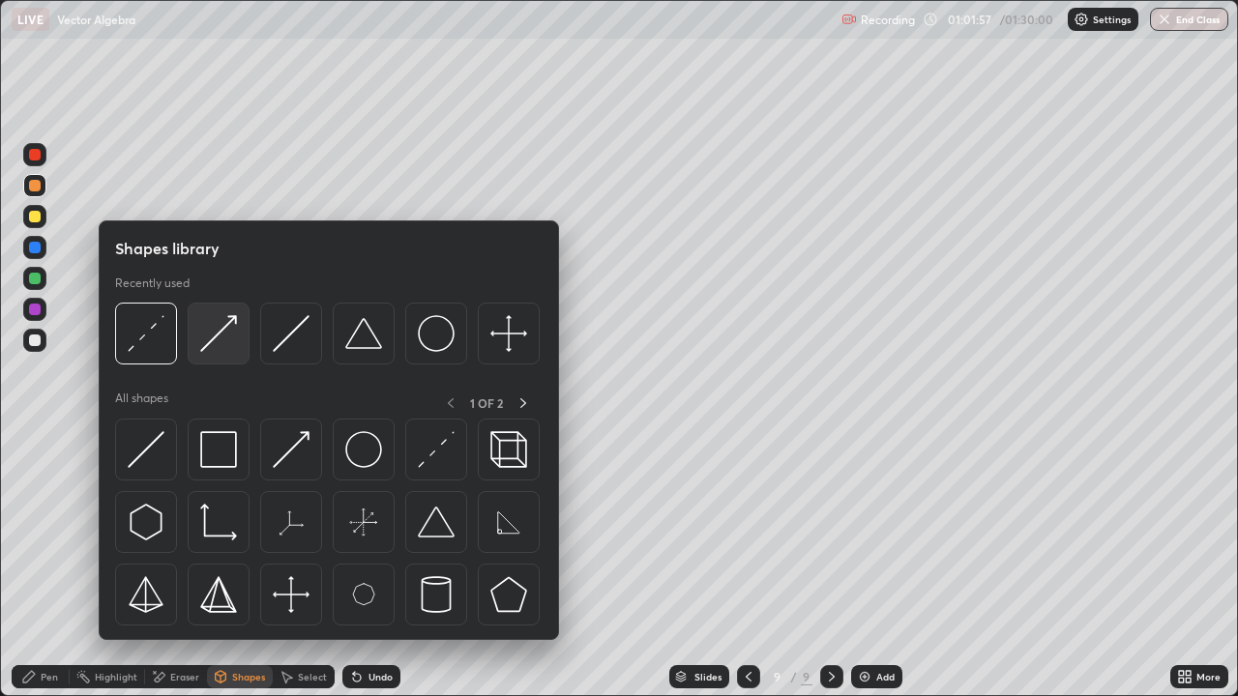
click at [225, 330] on img at bounding box center [218, 333] width 37 height 37
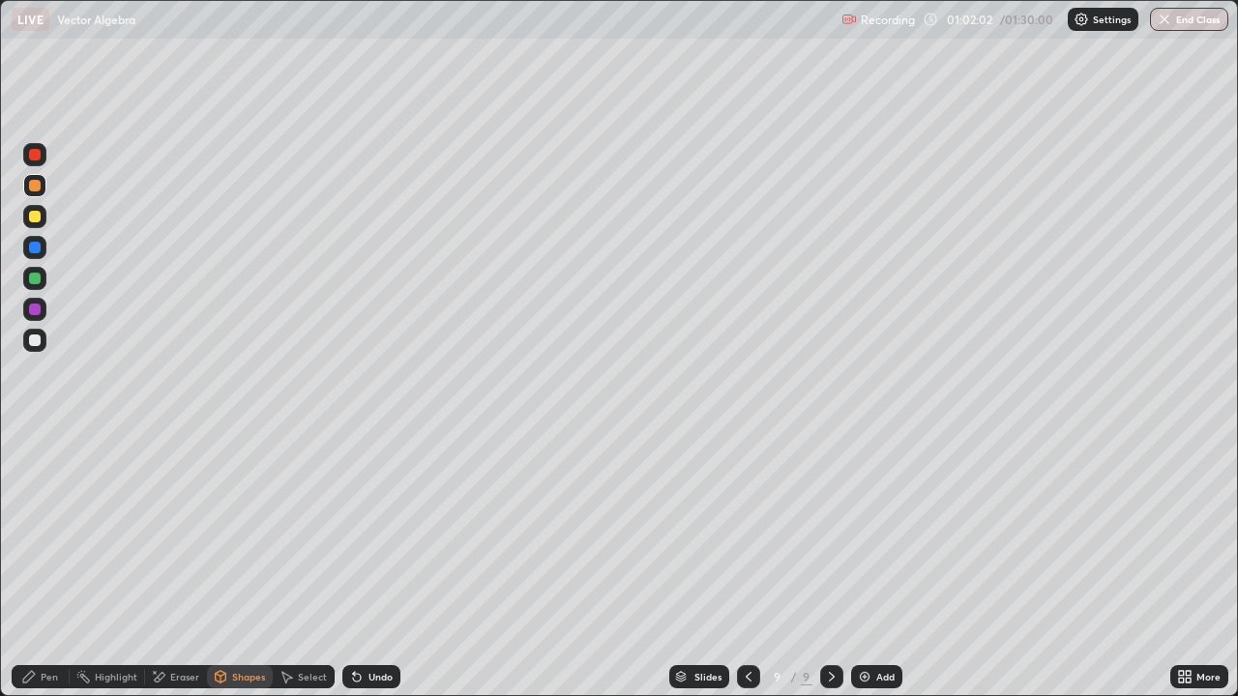
click at [29, 565] on icon at bounding box center [28, 676] width 15 height 15
click at [35, 341] on div at bounding box center [35, 341] width 12 height 12
click at [42, 215] on div at bounding box center [34, 216] width 23 height 23
click at [178, 565] on div "Eraser" at bounding box center [184, 677] width 29 height 10
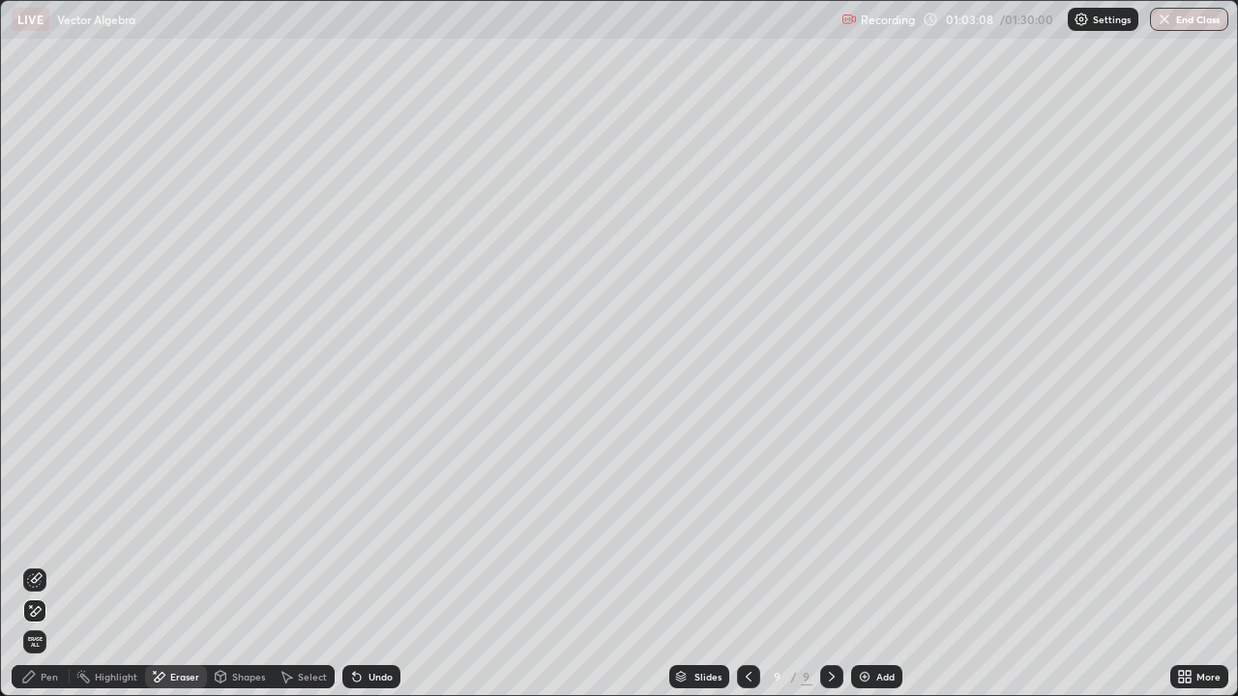
click at [43, 565] on div "Pen" at bounding box center [41, 676] width 58 height 23
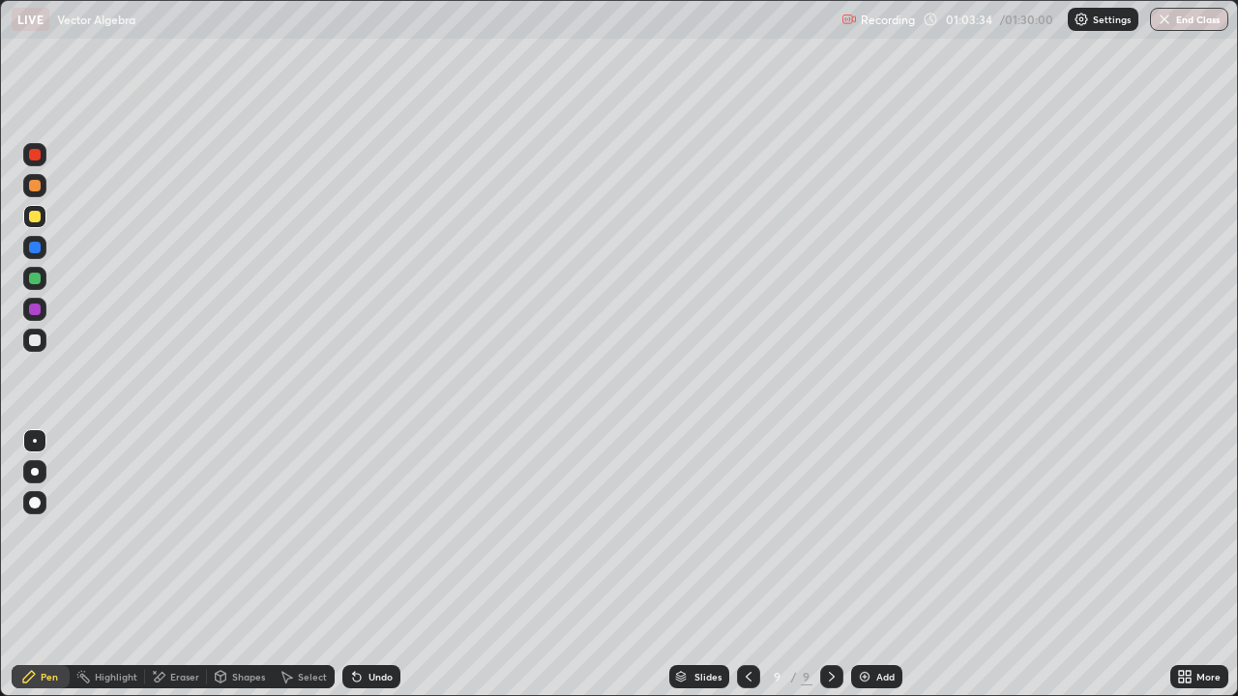
click at [178, 565] on div "Eraser" at bounding box center [176, 676] width 62 height 23
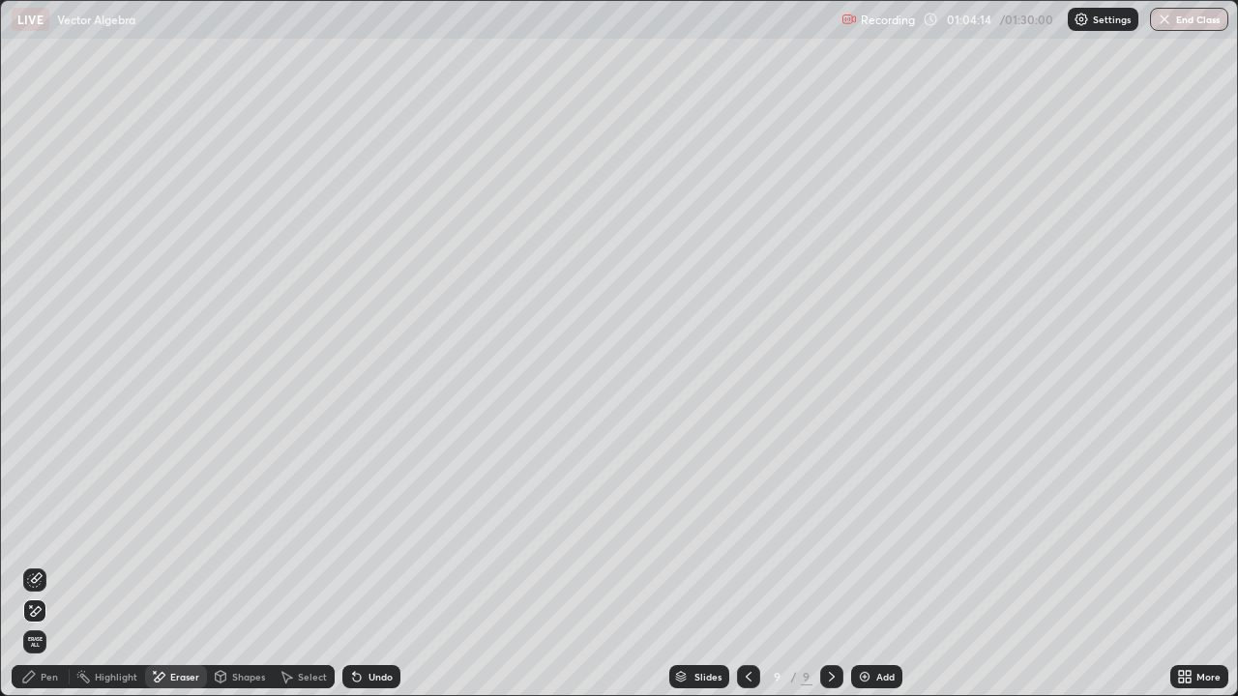
click at [45, 565] on div "Pen" at bounding box center [41, 676] width 58 height 23
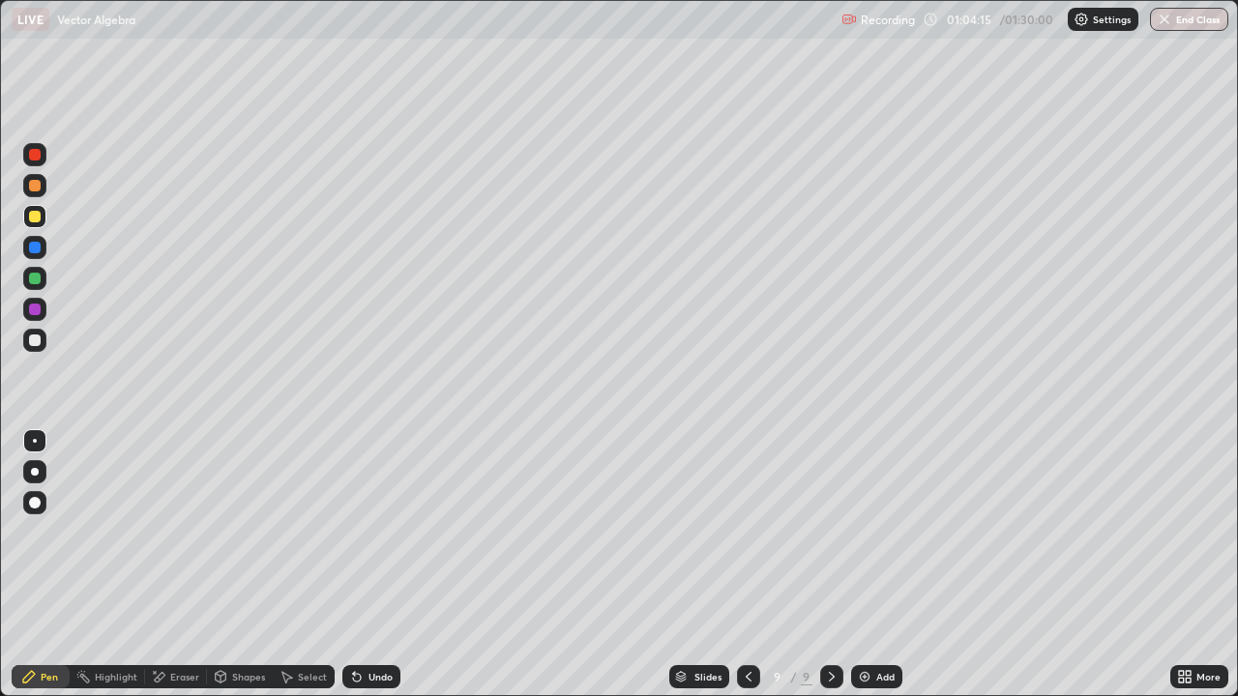
click at [39, 341] on div at bounding box center [35, 341] width 12 height 12
click at [36, 277] on div at bounding box center [35, 279] width 12 height 12
click at [44, 216] on div at bounding box center [34, 216] width 23 height 23
click at [35, 341] on div at bounding box center [35, 341] width 12 height 12
click at [36, 181] on div at bounding box center [35, 186] width 12 height 12
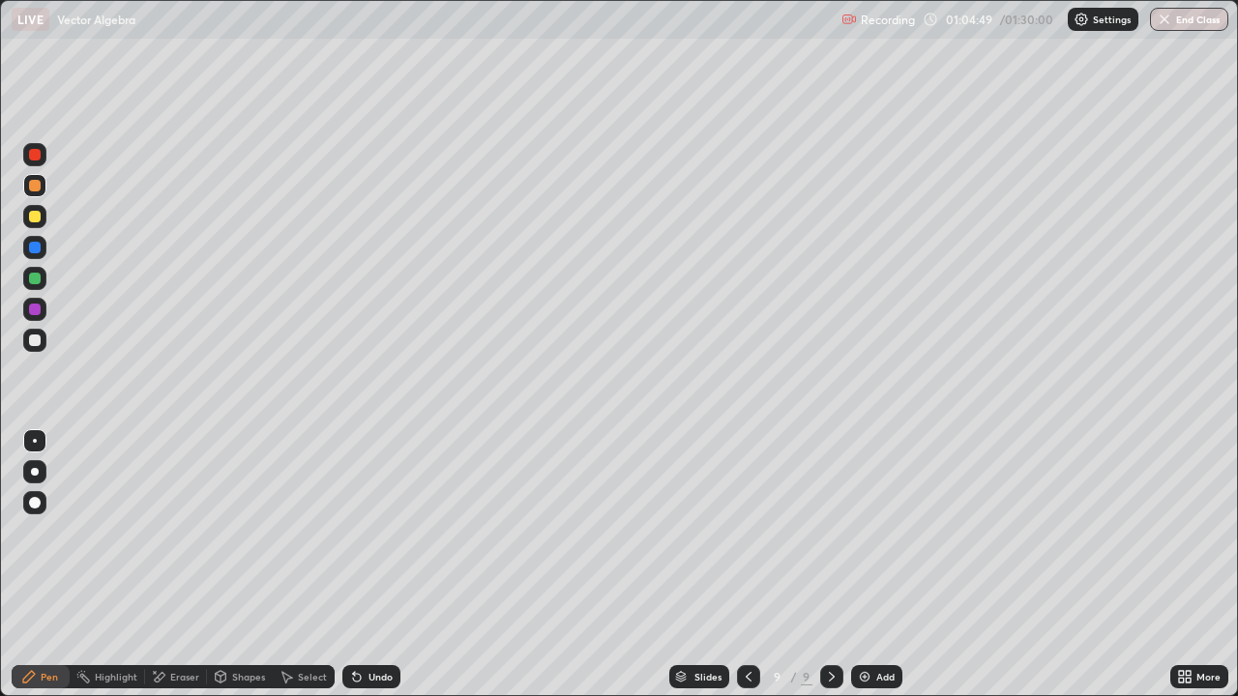
click at [44, 255] on div at bounding box center [34, 247] width 23 height 23
click at [197, 565] on div "Eraser" at bounding box center [184, 677] width 29 height 10
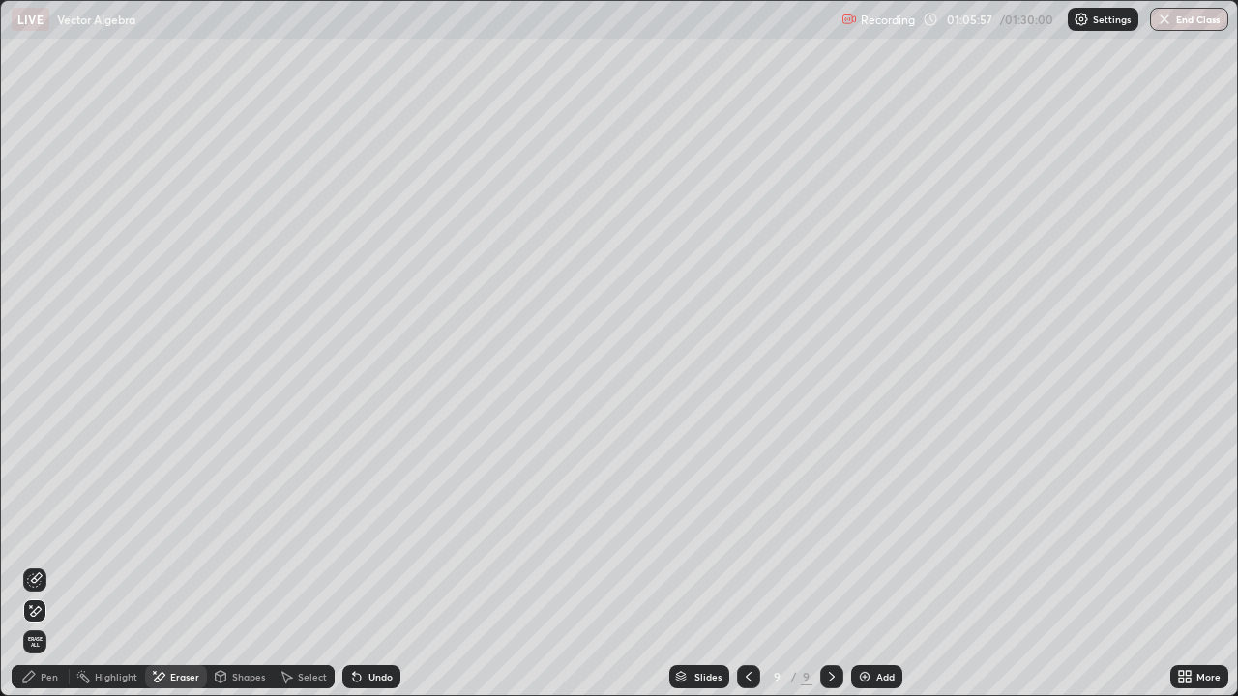
click at [48, 565] on div "Pen" at bounding box center [49, 677] width 17 height 10
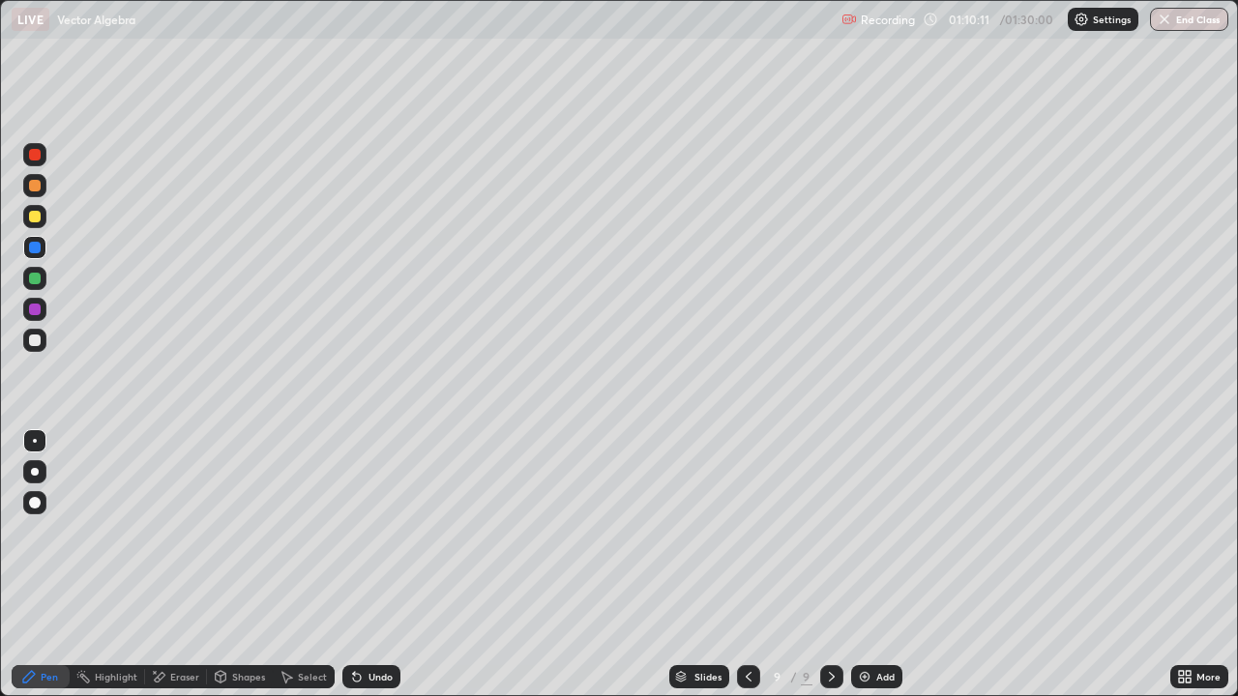
click at [872, 565] on div "Add" at bounding box center [876, 676] width 51 height 23
click at [31, 339] on div at bounding box center [35, 341] width 12 height 12
click at [37, 281] on div at bounding box center [35, 279] width 12 height 12
click at [748, 565] on icon at bounding box center [747, 676] width 15 height 15
click at [836, 565] on icon at bounding box center [831, 676] width 15 height 15
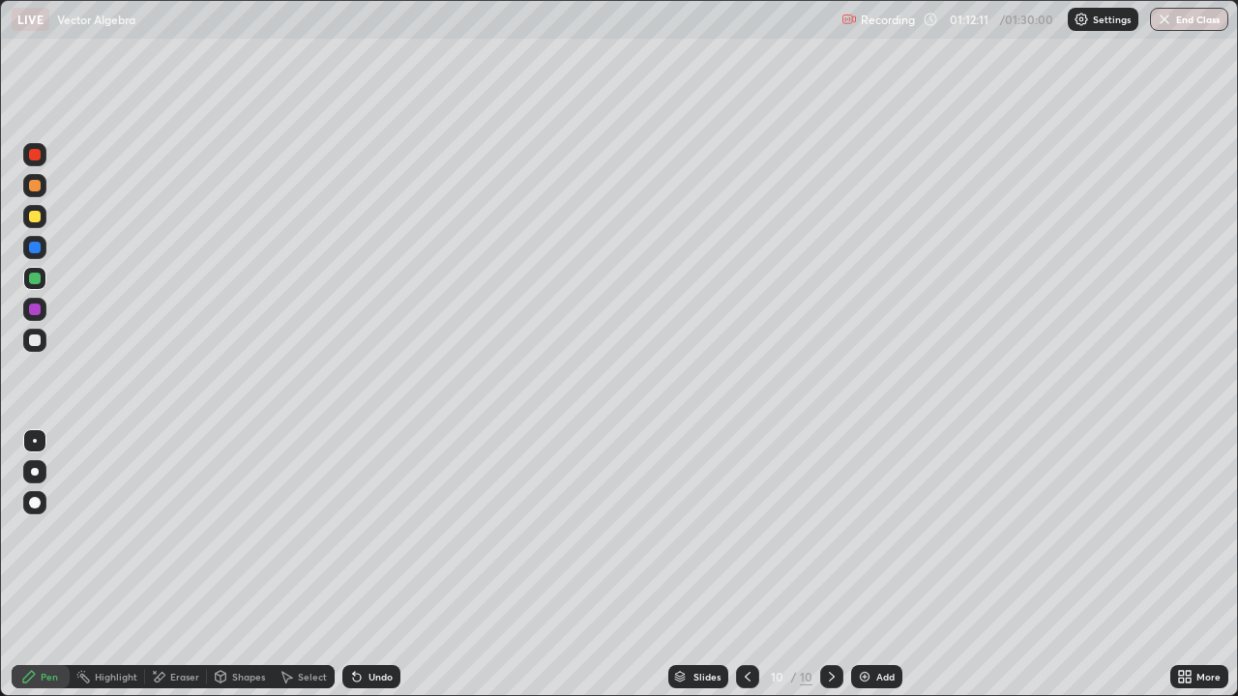
click at [754, 565] on div at bounding box center [747, 676] width 23 height 23
click at [831, 565] on icon at bounding box center [832, 677] width 6 height 10
click at [43, 346] on div at bounding box center [34, 340] width 23 height 23
click at [381, 565] on div "Undo" at bounding box center [380, 677] width 24 height 10
click at [746, 565] on icon at bounding box center [747, 677] width 6 height 10
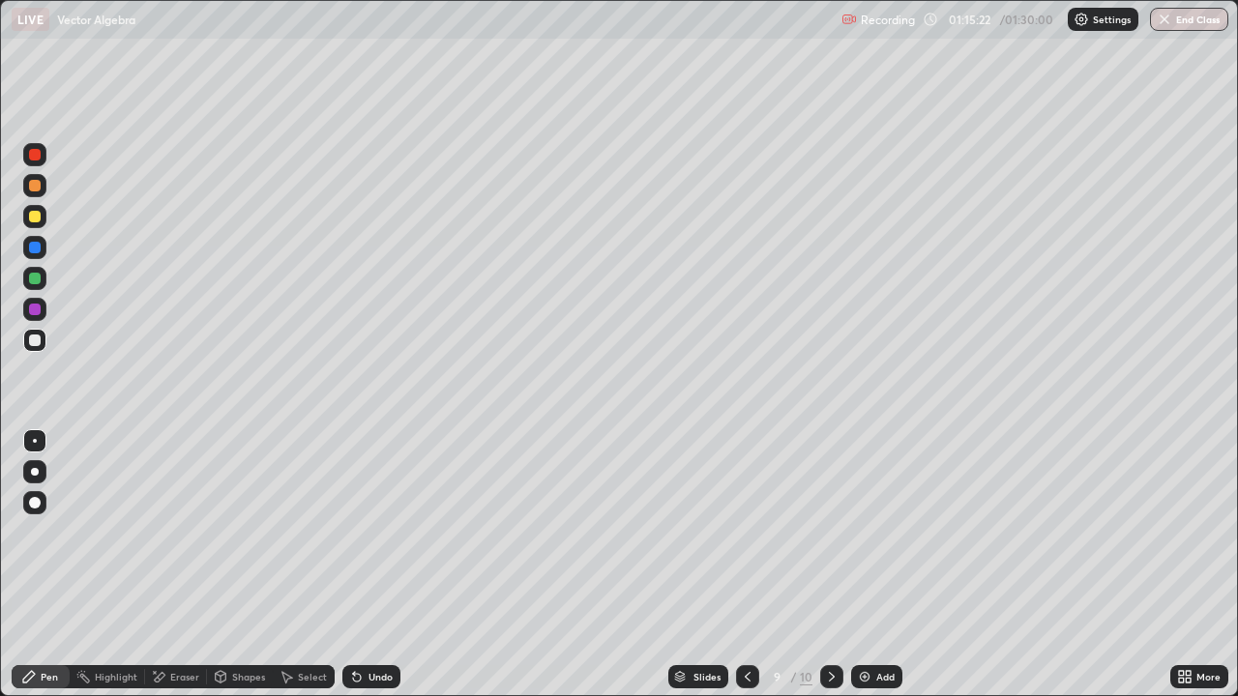
click at [821, 565] on div at bounding box center [831, 676] width 23 height 23
click at [45, 222] on div at bounding box center [34, 216] width 23 height 23
click at [880, 565] on div "Add" at bounding box center [876, 676] width 51 height 23
click at [164, 565] on icon at bounding box center [158, 677] width 15 height 16
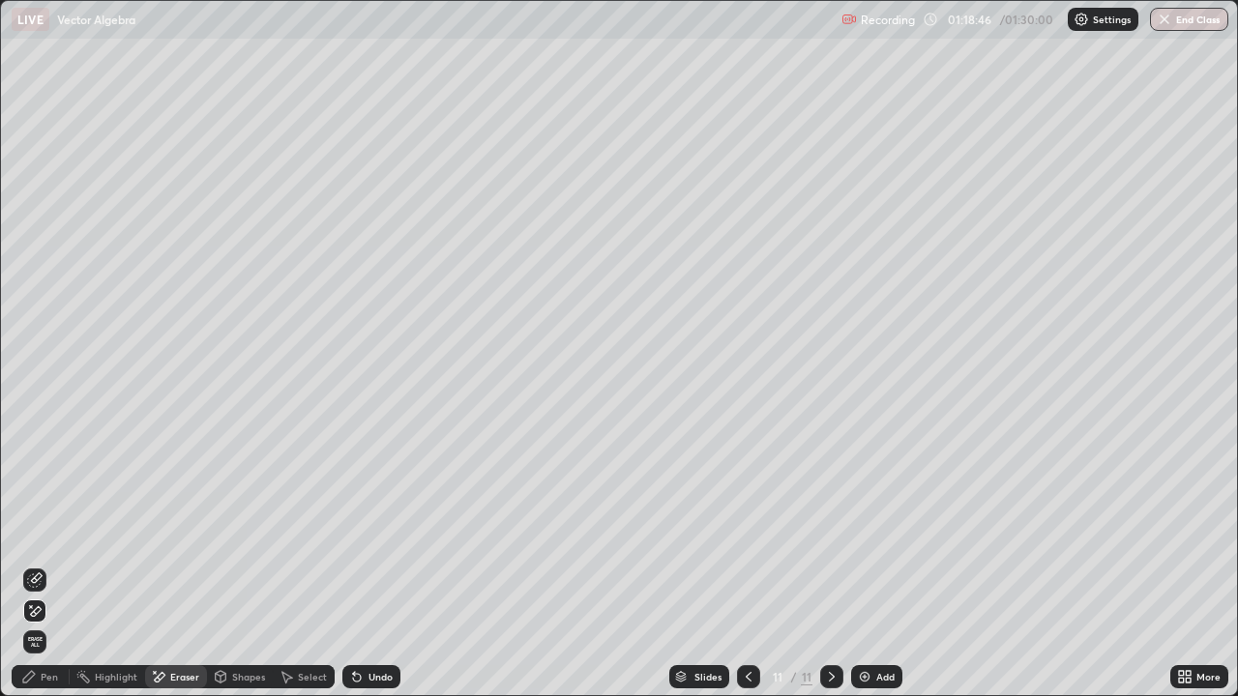
click at [753, 565] on div at bounding box center [748, 676] width 23 height 23
click at [1201, 565] on div "More" at bounding box center [1208, 677] width 24 height 10
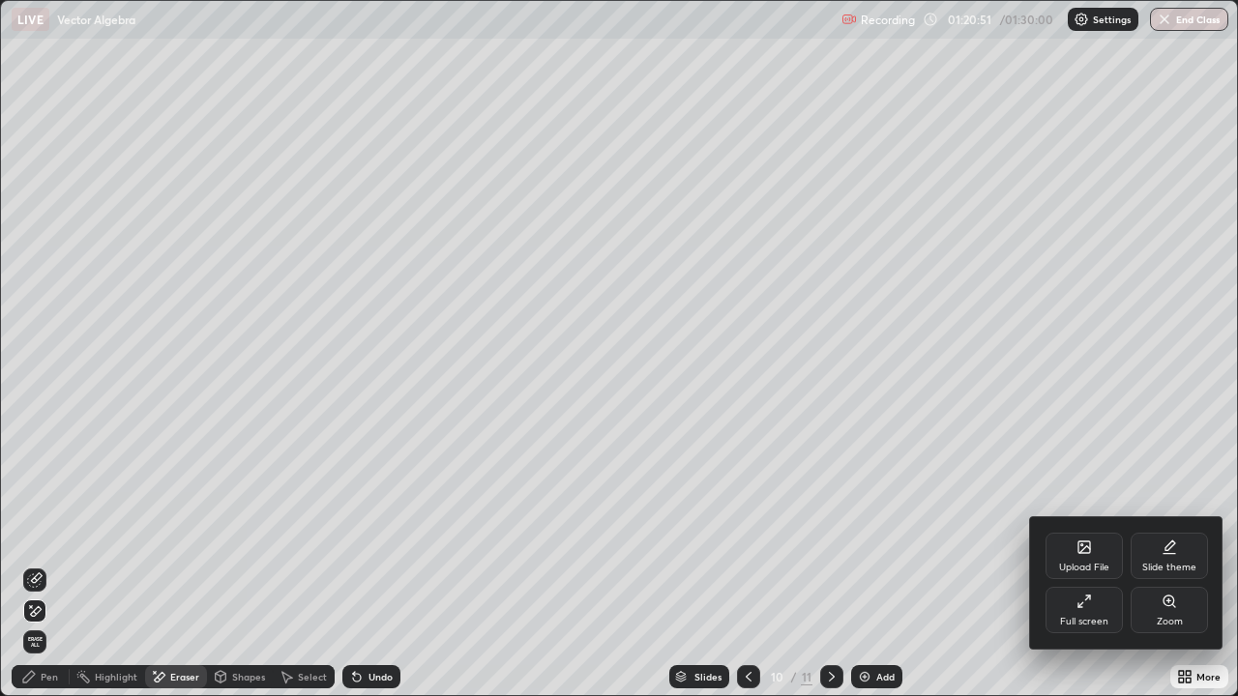
click at [1082, 565] on div "Full screen" at bounding box center [1084, 622] width 48 height 10
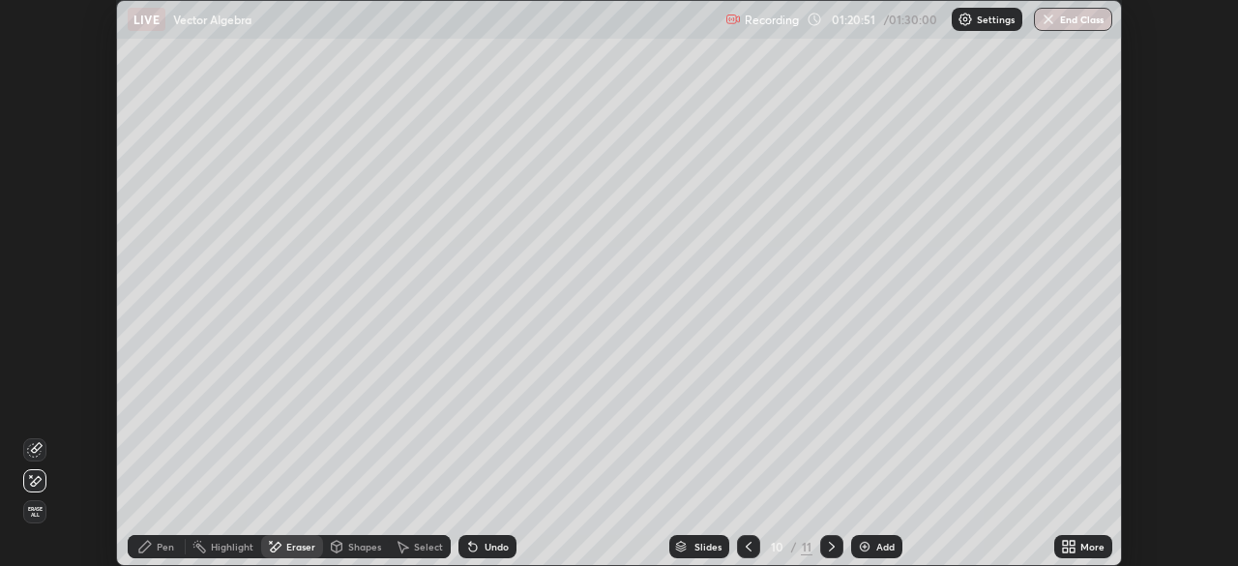
scroll to position [96120, 95448]
click at [754, 545] on div at bounding box center [748, 546] width 23 height 23
click at [1071, 26] on button "End Class" at bounding box center [1073, 19] width 78 height 23
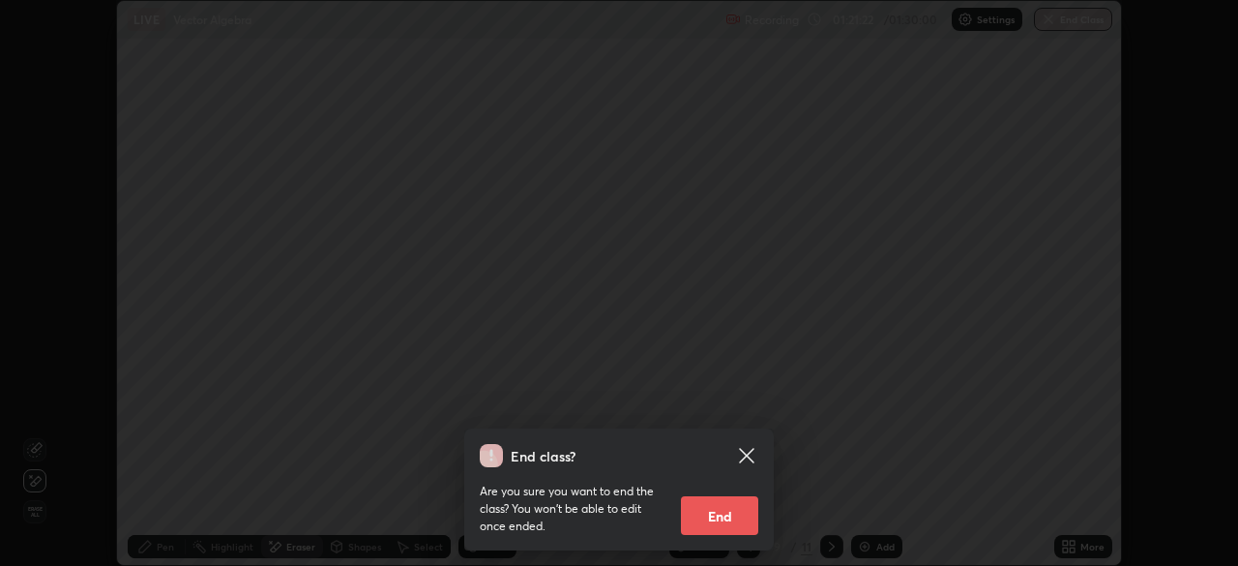
click at [716, 508] on button "End" at bounding box center [719, 515] width 77 height 39
